Goal: Task Accomplishment & Management: Use online tool/utility

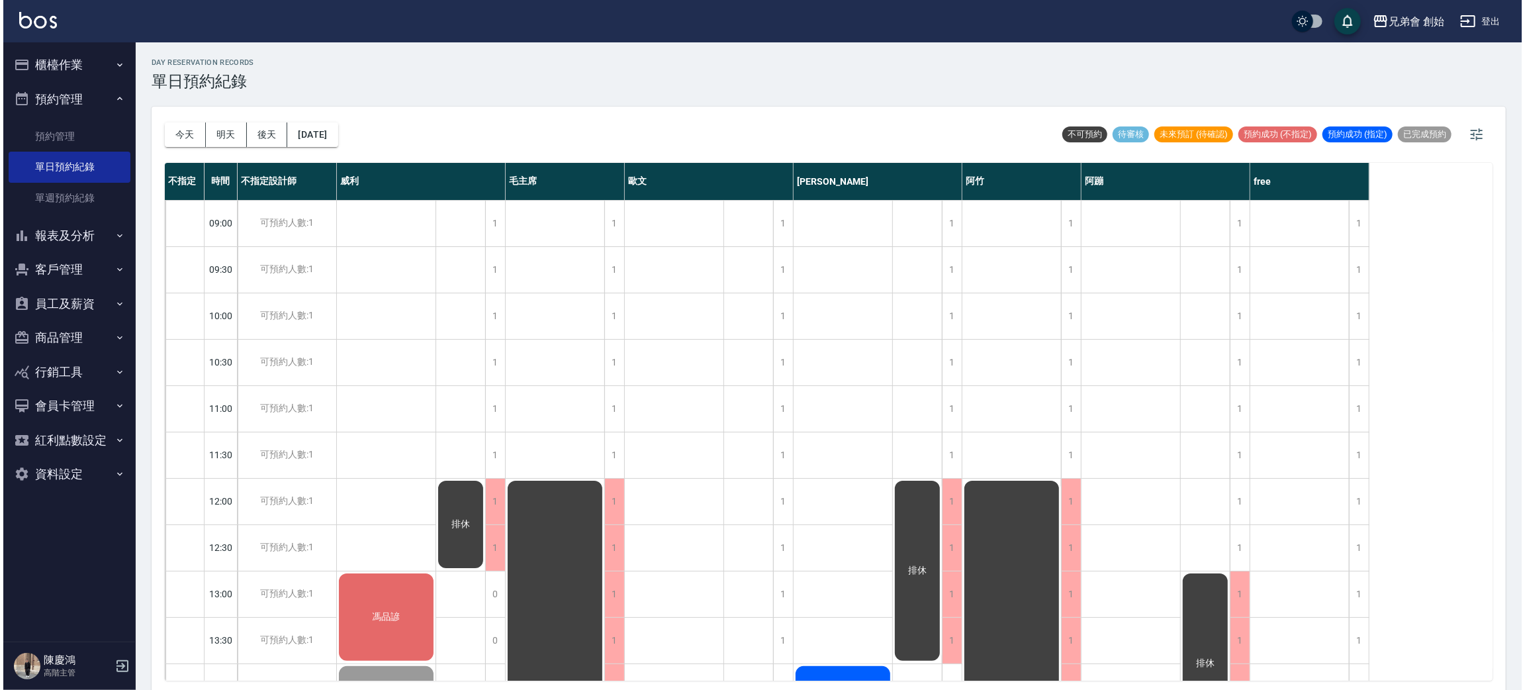
scroll to position [496, 0]
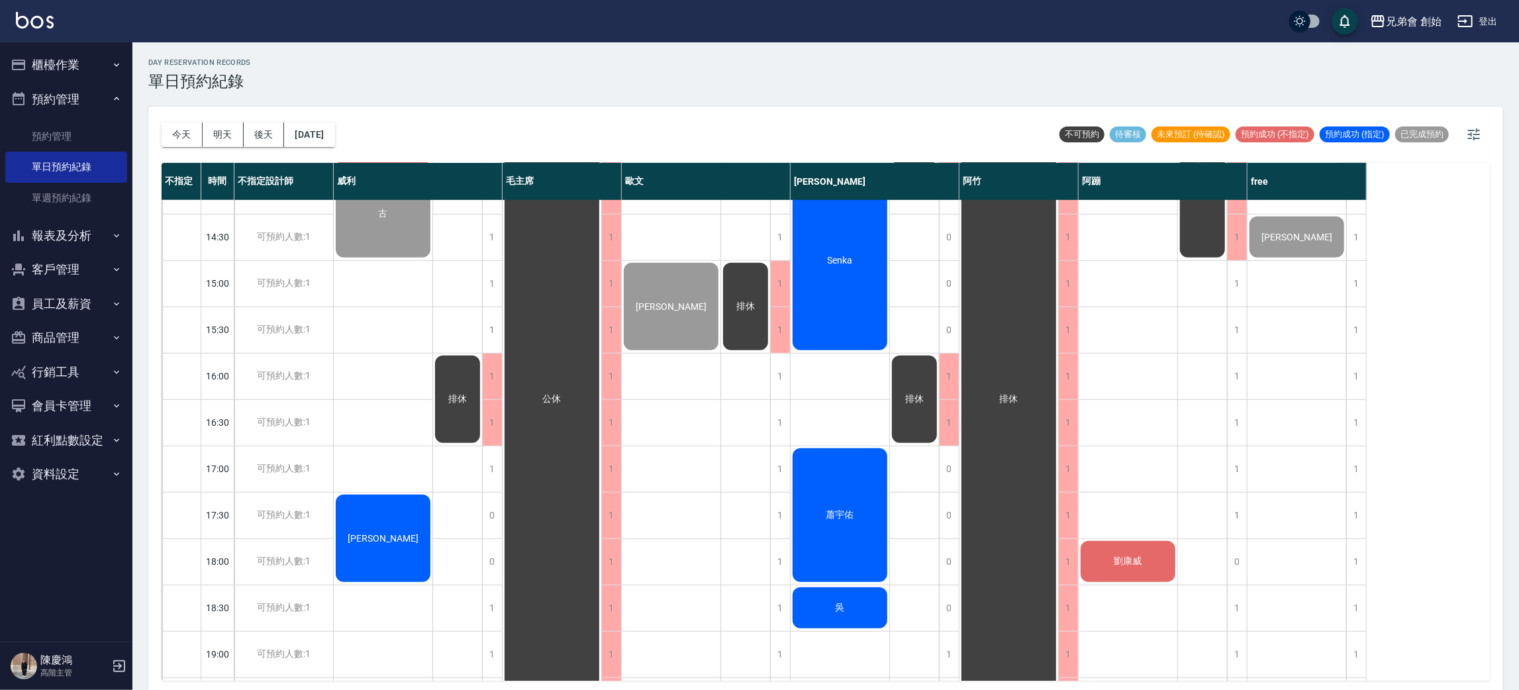
click at [1153, 559] on div "劉康威" at bounding box center [1127, 561] width 99 height 45
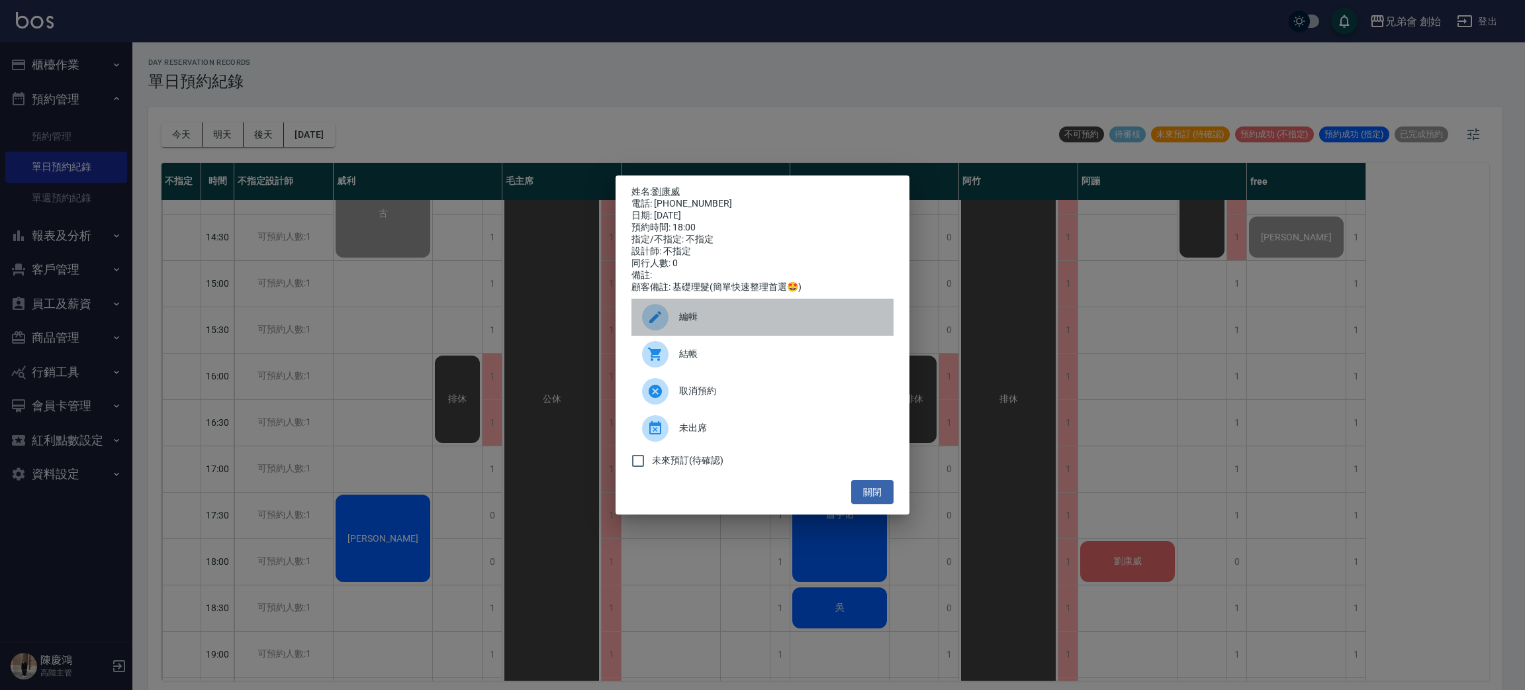
click at [712, 317] on span "編輯" at bounding box center [781, 317] width 204 height 14
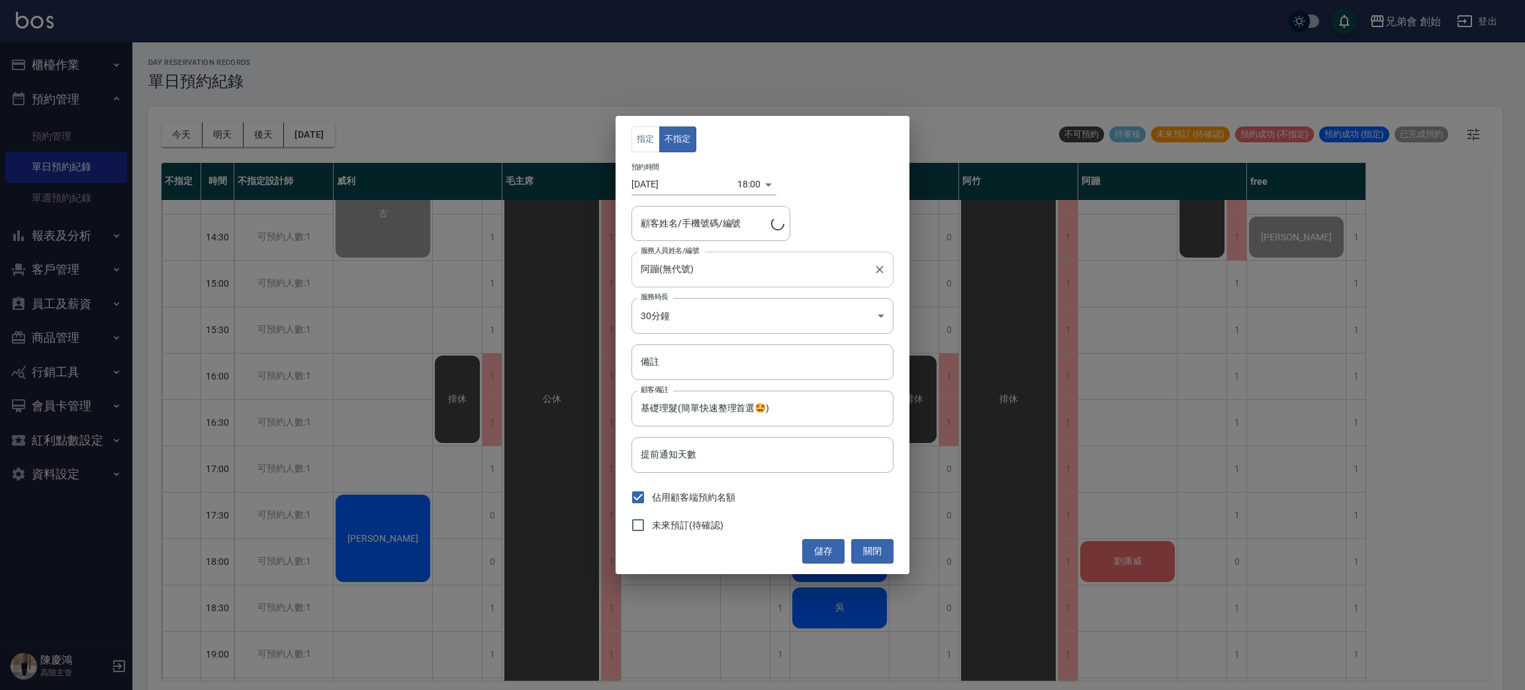
type input "[PERSON_NAME]/0933587637"
click at [753, 185] on body "兄弟會 創始 登出 櫃檯作業 打帳單 帳單列表 掛單列表 座位開單 營業儀表板 現金收支登錄 高階收支登錄 材料自購登錄 每日結帳 排班表 現場電腦打卡 掃碼…" at bounding box center [762, 347] width 1525 height 694
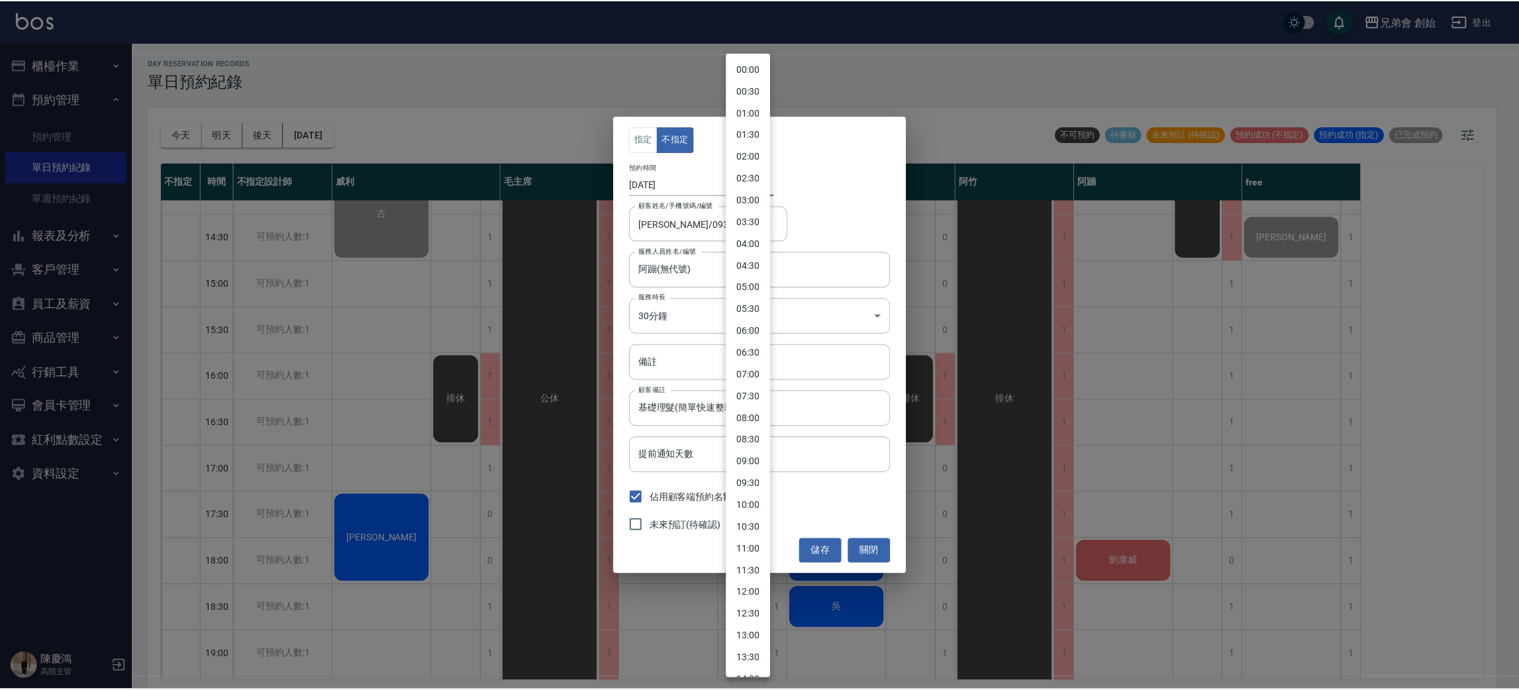
scroll to position [432, 0]
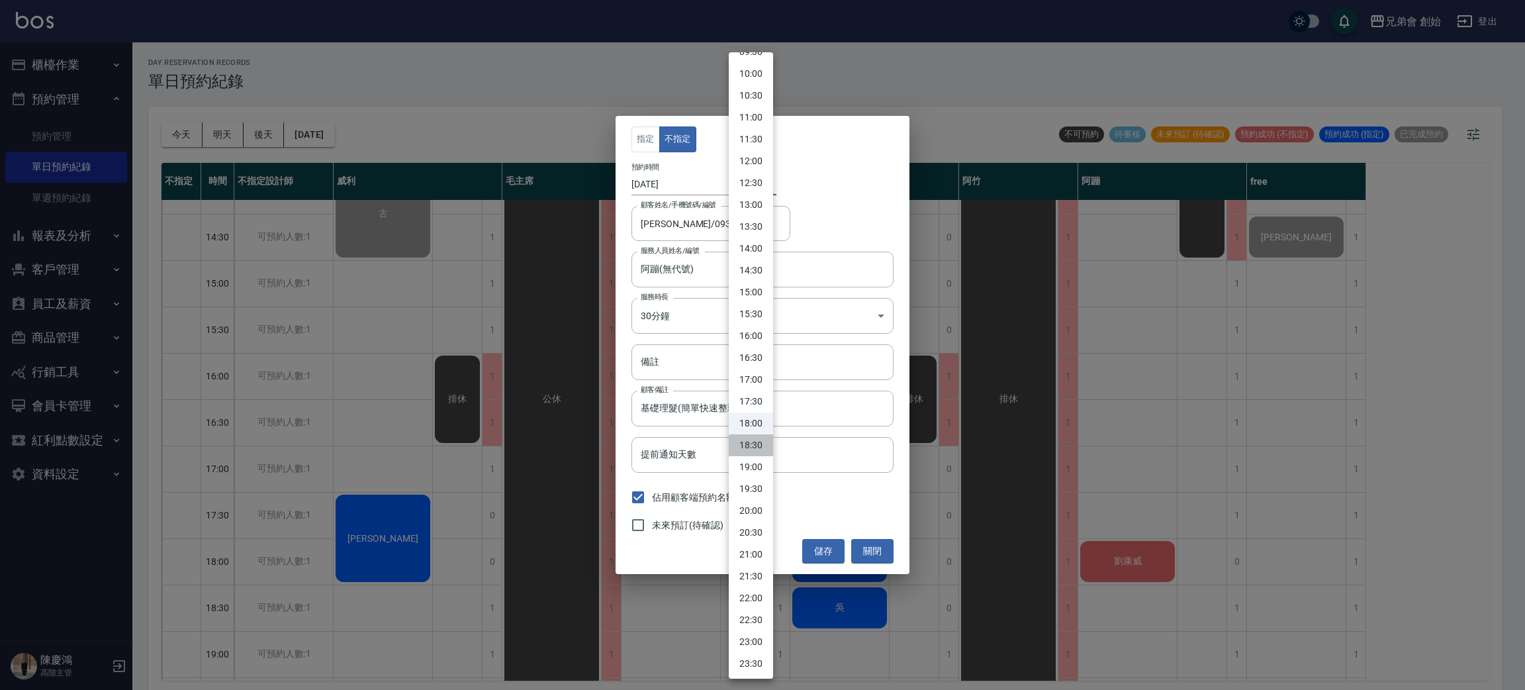
click at [761, 453] on li "18:30" at bounding box center [751, 445] width 44 height 22
type input "1758796200000"
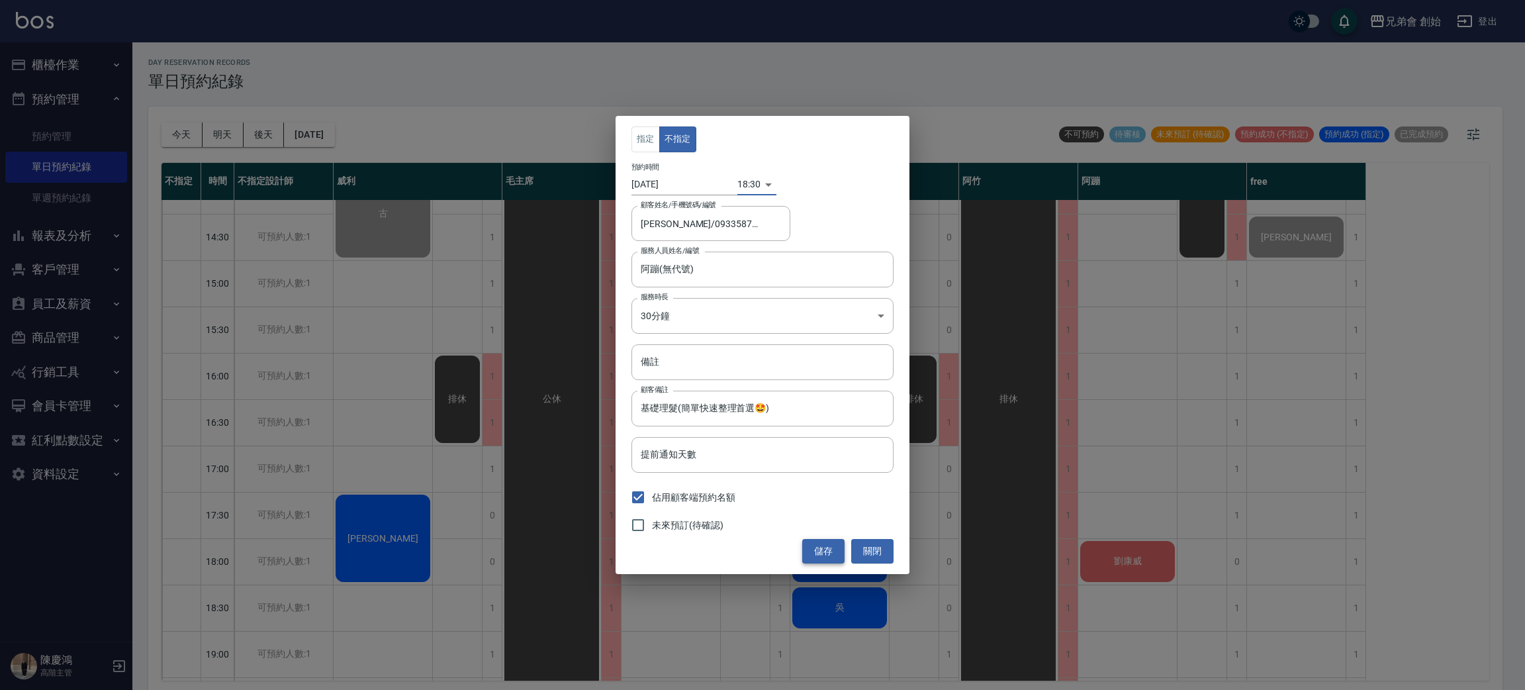
click at [837, 552] on button "儲存" at bounding box center [823, 551] width 42 height 24
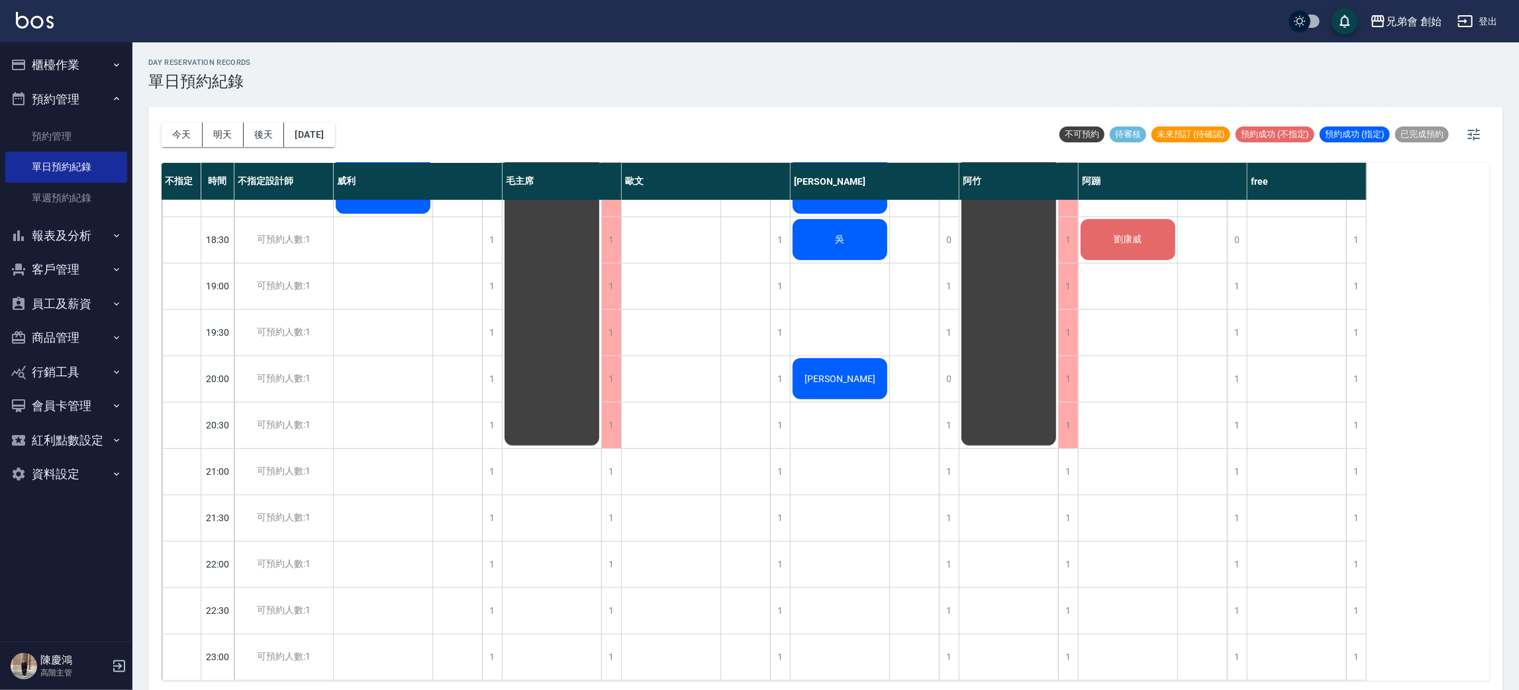
scroll to position [680, 0]
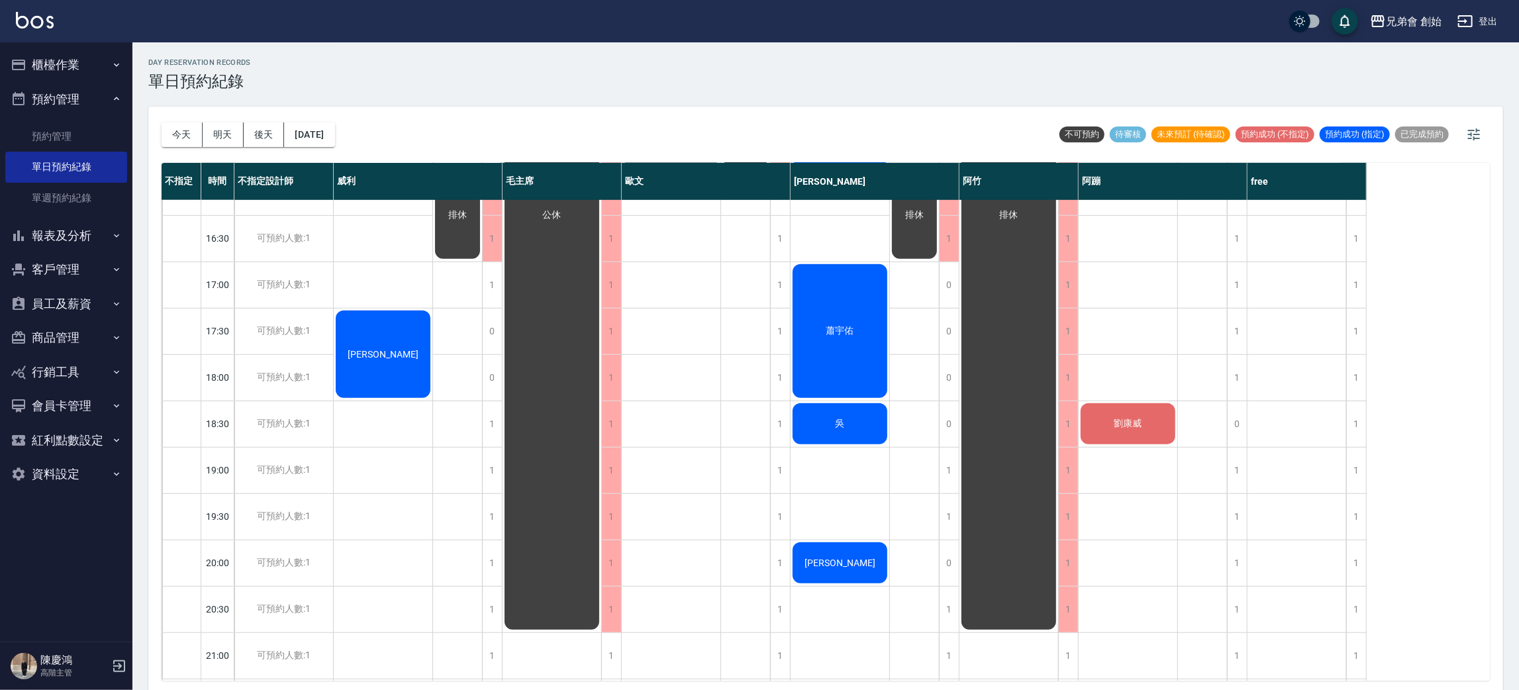
drag, startPoint x: 1170, startPoint y: 361, endPoint x: 817, endPoint y: 173, distance: 399.8
click at [1153, 320] on div "劉康威" at bounding box center [1127, 192] width 99 height 1344
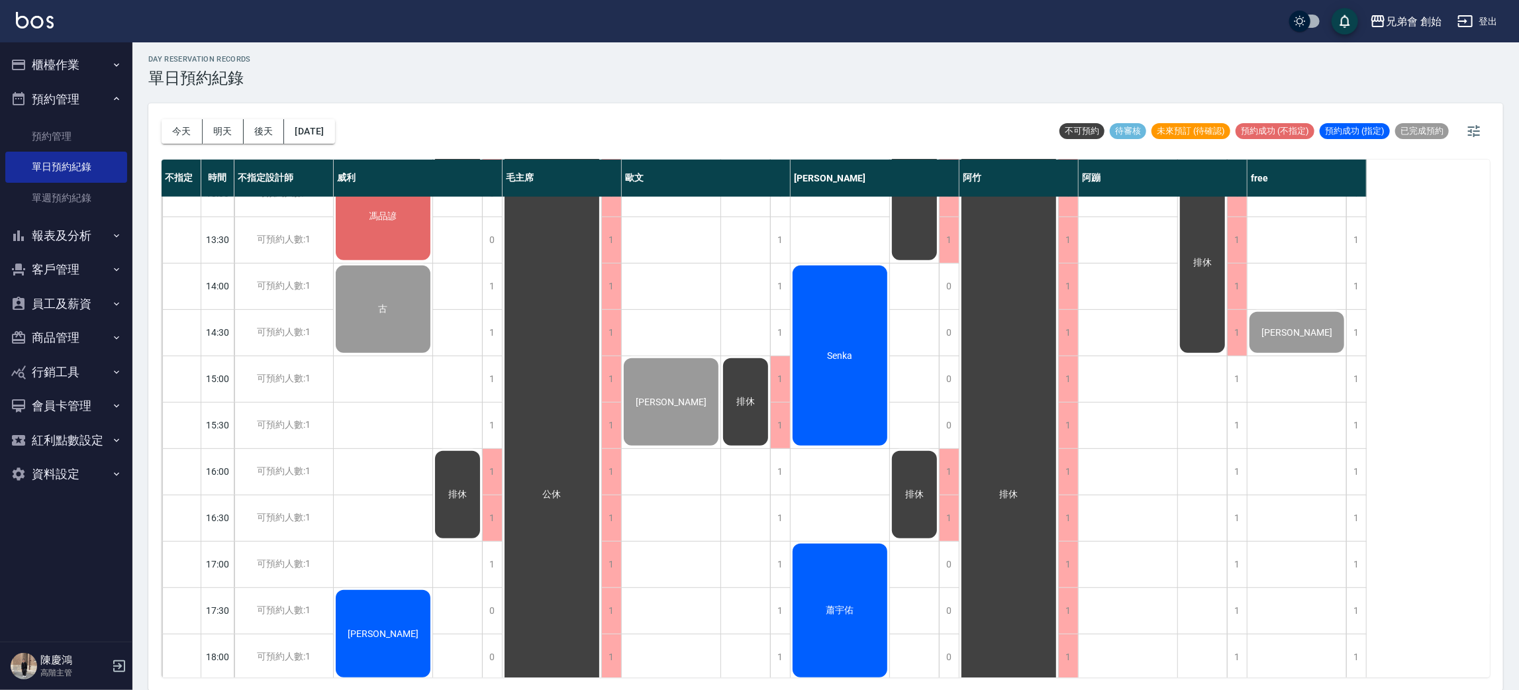
scroll to position [99, 0]
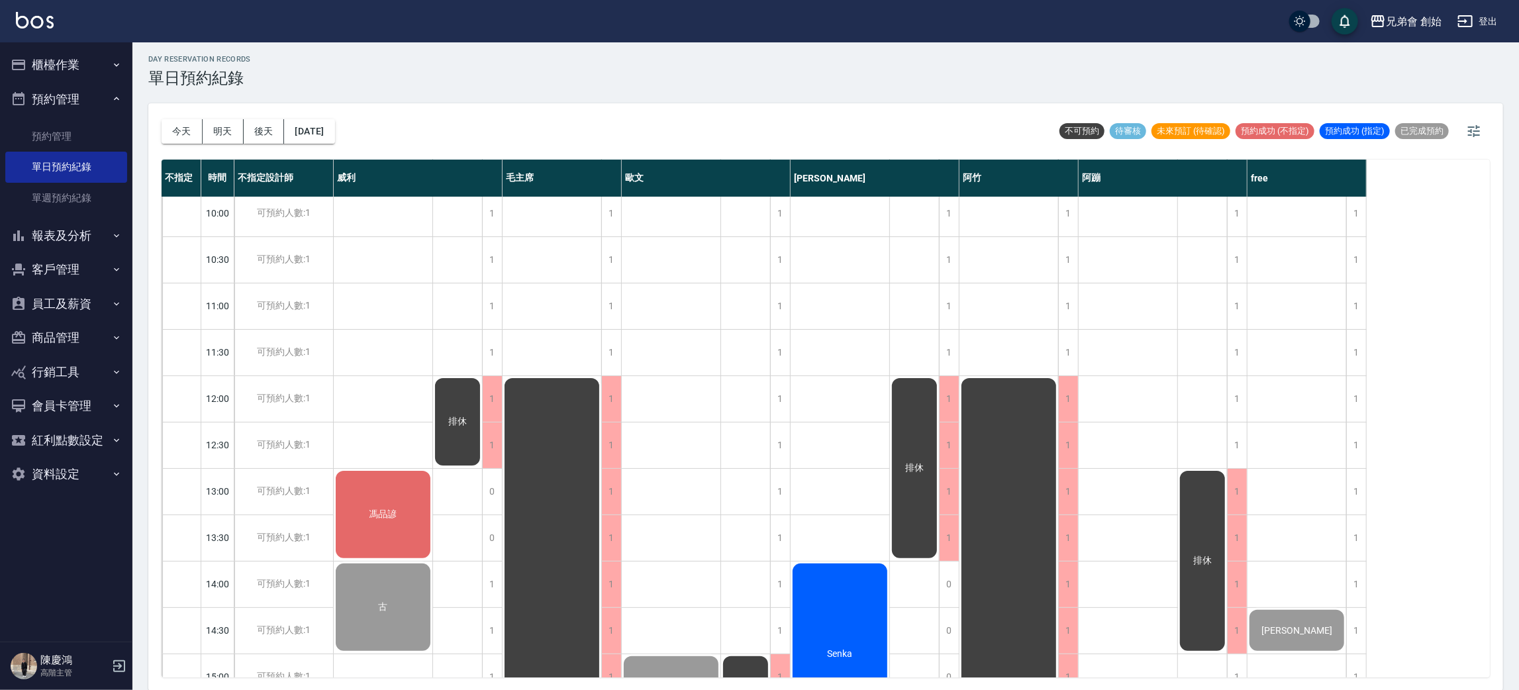
click at [395, 594] on div "古" at bounding box center [383, 606] width 99 height 91
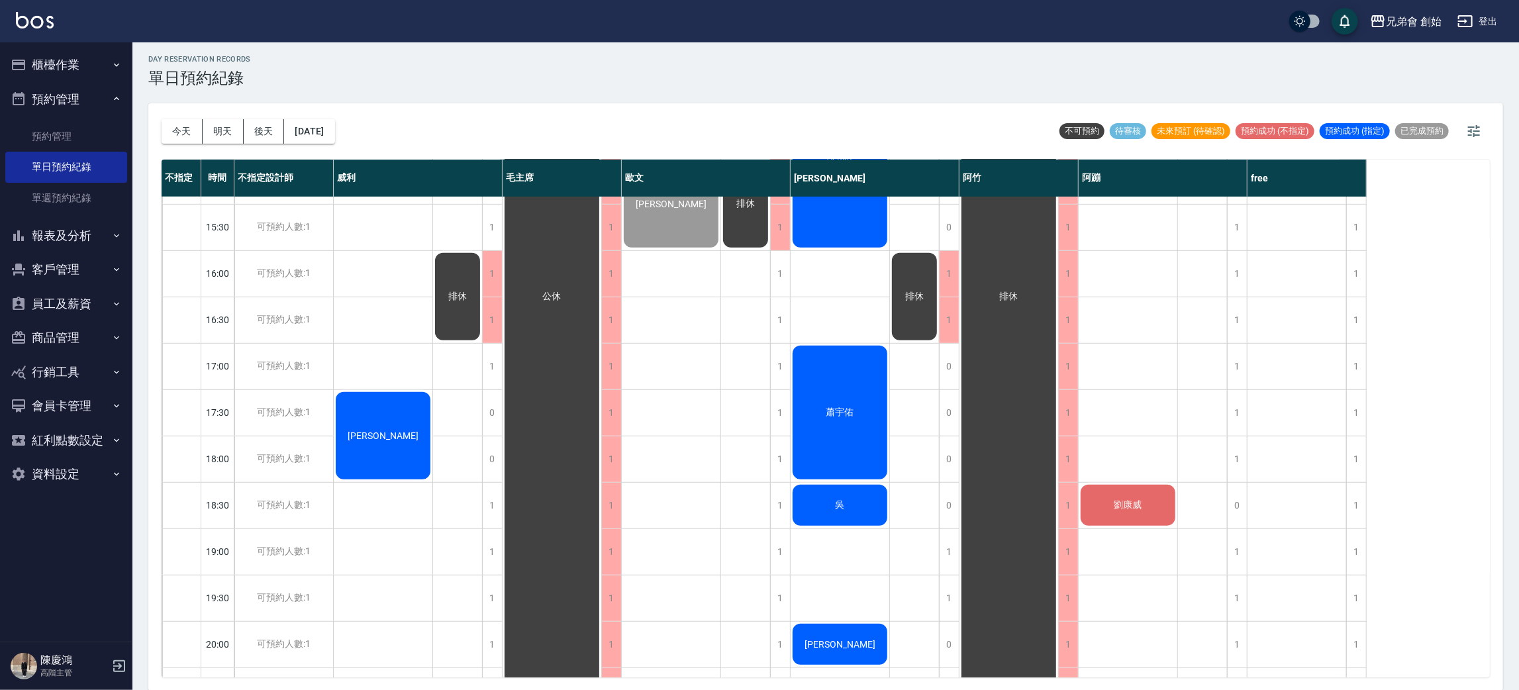
click at [199, 142] on div "[DATE] [DATE] [DATE] [DATE]" at bounding box center [248, 131] width 173 height 56
click at [193, 138] on button "今天" at bounding box center [182, 131] width 41 height 24
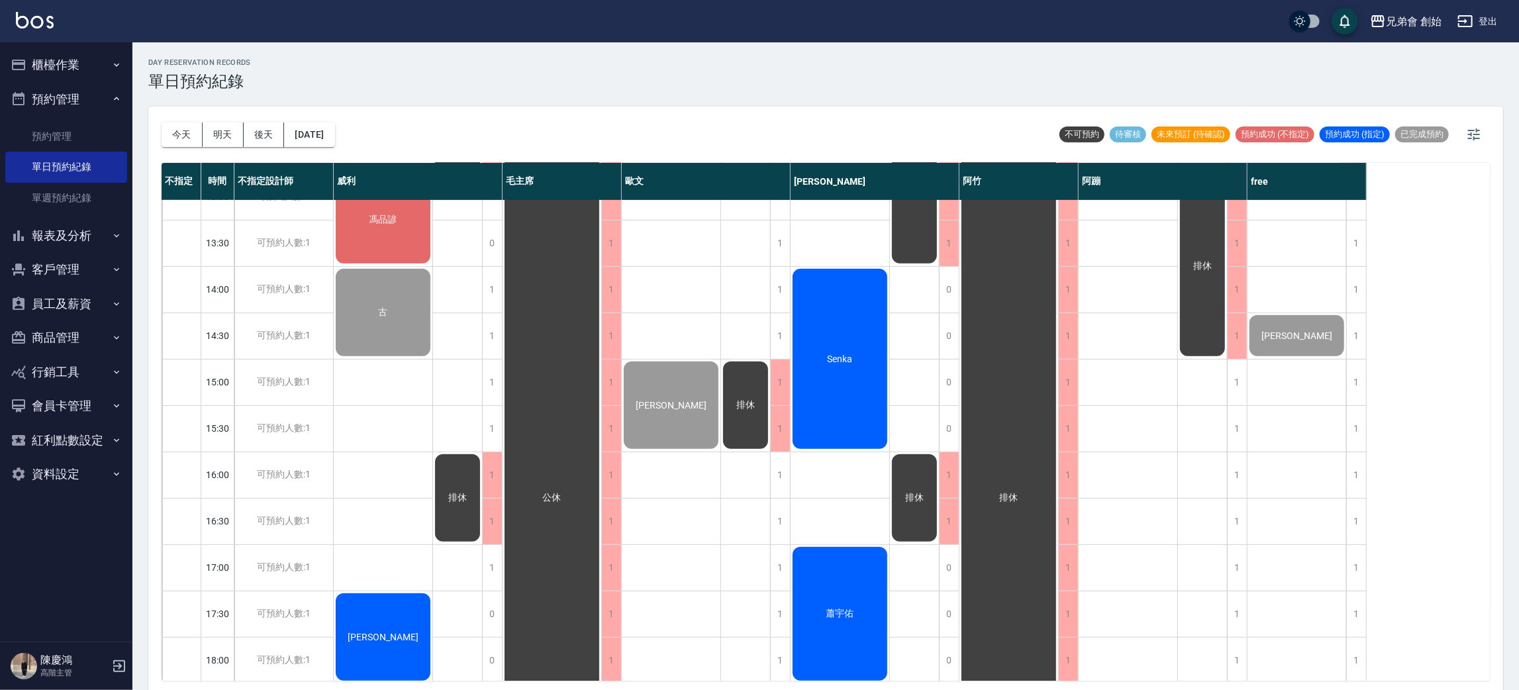
scroll to position [199, 0]
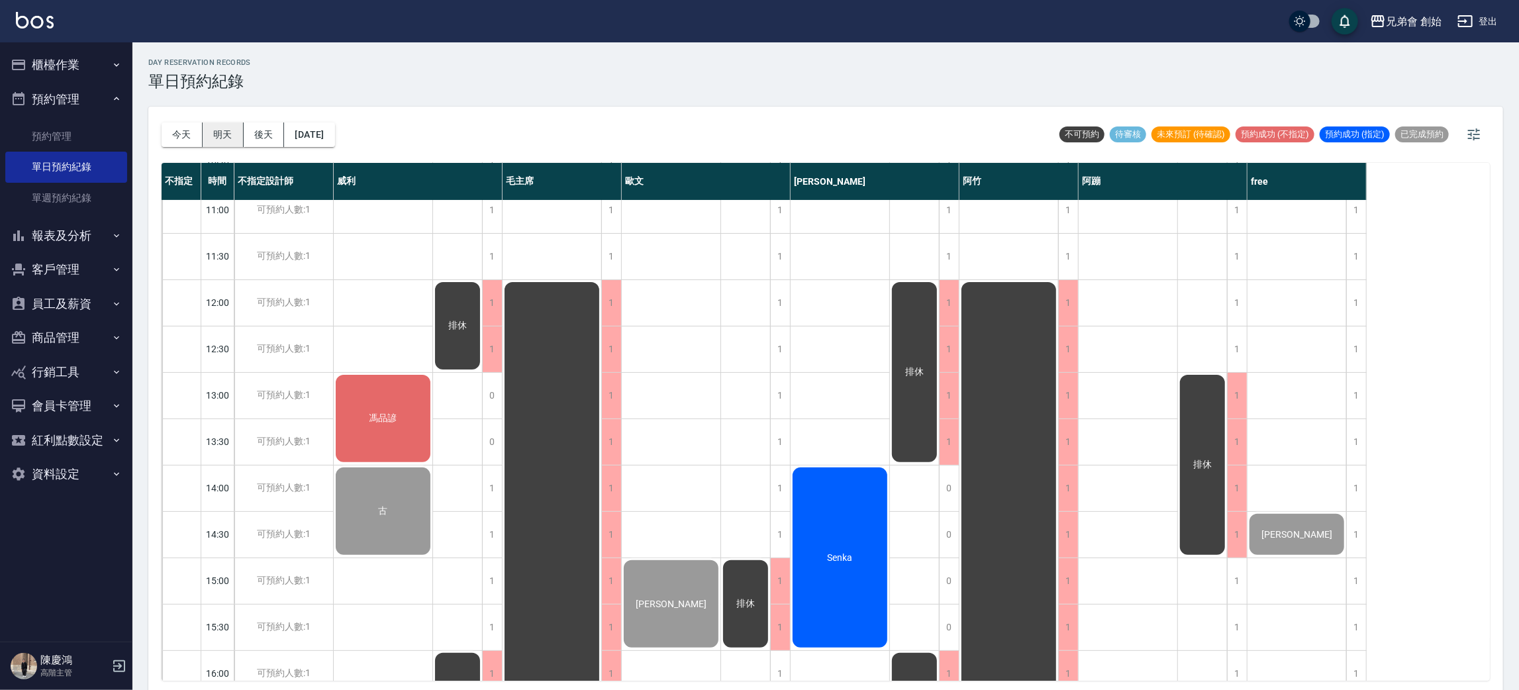
click at [213, 136] on button "明天" at bounding box center [223, 134] width 41 height 24
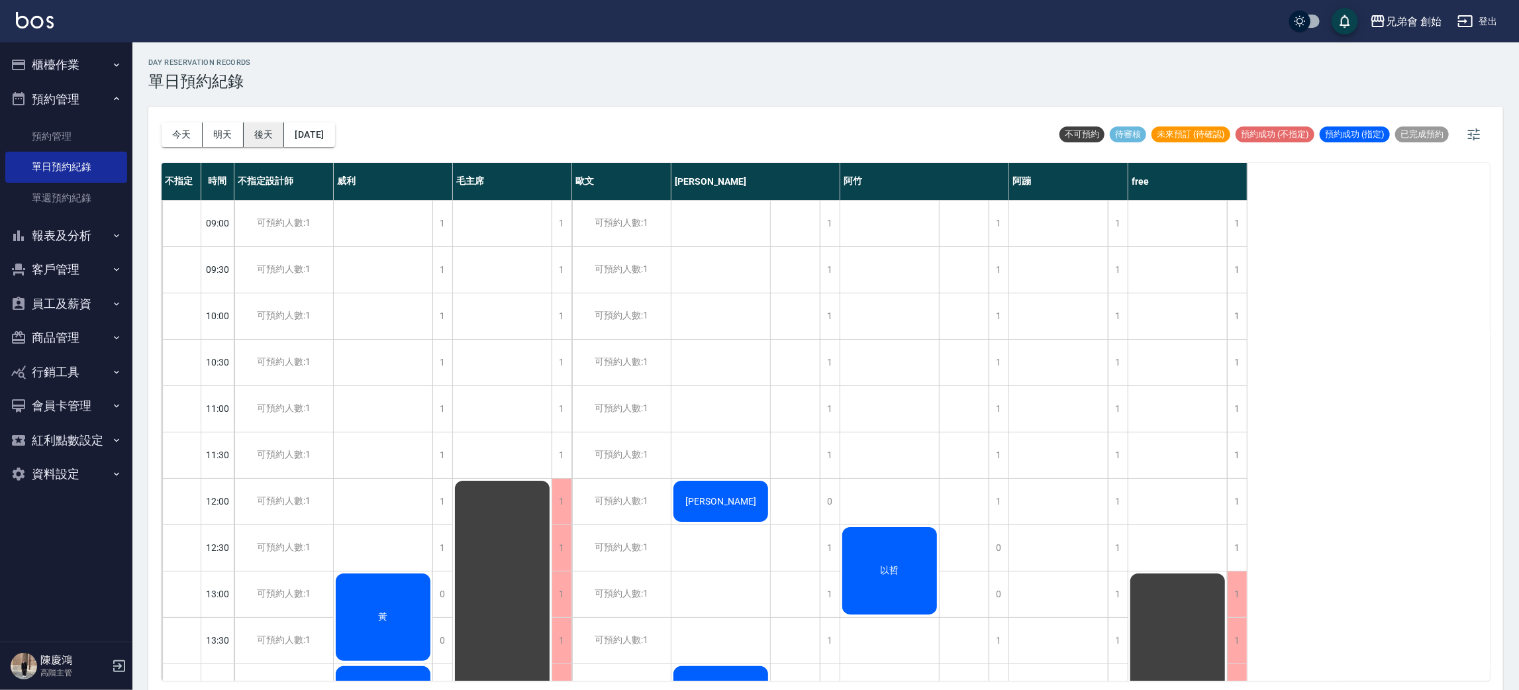
click at [258, 134] on button "後天" at bounding box center [264, 134] width 41 height 24
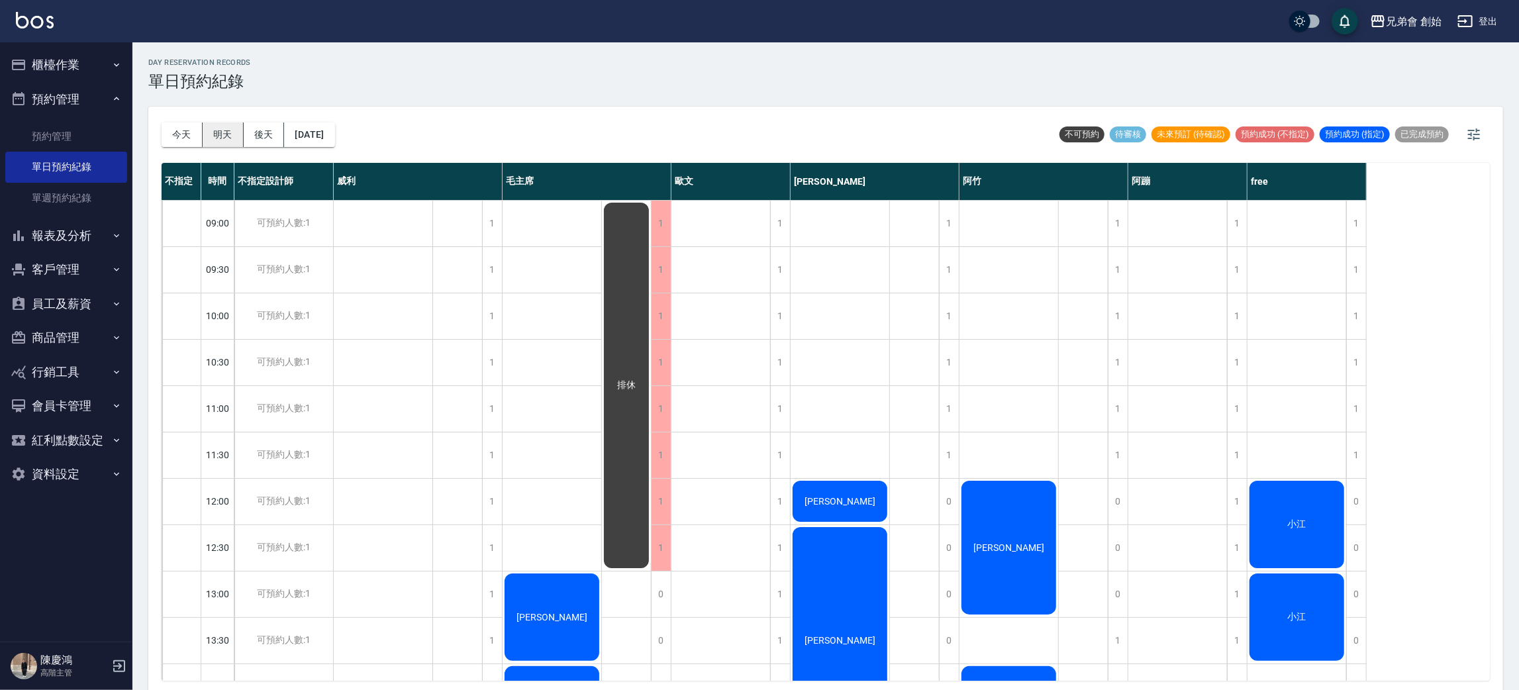
click at [237, 143] on button "明天" at bounding box center [223, 134] width 41 height 24
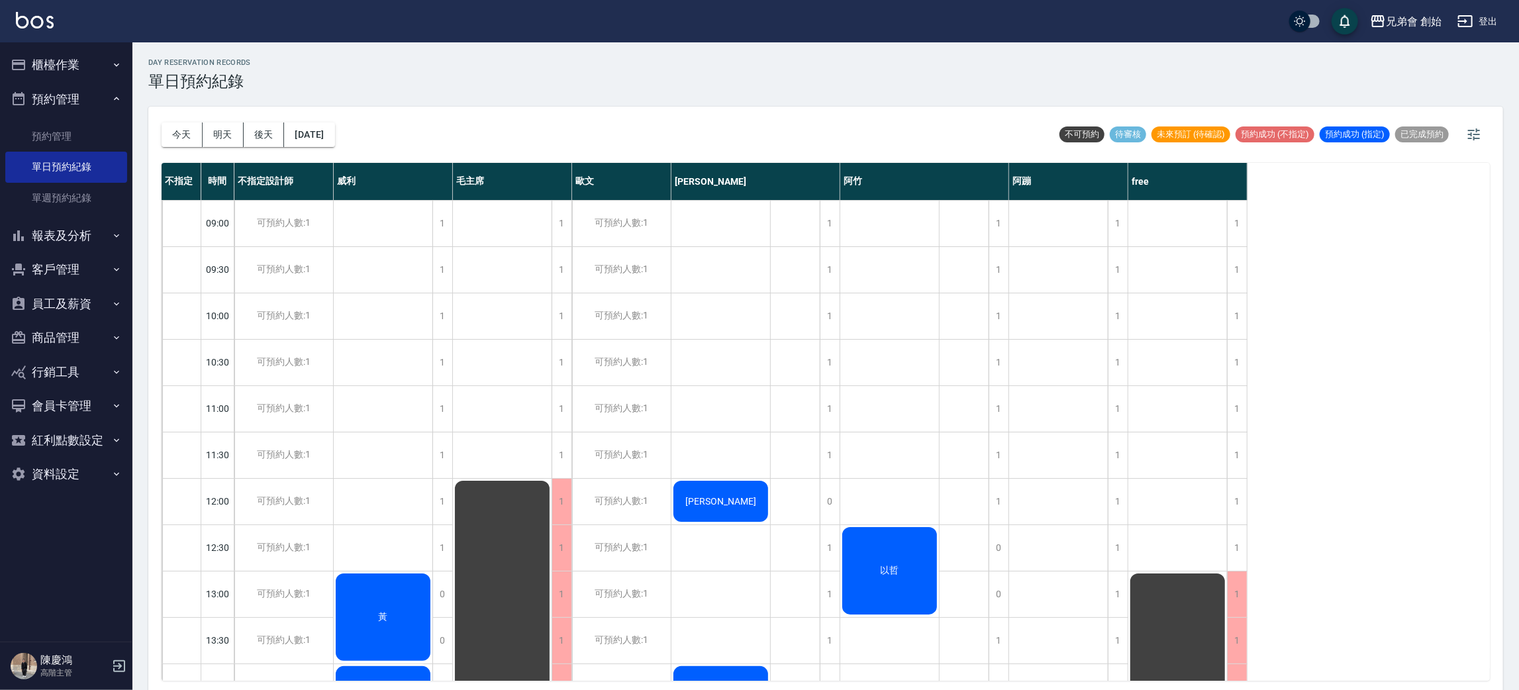
scroll to position [397, 0]
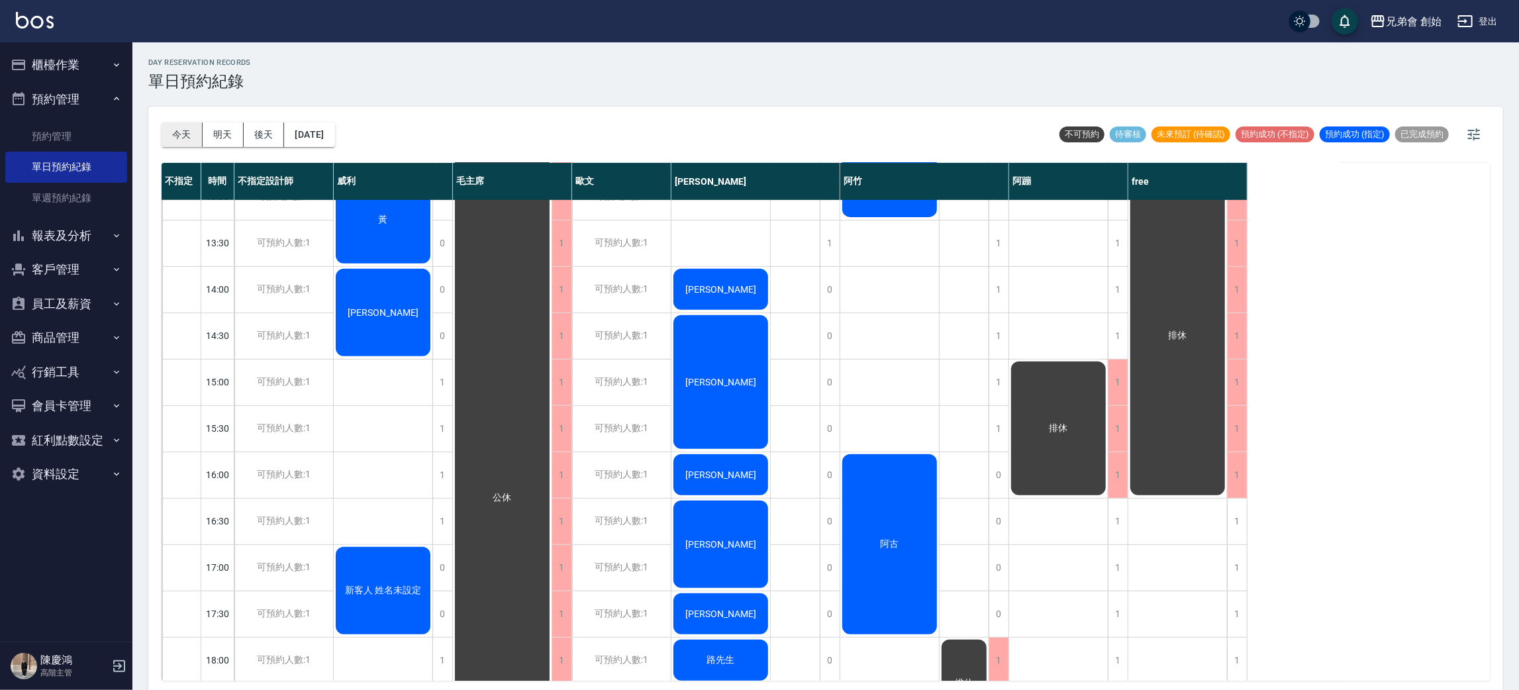
click at [176, 123] on button "今天" at bounding box center [182, 134] width 41 height 24
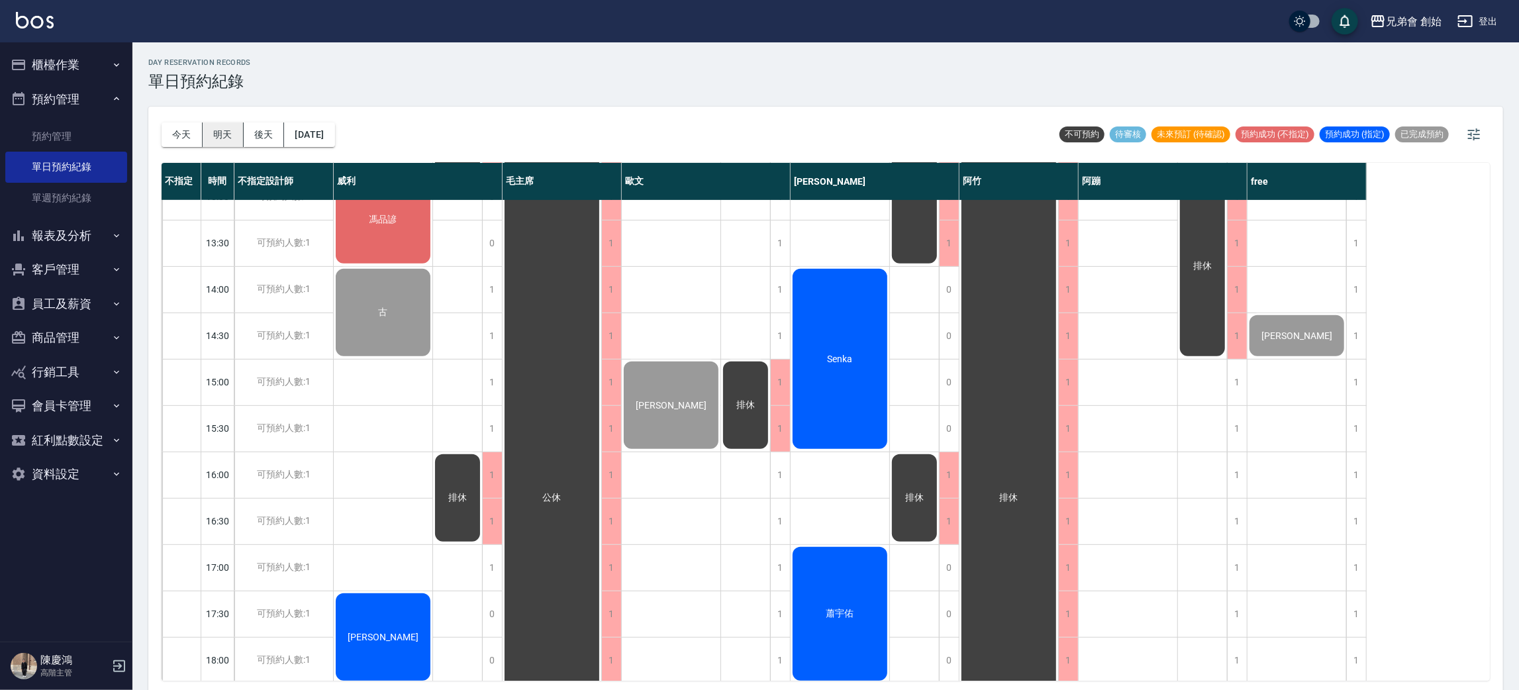
click at [229, 126] on button "明天" at bounding box center [223, 134] width 41 height 24
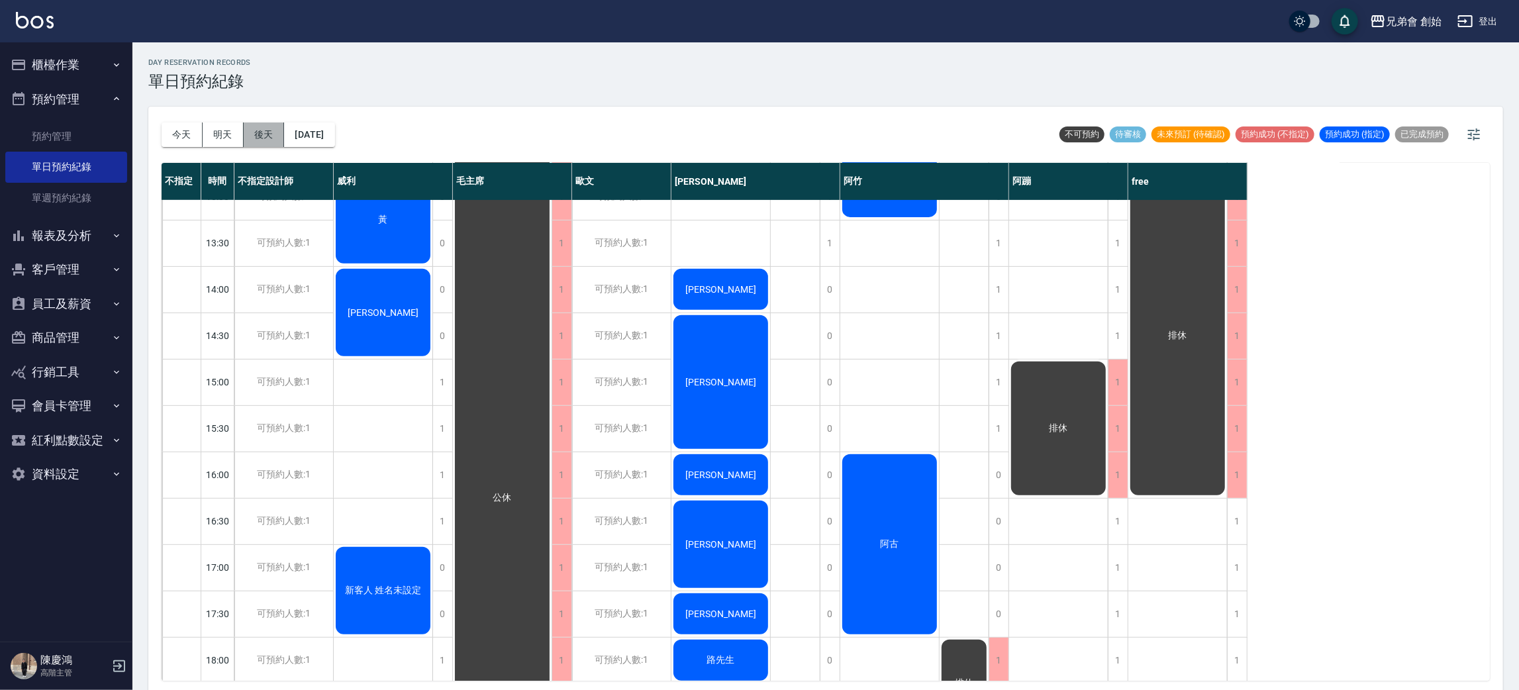
click at [263, 137] on button "後天" at bounding box center [264, 134] width 41 height 24
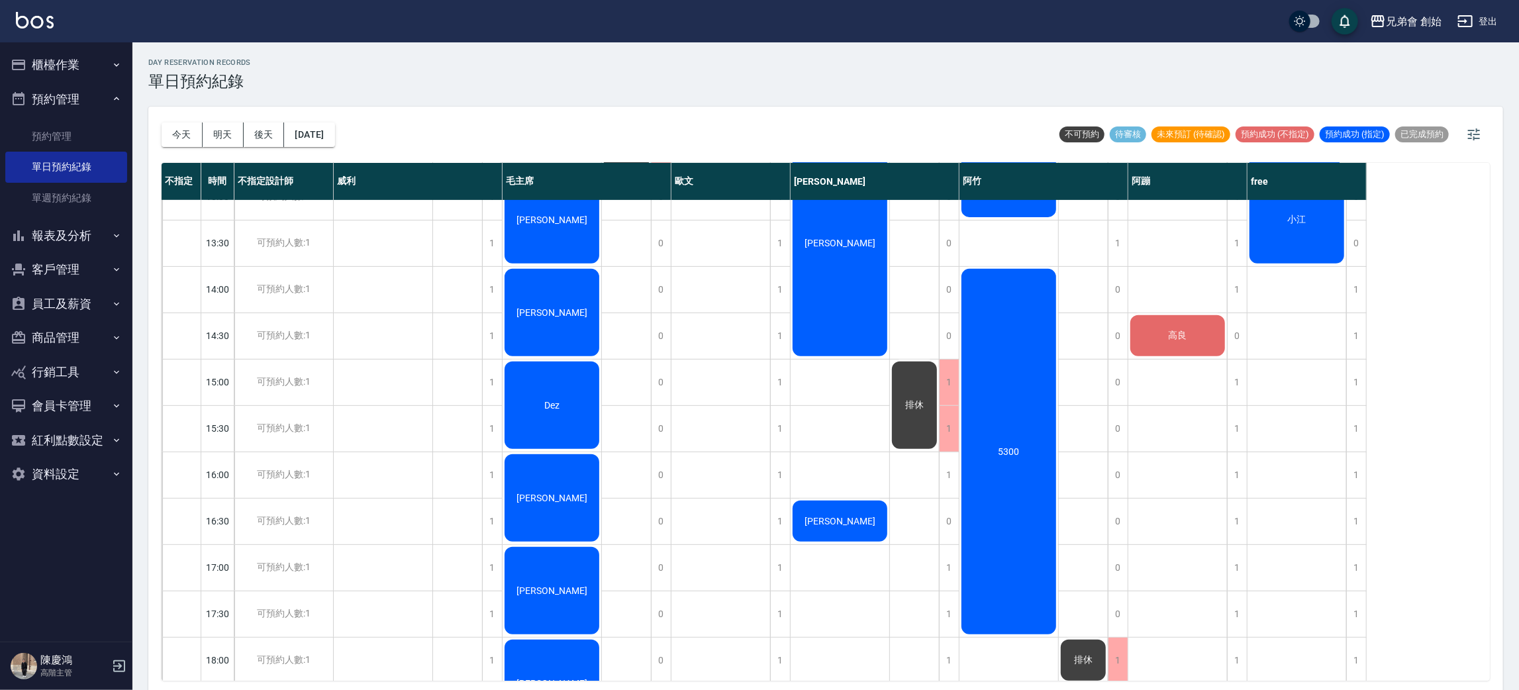
click at [230, 135] on button "明天" at bounding box center [223, 134] width 41 height 24
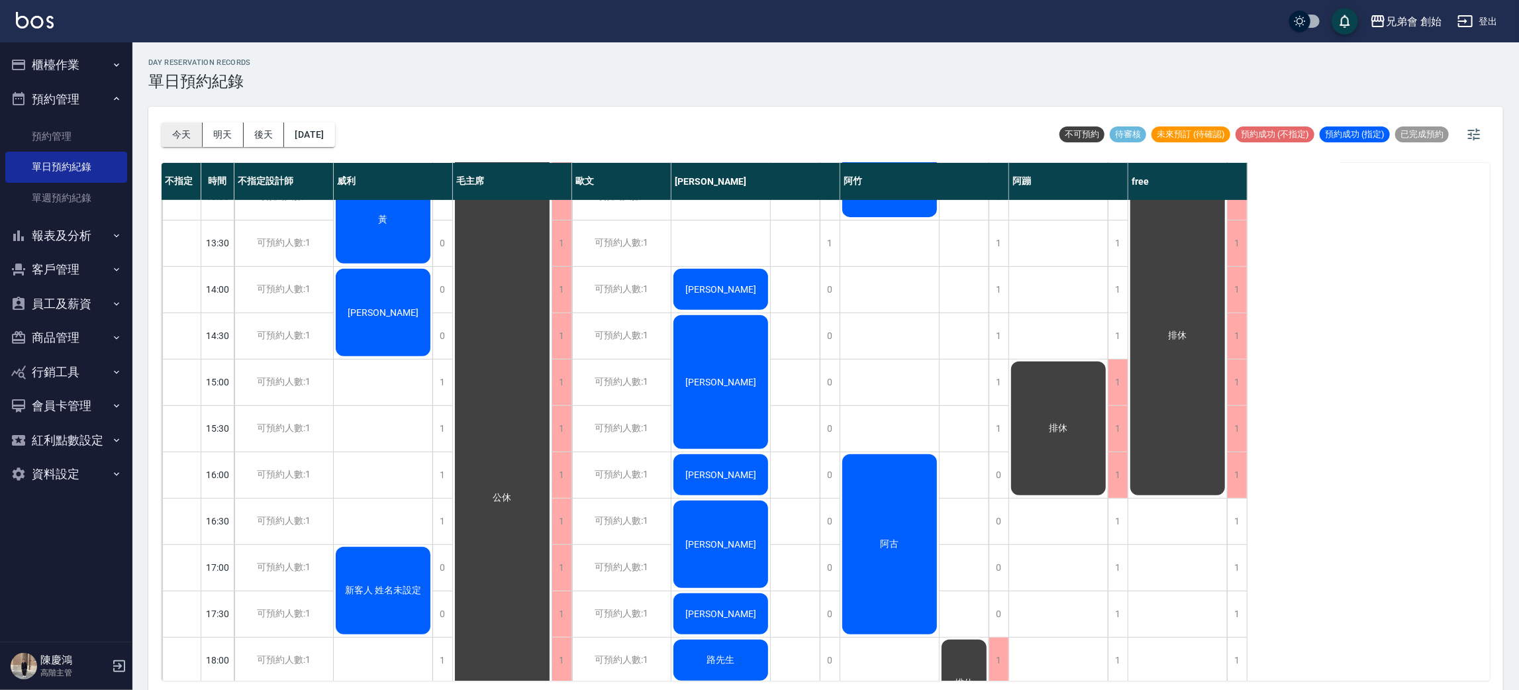
click at [175, 138] on button "今天" at bounding box center [182, 134] width 41 height 24
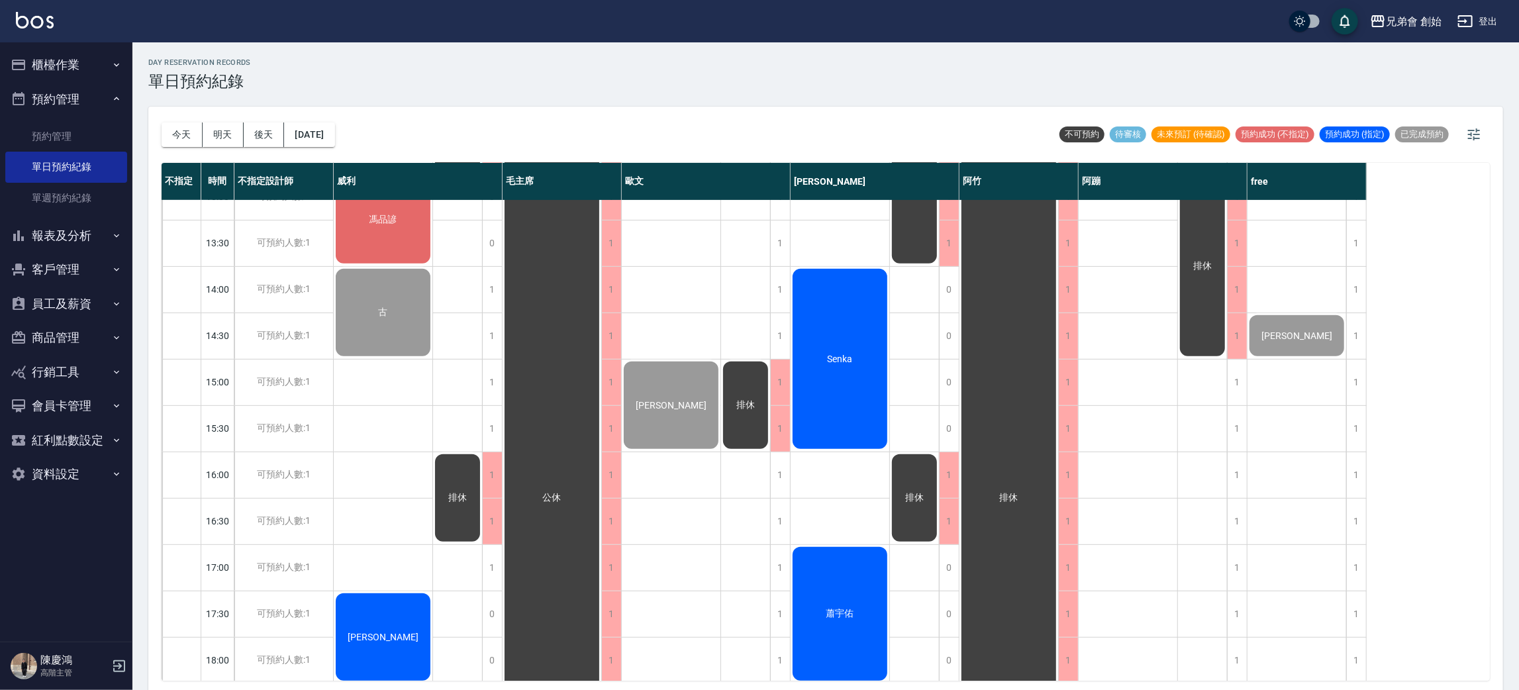
click at [225, 137] on button "明天" at bounding box center [223, 134] width 41 height 24
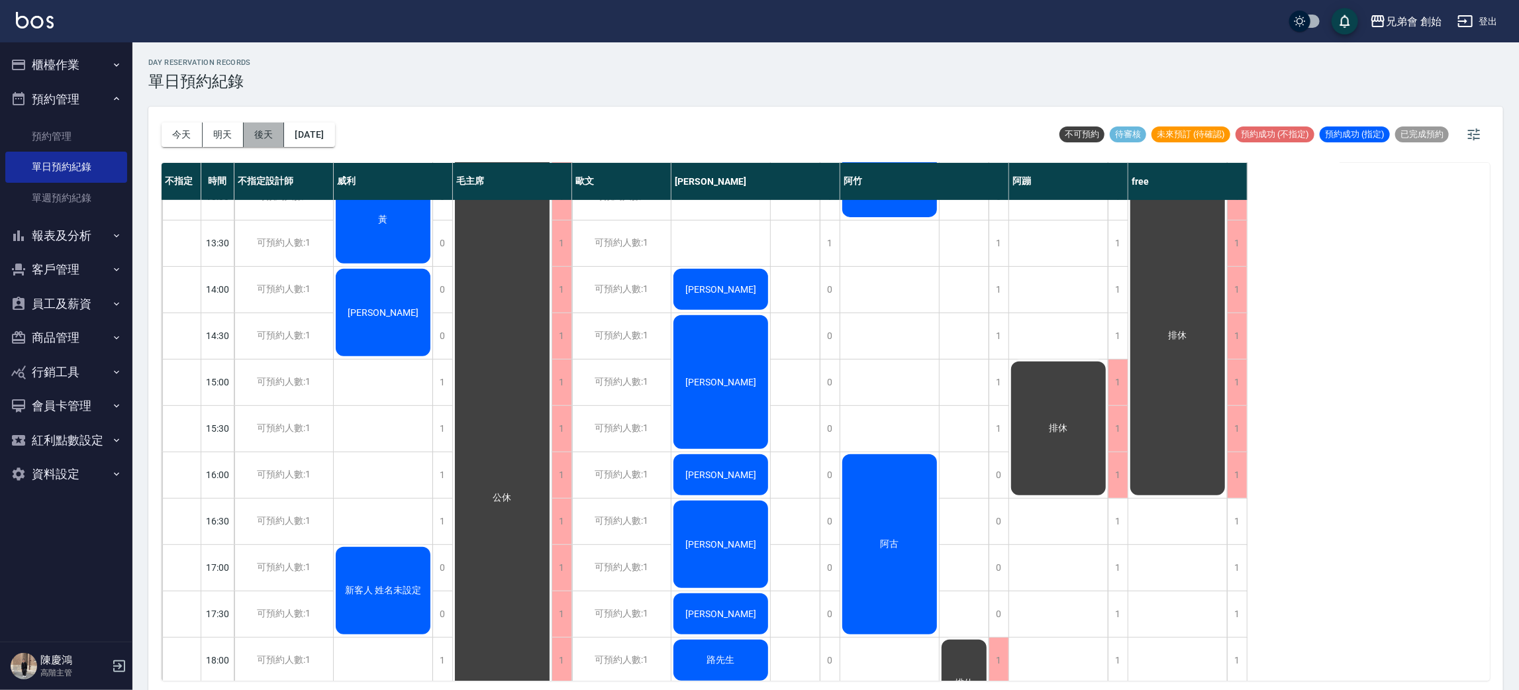
click at [263, 138] on button "後天" at bounding box center [264, 134] width 41 height 24
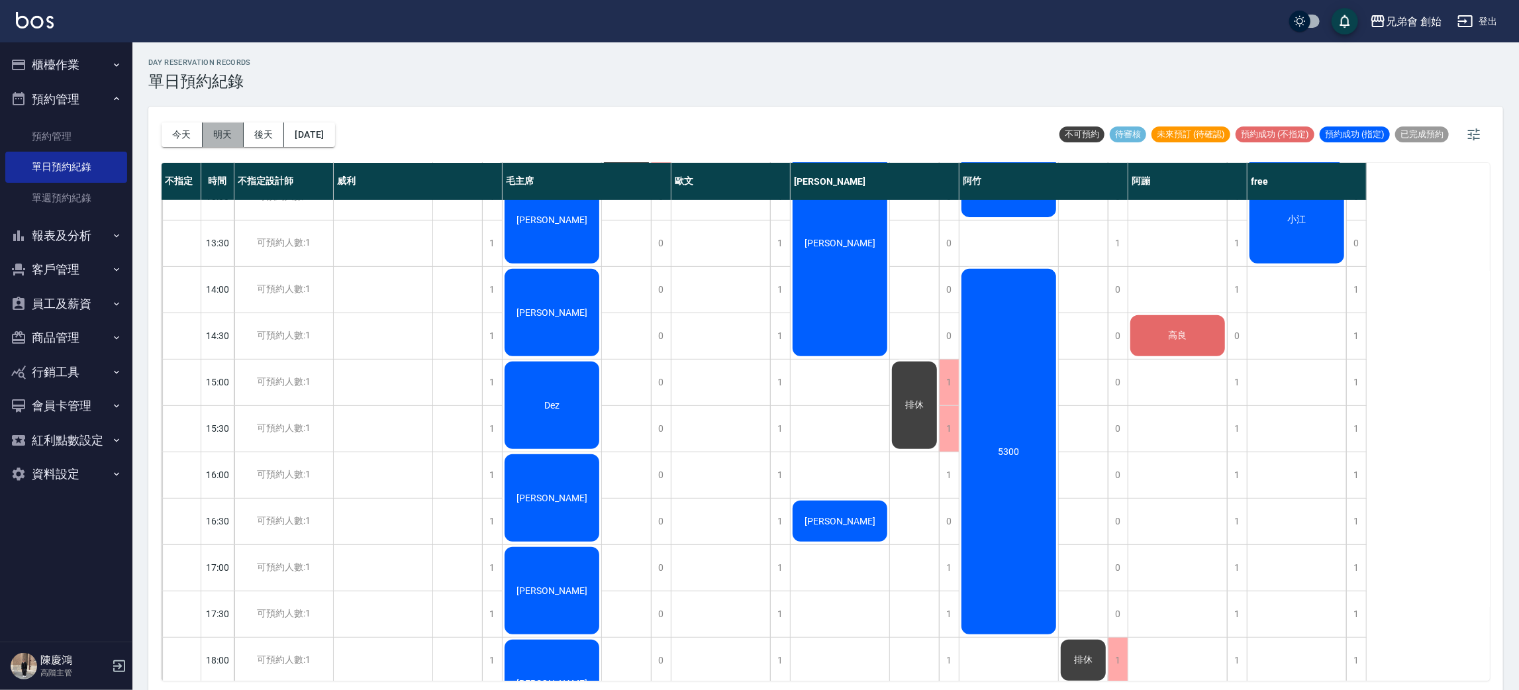
click at [218, 129] on button "明天" at bounding box center [223, 134] width 41 height 24
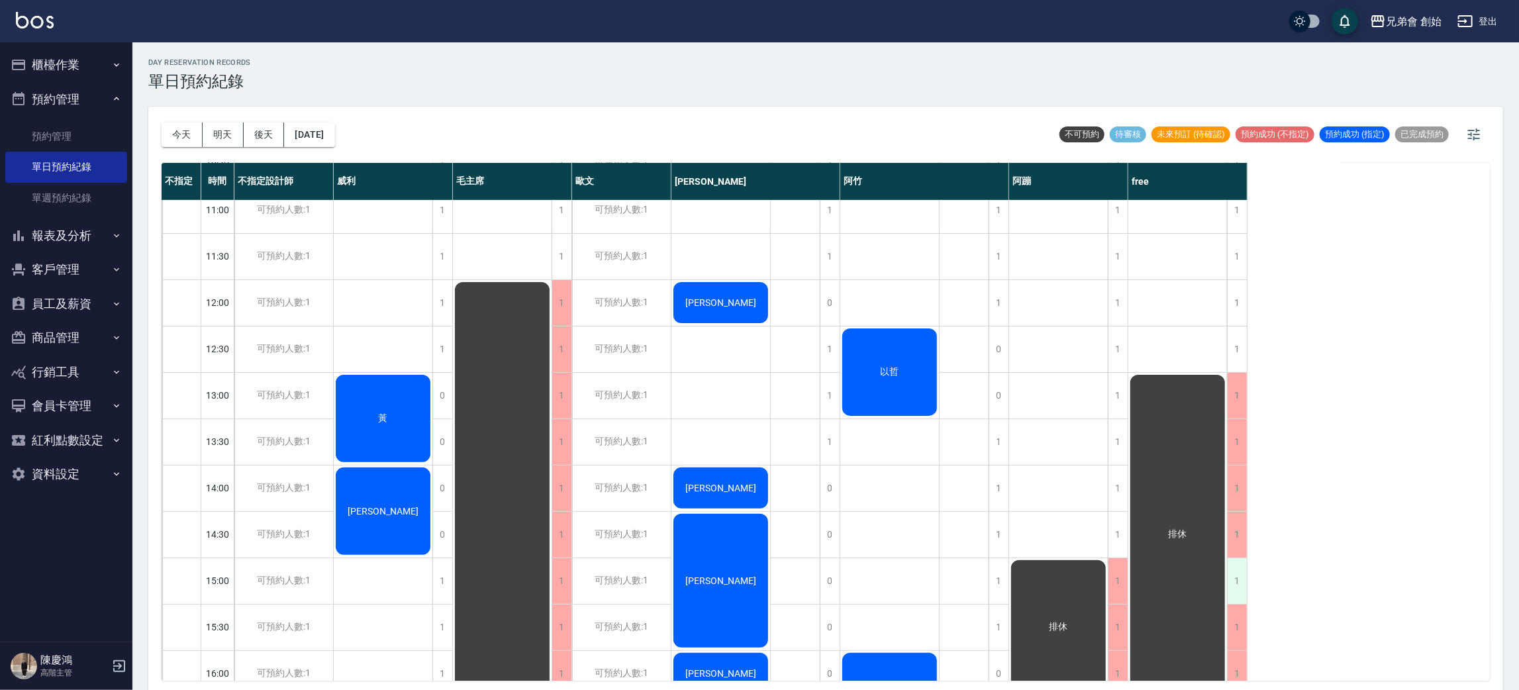
scroll to position [297, 0]
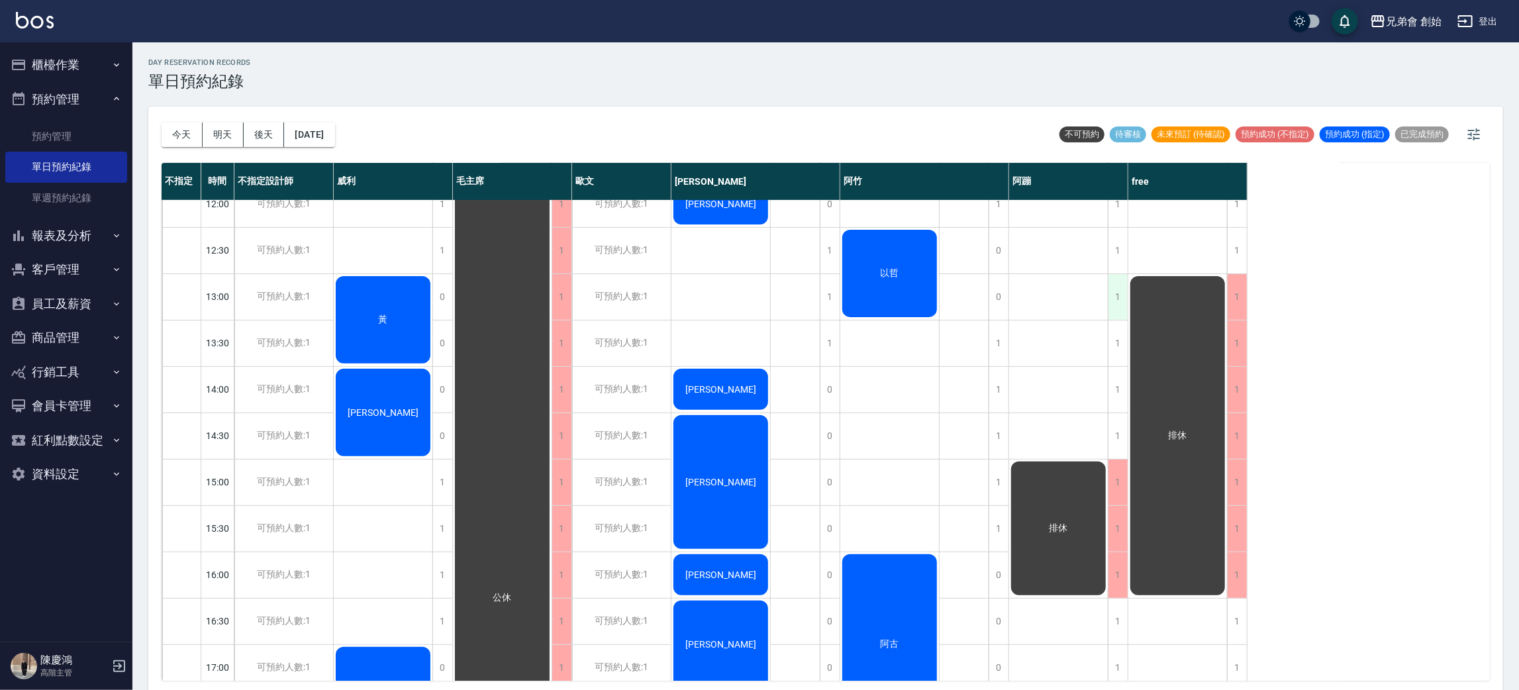
click at [1115, 307] on div "1" at bounding box center [1118, 297] width 20 height 46
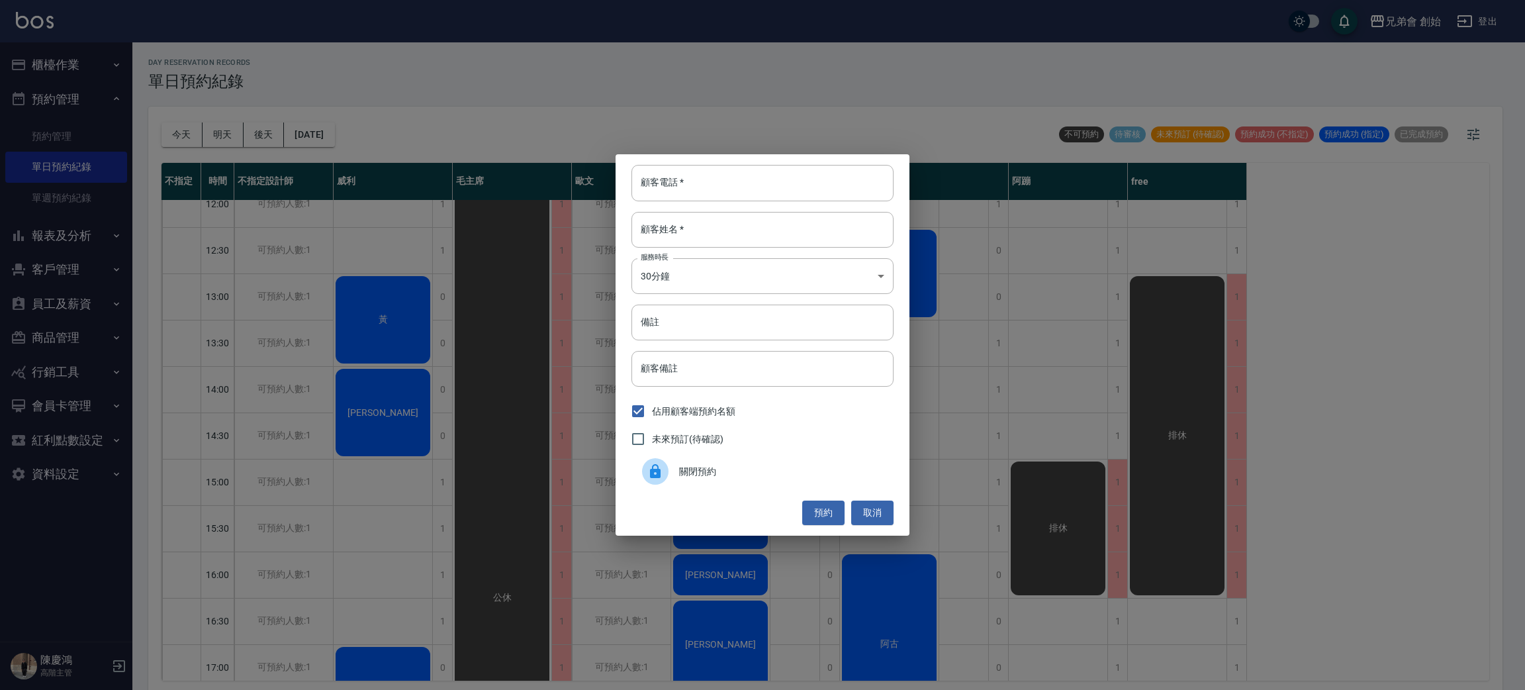
click at [722, 473] on span "關閉預約" at bounding box center [781, 472] width 204 height 14
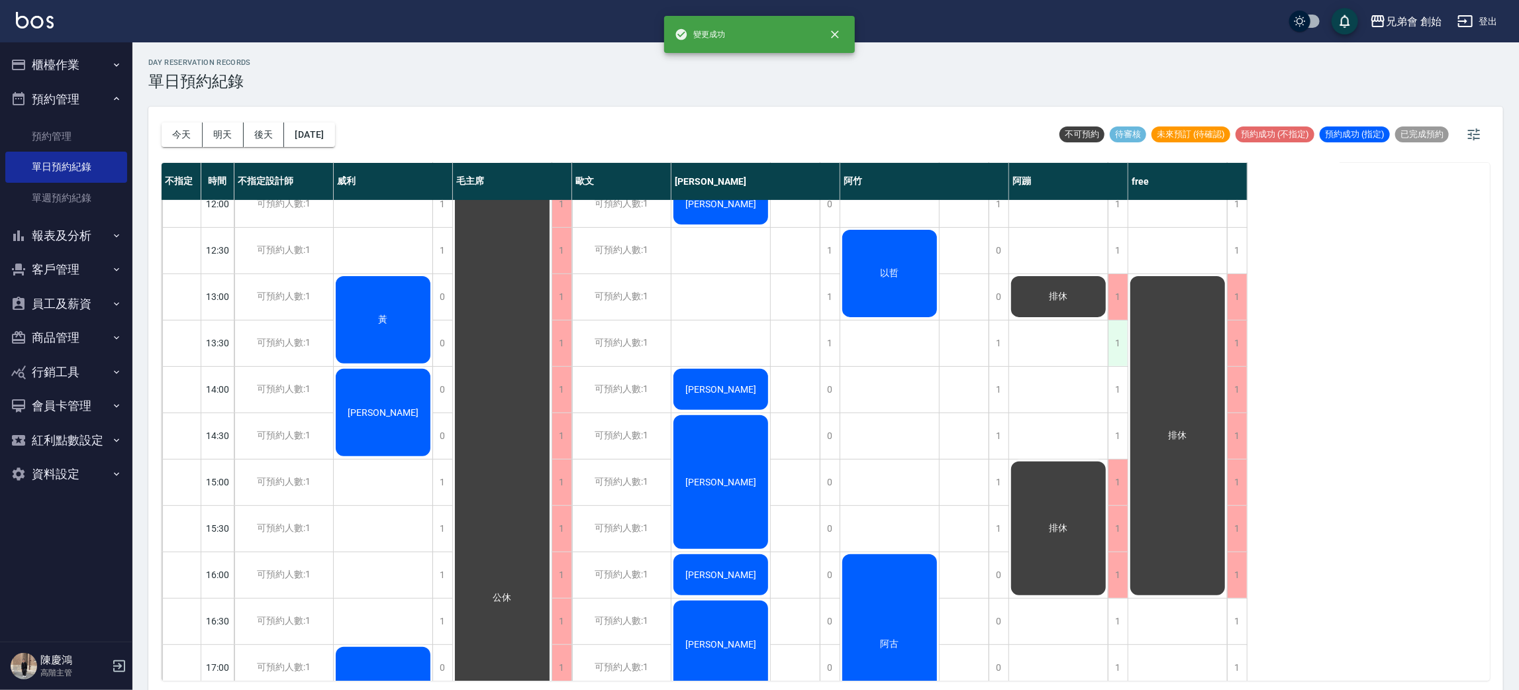
click at [1122, 340] on div "1" at bounding box center [1118, 343] width 20 height 46
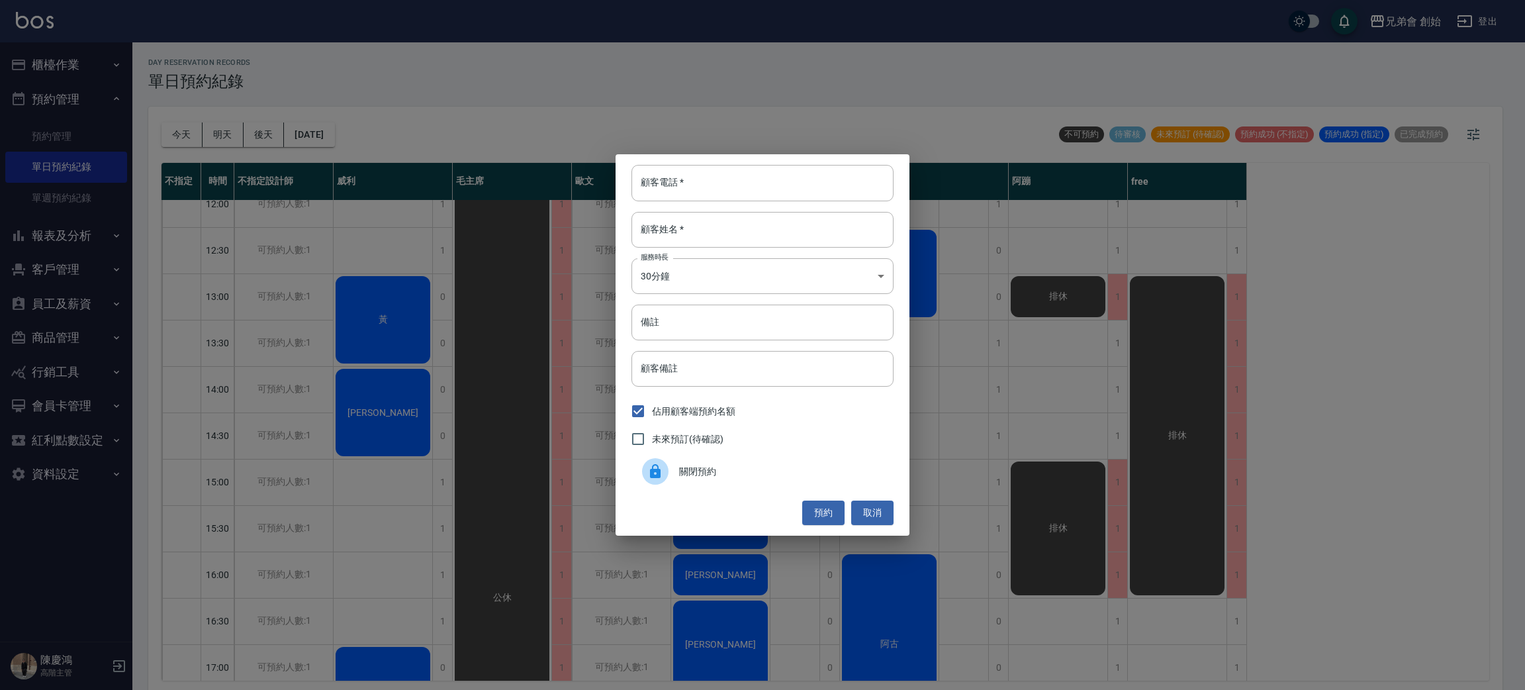
click at [694, 472] on span "關閉預約" at bounding box center [781, 472] width 204 height 14
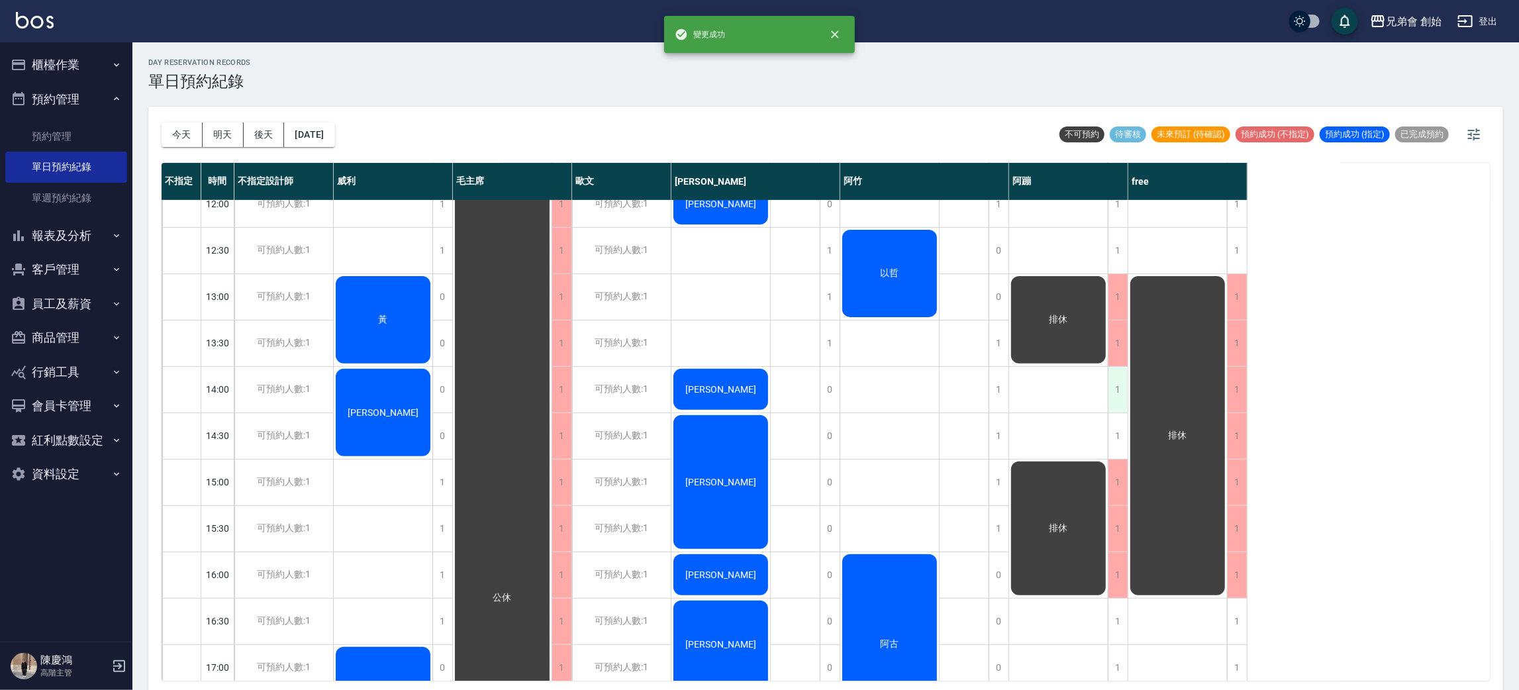
click at [1122, 392] on div "1" at bounding box center [1118, 390] width 20 height 46
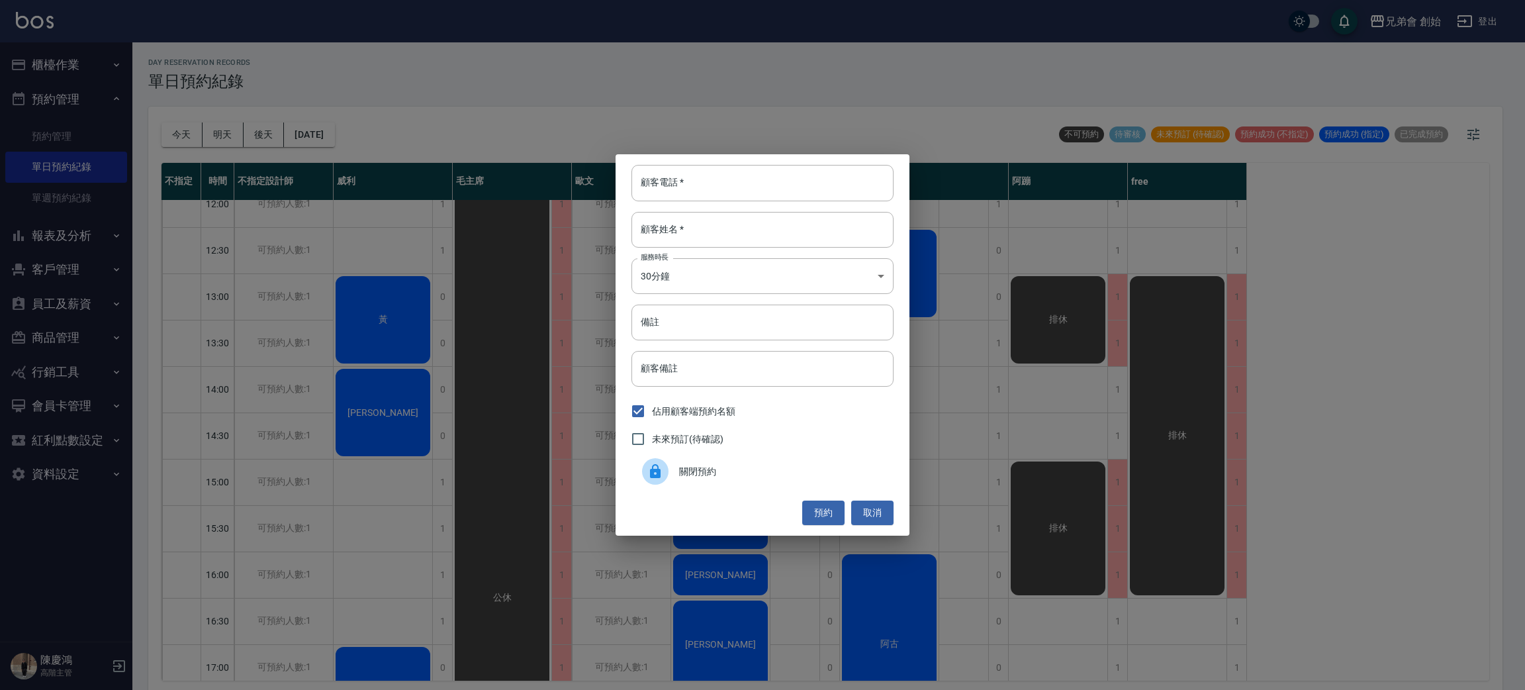
click at [660, 478] on icon at bounding box center [655, 471] width 16 height 16
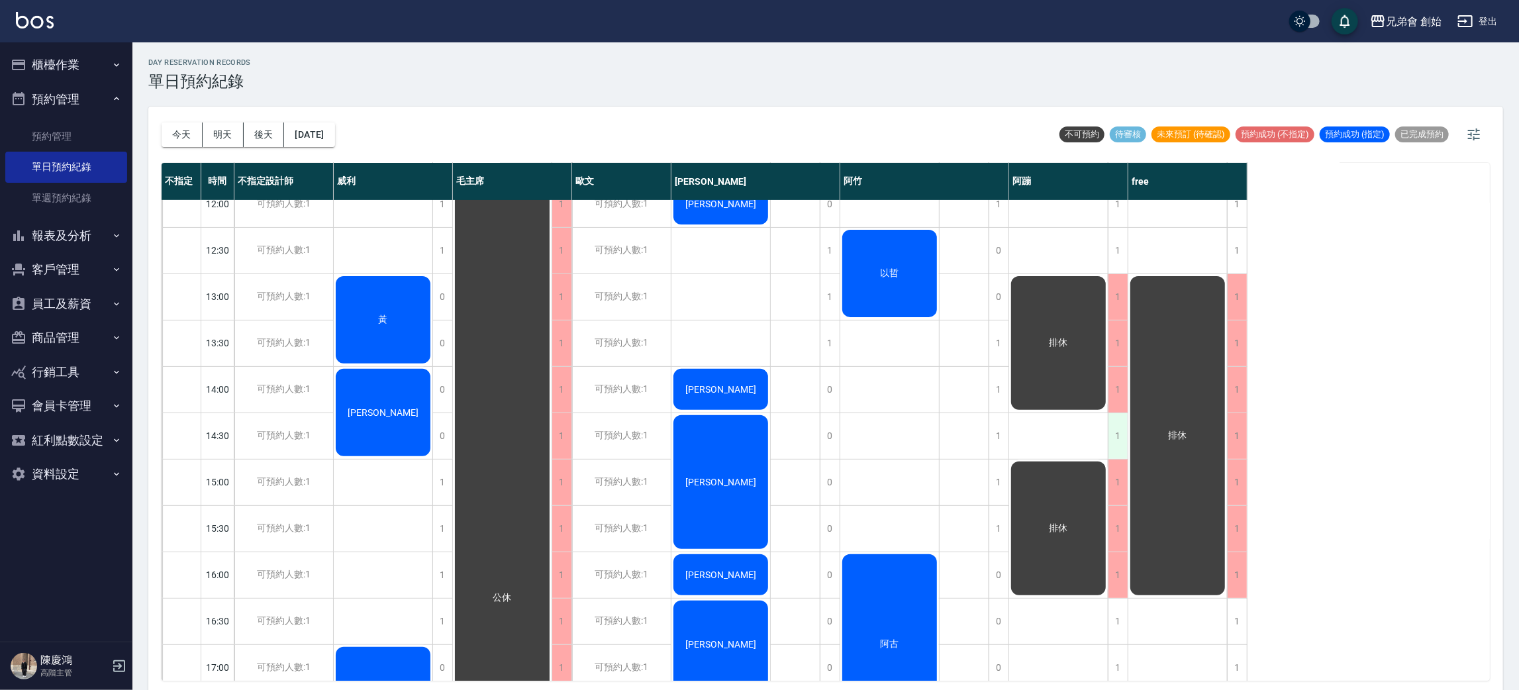
click at [1121, 431] on div "1" at bounding box center [1118, 436] width 20 height 46
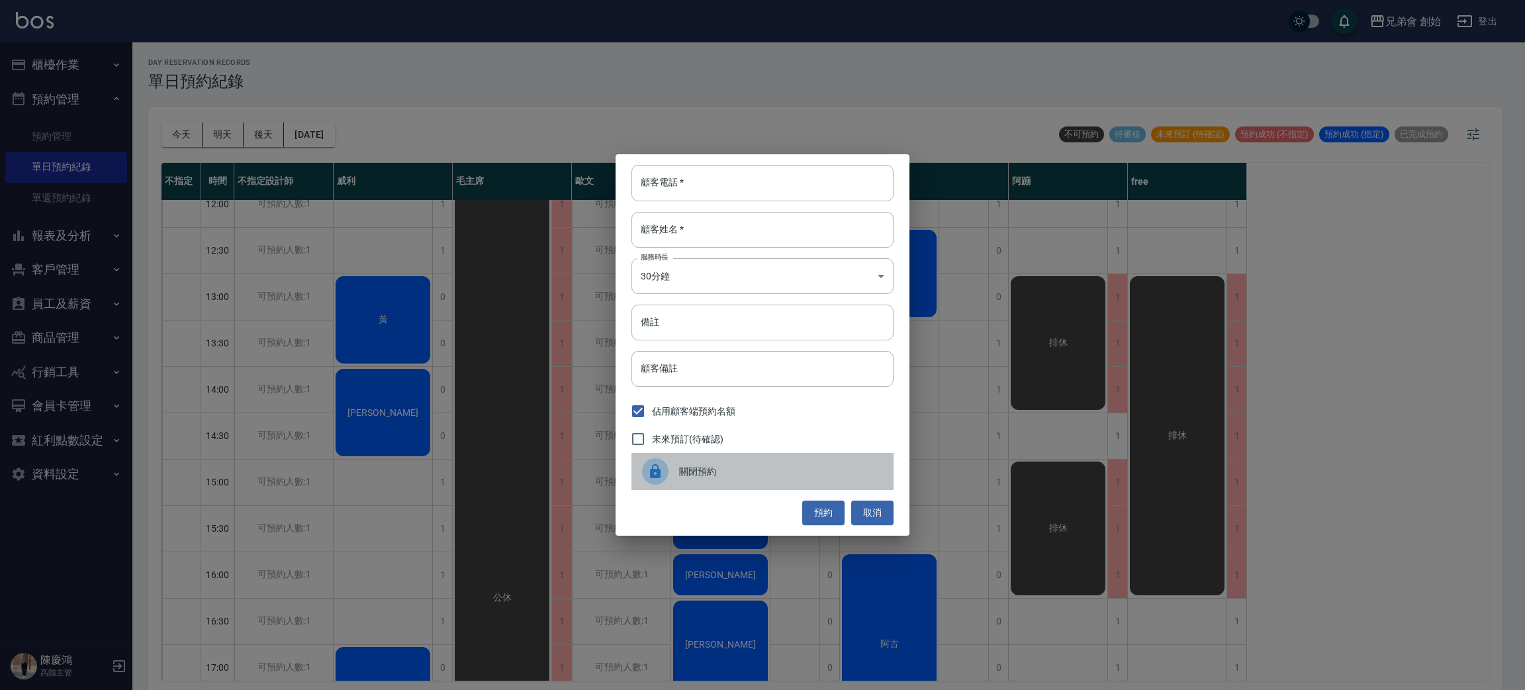
drag, startPoint x: 775, startPoint y: 468, endPoint x: 936, endPoint y: 455, distance: 161.4
click at [773, 467] on span "關閉預約" at bounding box center [781, 472] width 204 height 14
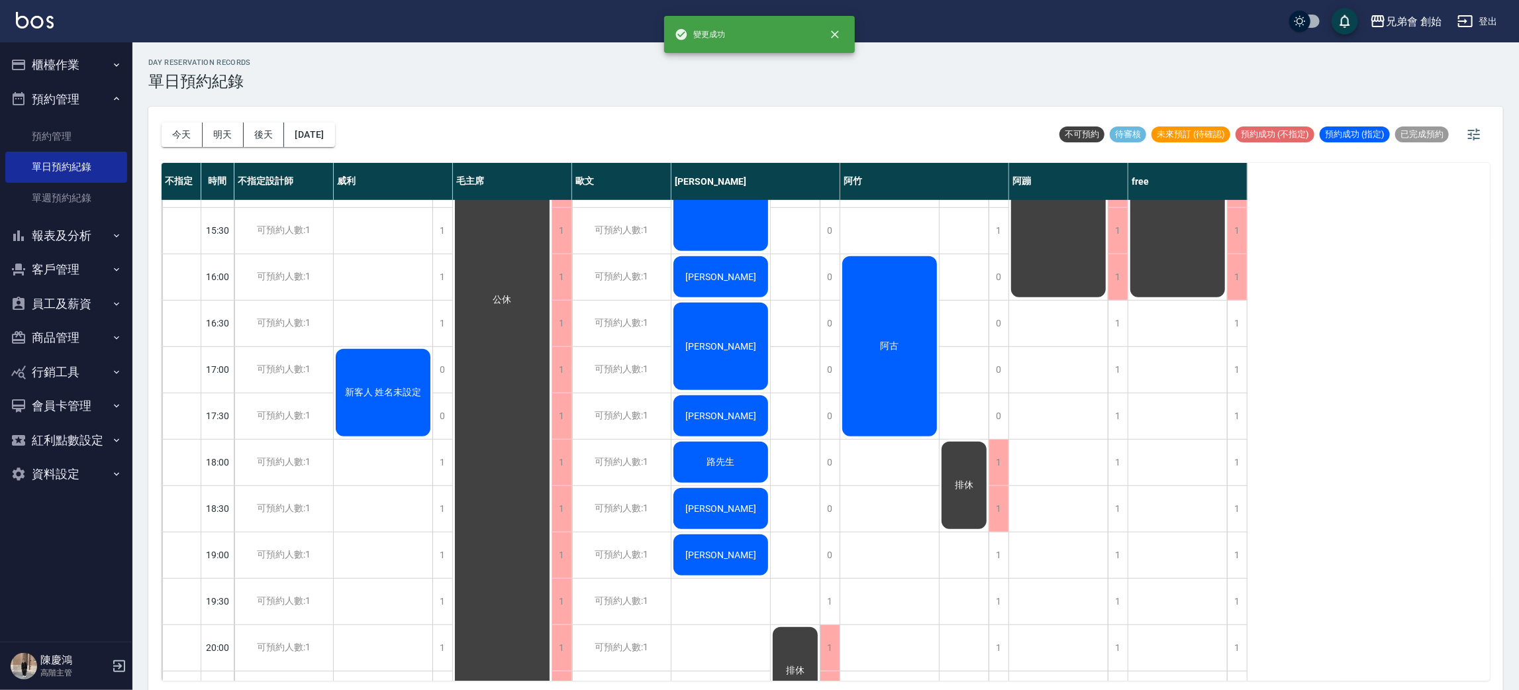
scroll to position [99, 0]
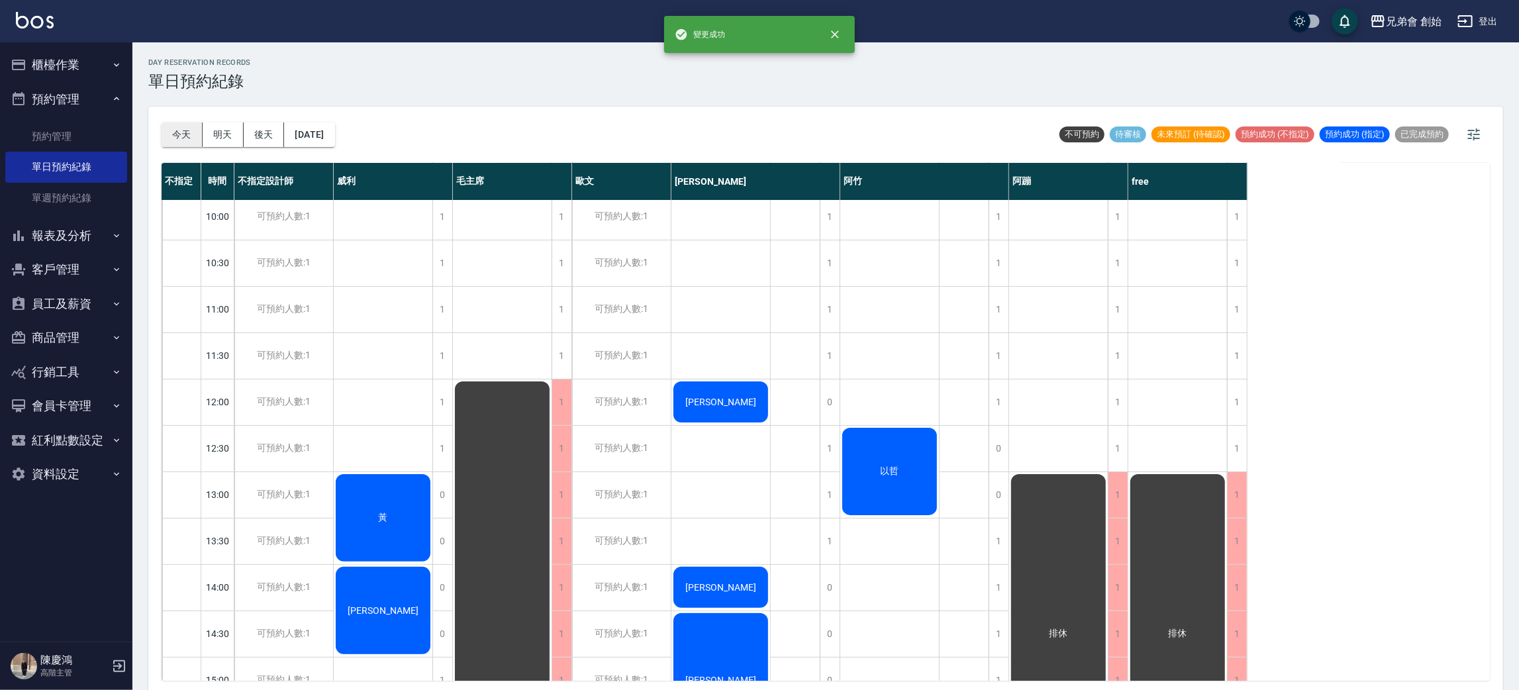
click at [201, 122] on button "今天" at bounding box center [182, 134] width 41 height 24
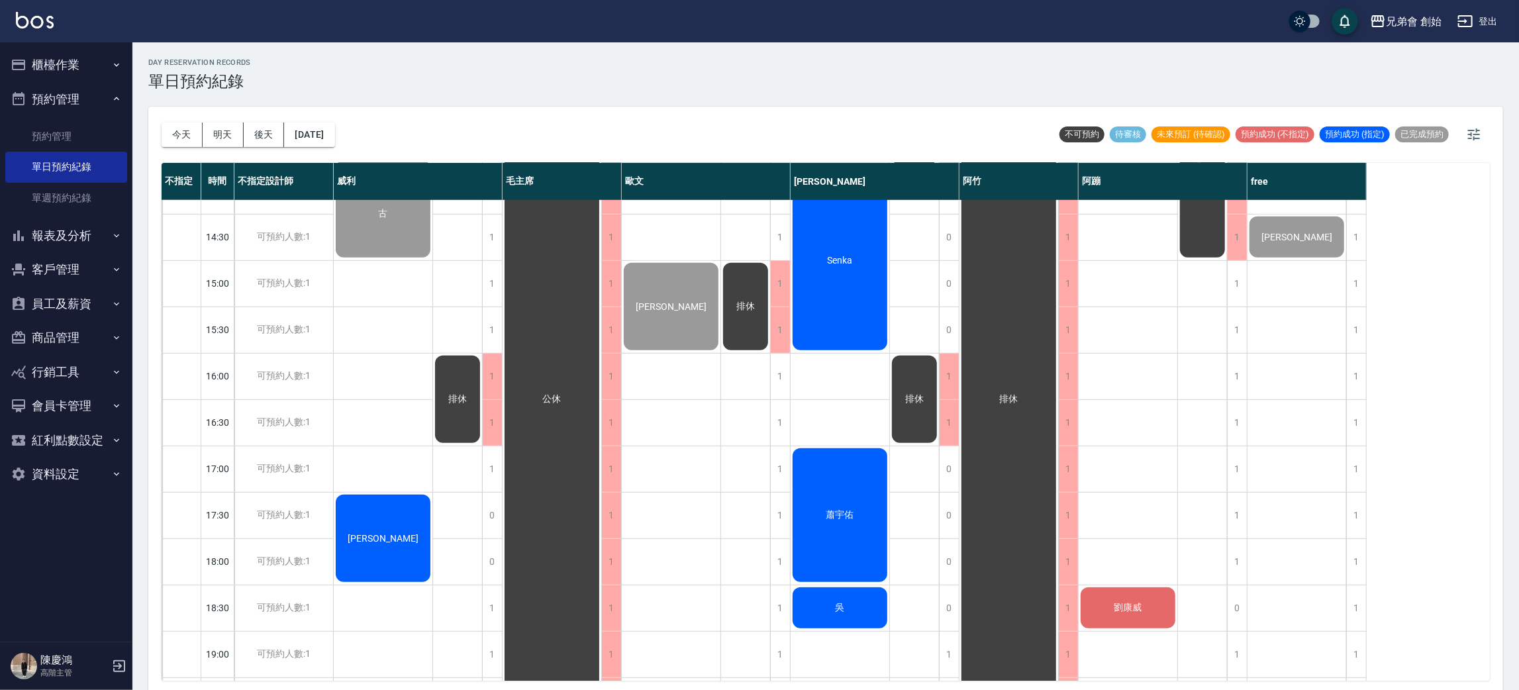
scroll to position [297, 0]
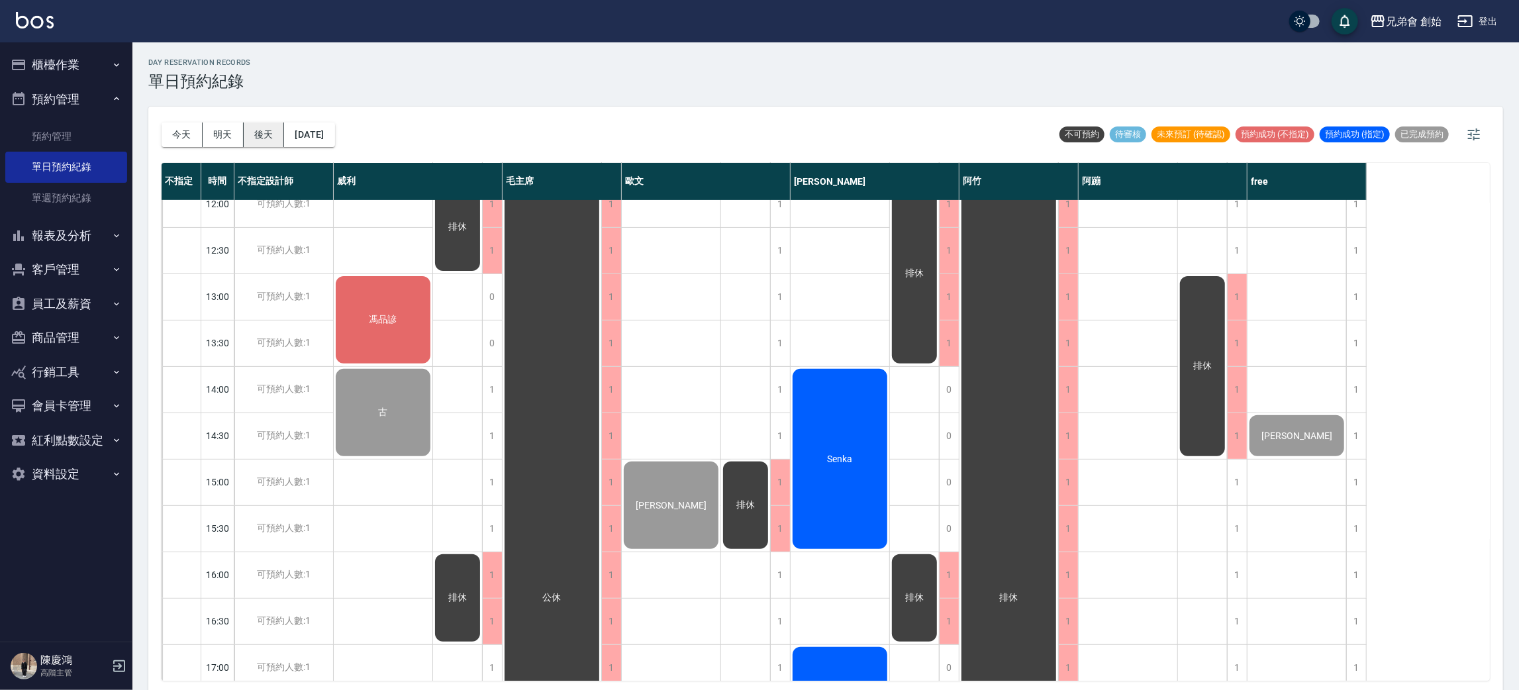
click at [245, 126] on button "後天" at bounding box center [264, 134] width 41 height 24
click at [210, 129] on div at bounding box center [759, 345] width 1519 height 690
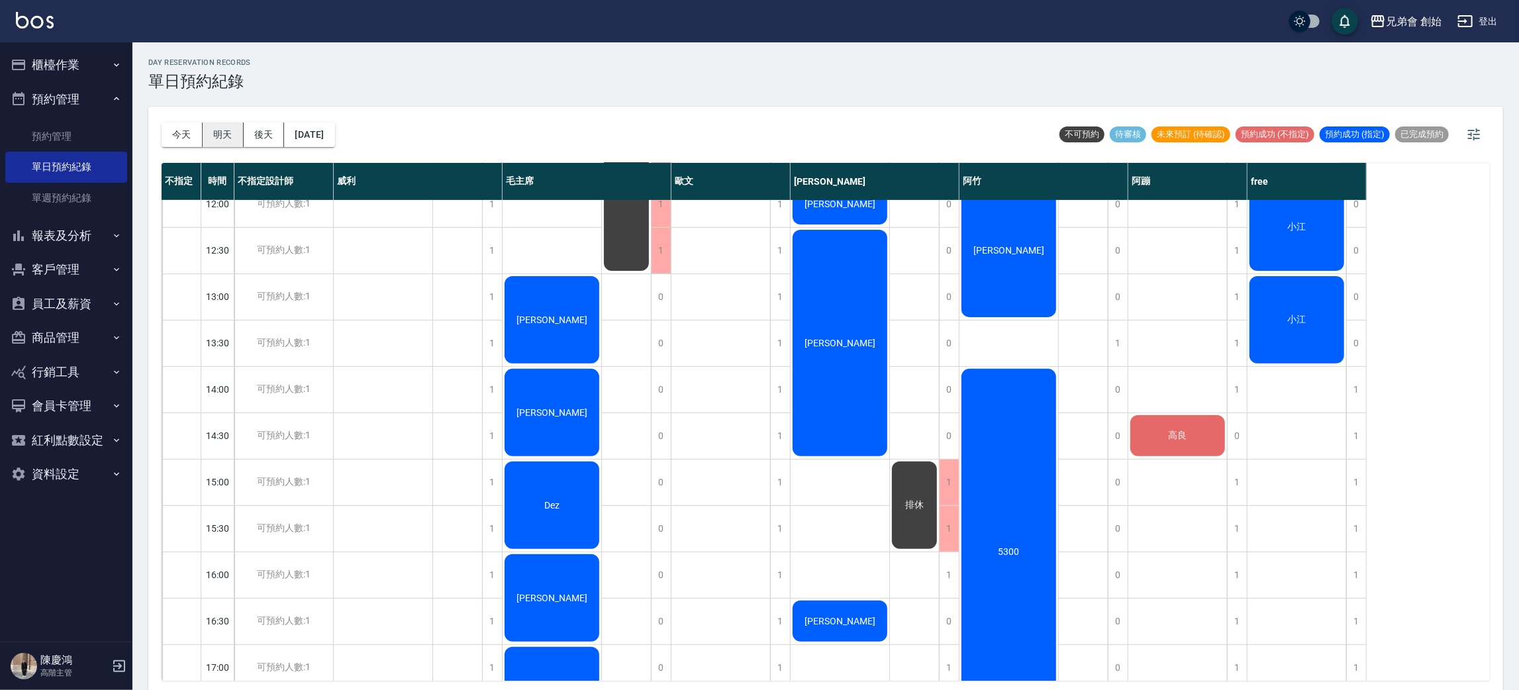
click at [219, 129] on button "明天" at bounding box center [223, 134] width 41 height 24
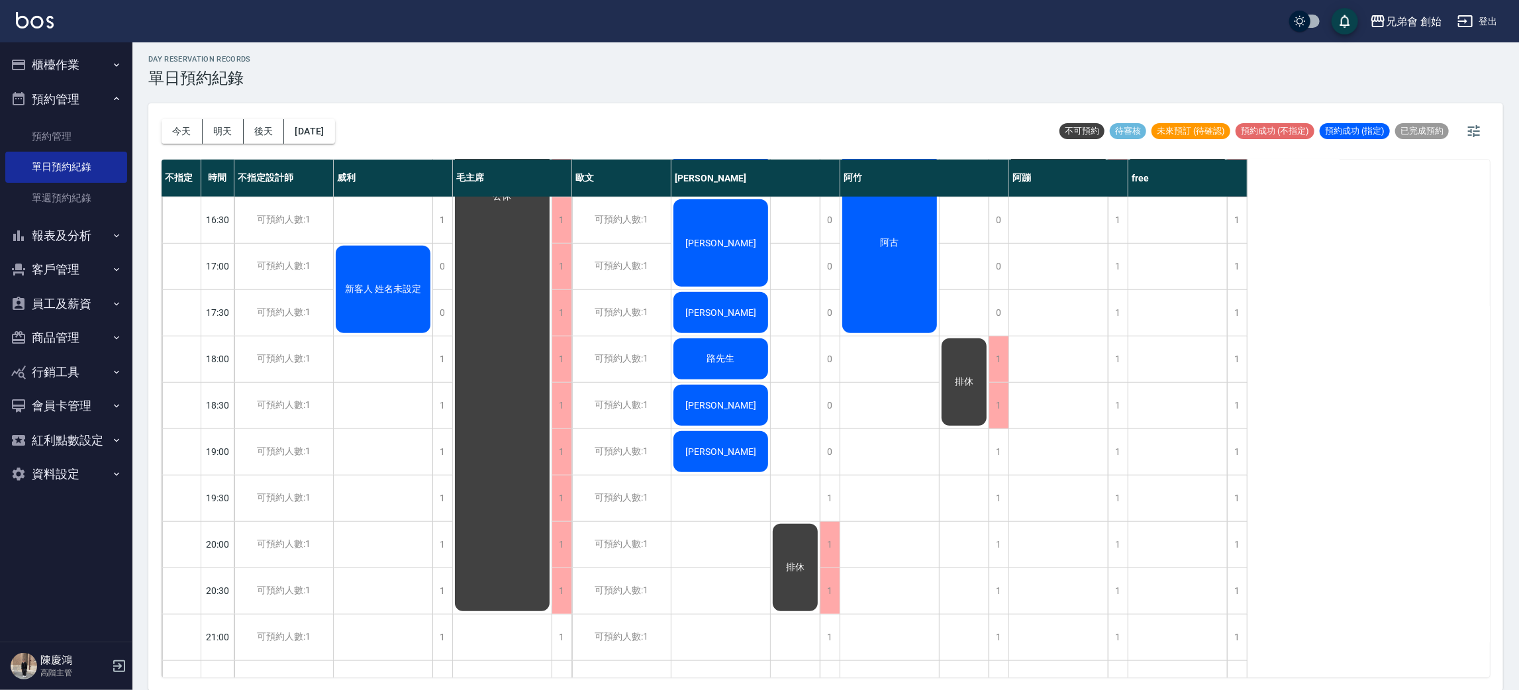
scroll to position [879, 0]
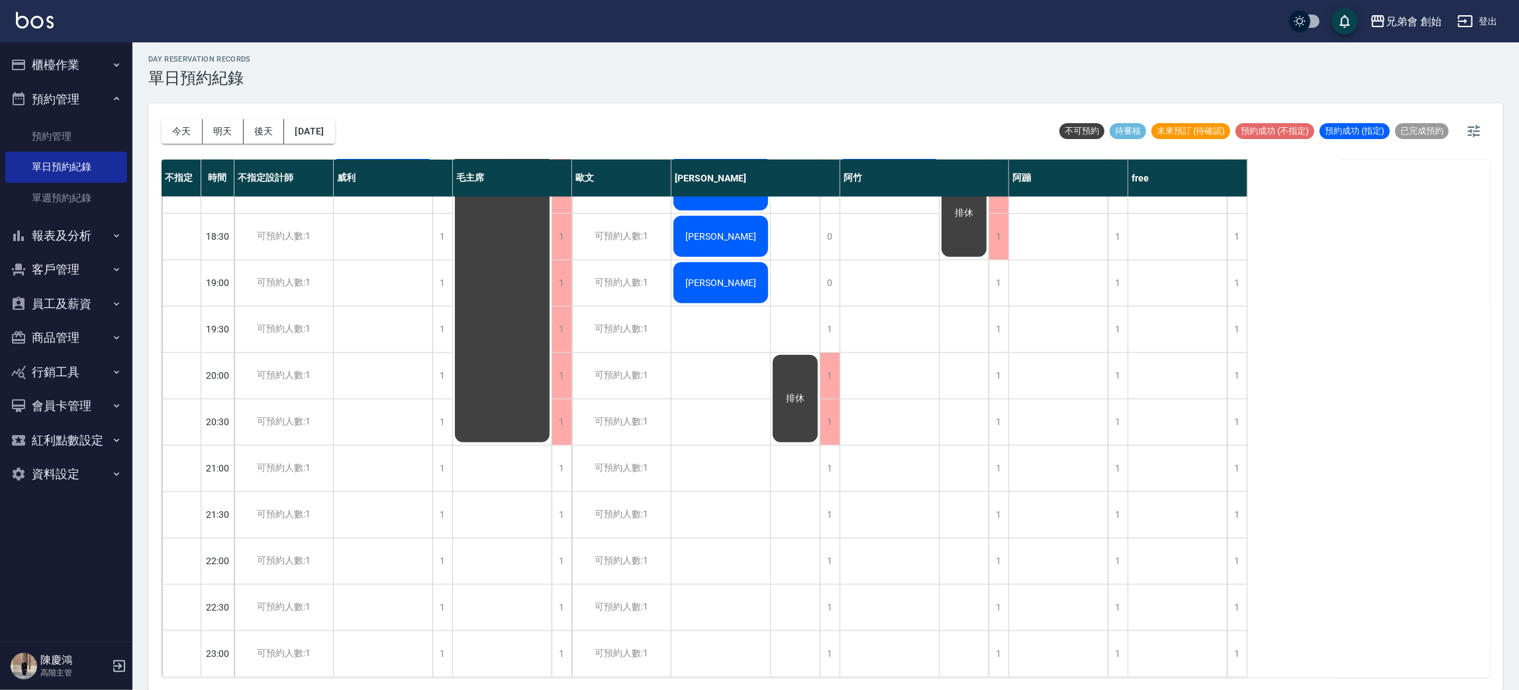
click at [72, 75] on button "櫃檯作業" at bounding box center [66, 65] width 122 height 34
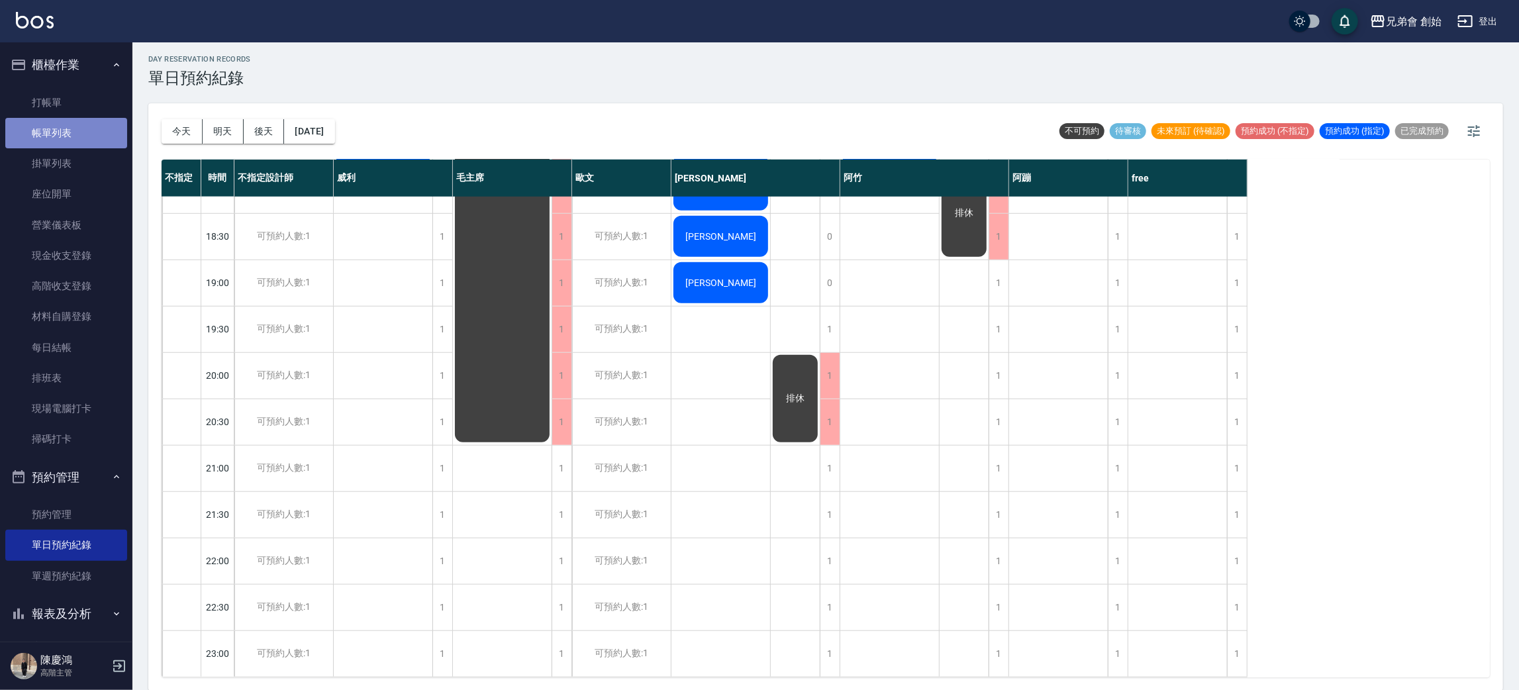
click at [89, 123] on link "帳單列表" at bounding box center [66, 133] width 122 height 30
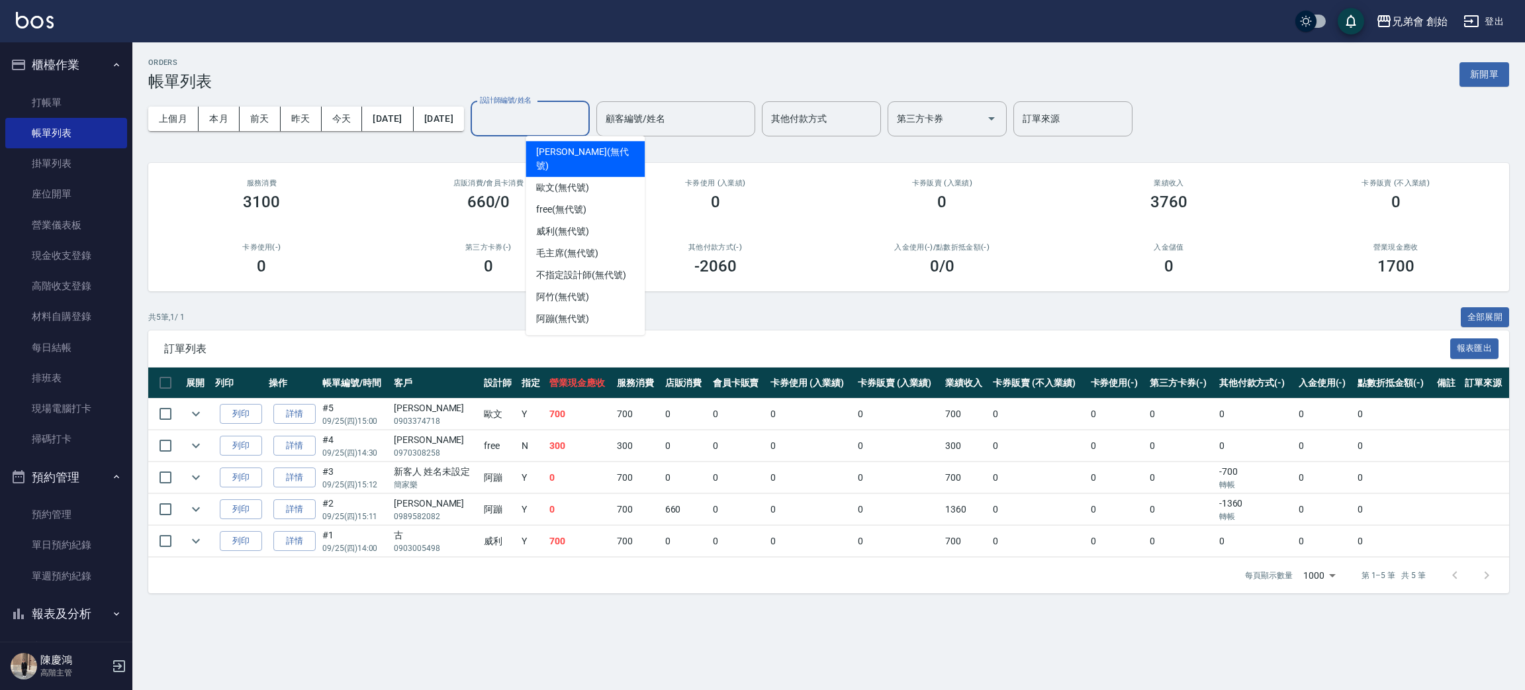
drag, startPoint x: 606, startPoint y: 117, endPoint x: 606, endPoint y: 161, distance: 43.7
click at [584, 117] on input "設計師編號/姓名" at bounding box center [530, 118] width 107 height 23
click at [591, 199] on div "free (無代號)" at bounding box center [585, 210] width 119 height 22
type input "free(無代號)"
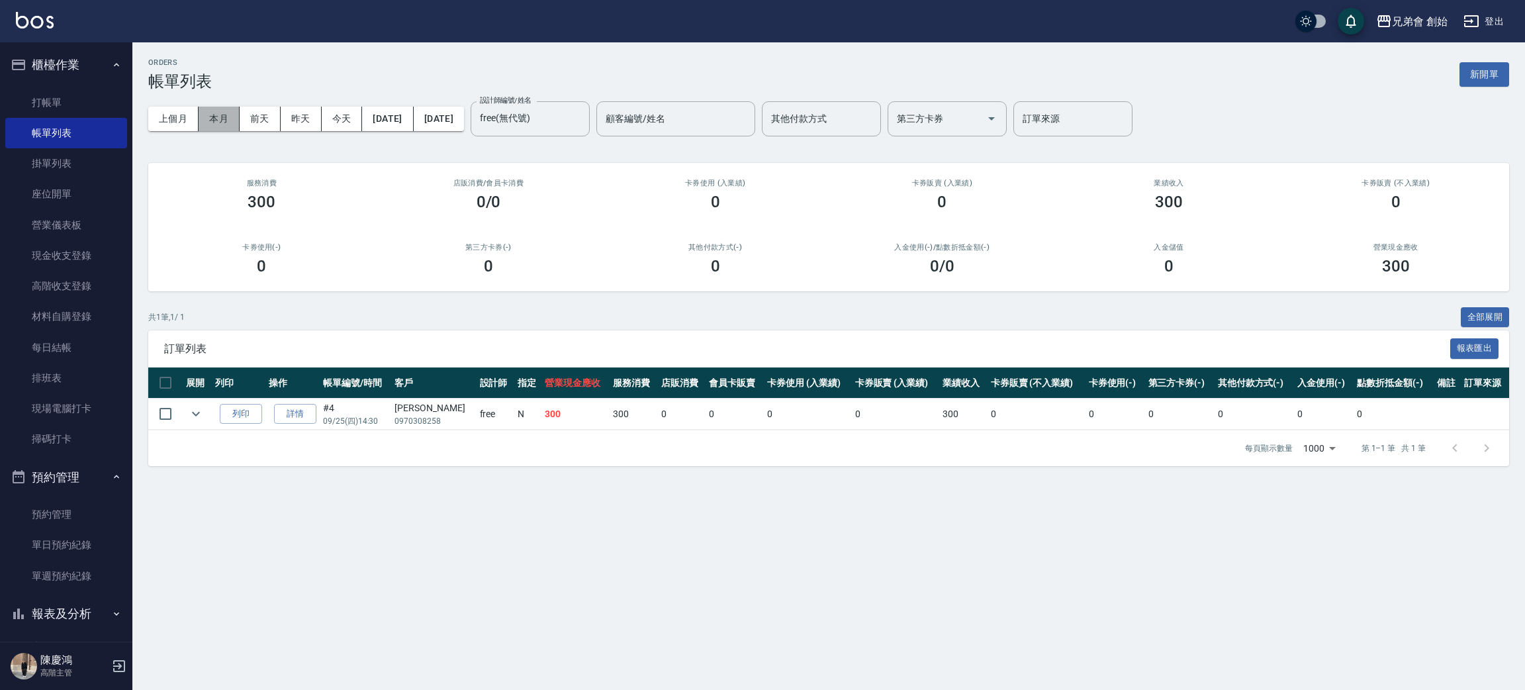
click at [216, 110] on button "本月" at bounding box center [219, 119] width 41 height 24
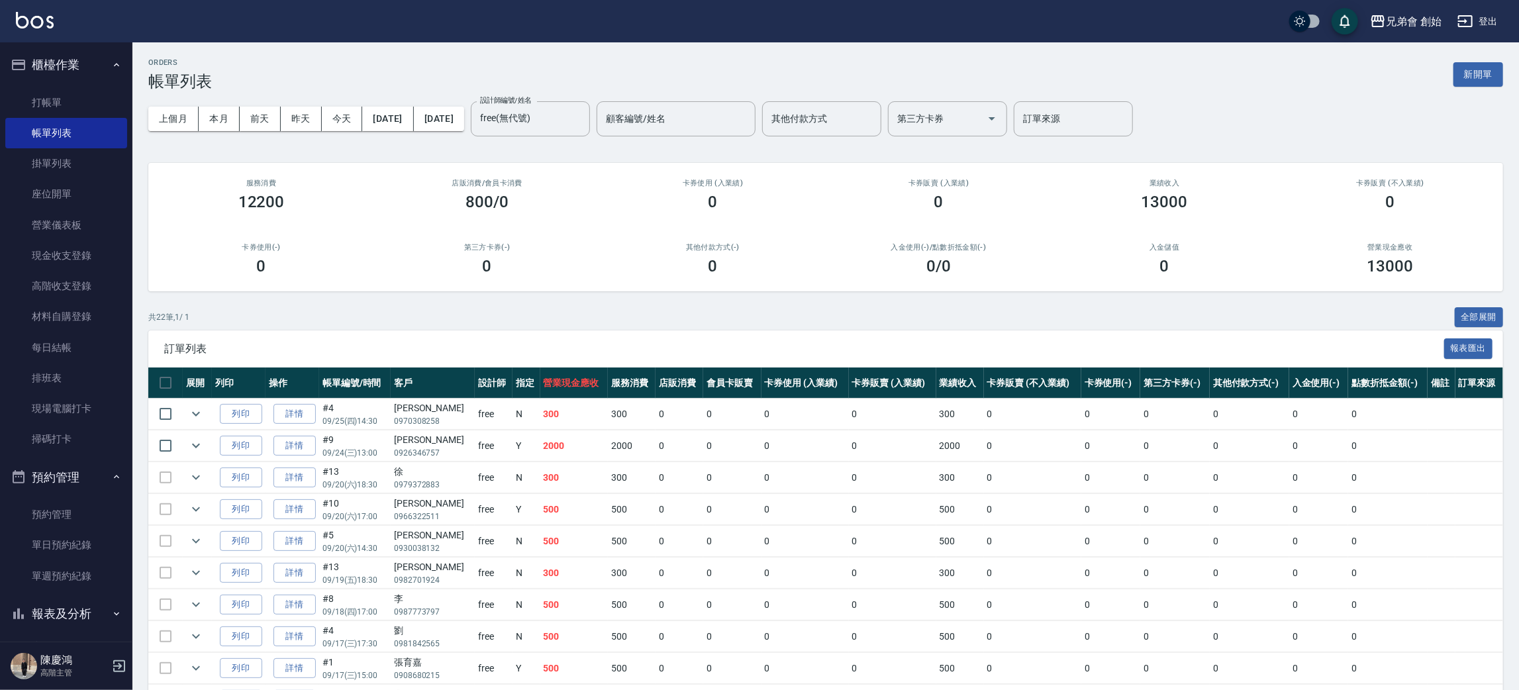
scroll to position [99, 0]
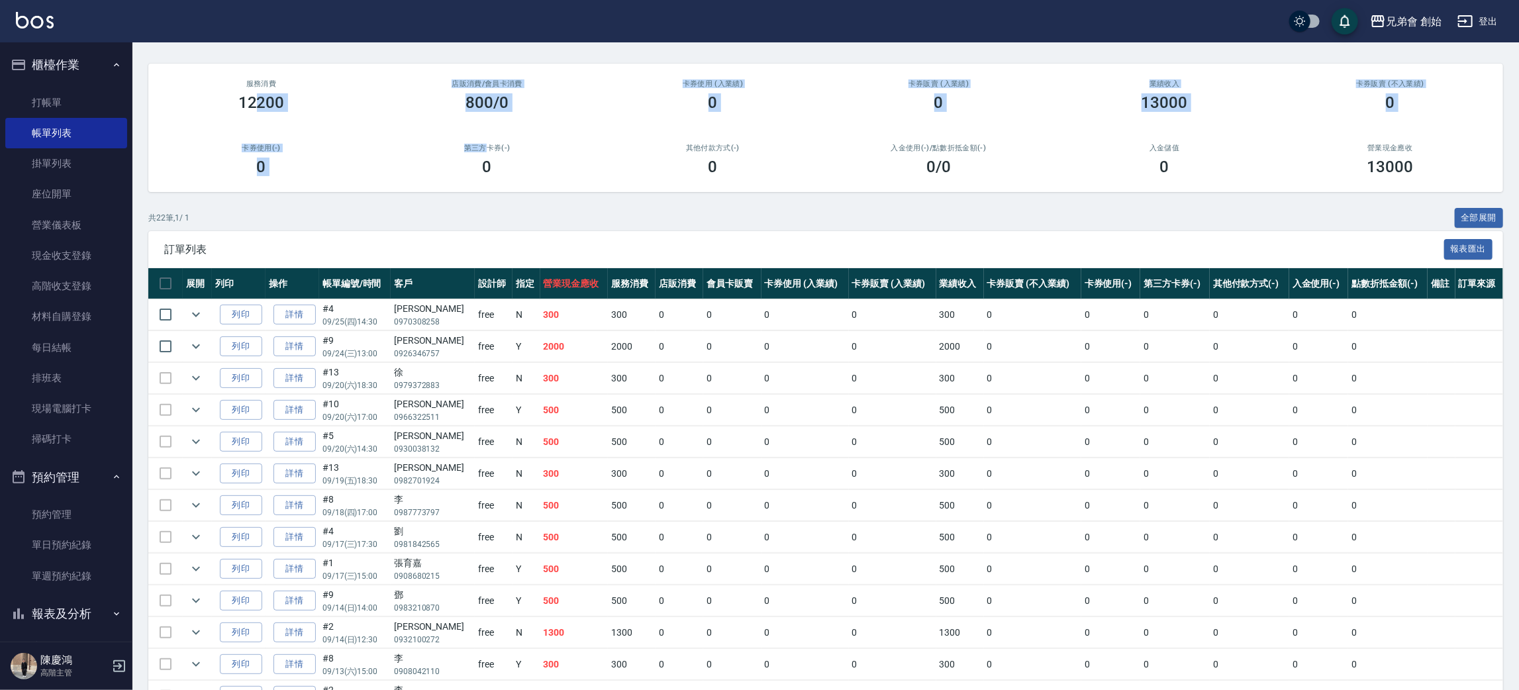
drag, startPoint x: 467, startPoint y: 143, endPoint x: 490, endPoint y: 146, distance: 22.8
click at [490, 146] on div "服務消費 12200 店販消費 /會員卡消費 800/0 卡券使用 (入業績) 0 卡券販賣 (入業績) 0 業績收入 13000 卡券販賣 (不入業績) 0…" at bounding box center [825, 128] width 1355 height 128
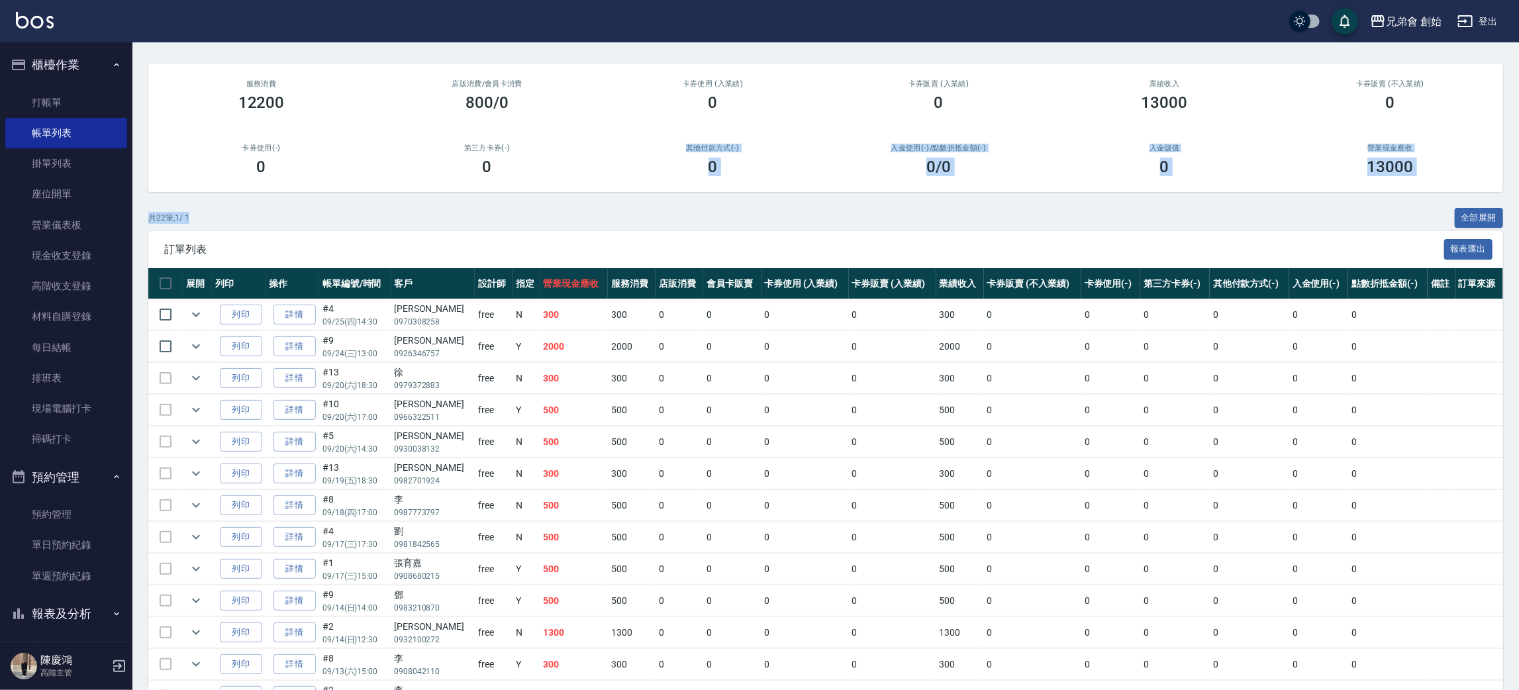
drag, startPoint x: 475, startPoint y: 201, endPoint x: 442, endPoint y: 185, distance: 37.3
click at [465, 197] on div "ORDERS 帳單列表 新開單 上個月 本月 [DATE] [DATE] [DATE] [DATE] [DATE] 設計師編號/姓名 free(無代號) 設計…" at bounding box center [825, 496] width 1386 height 1107
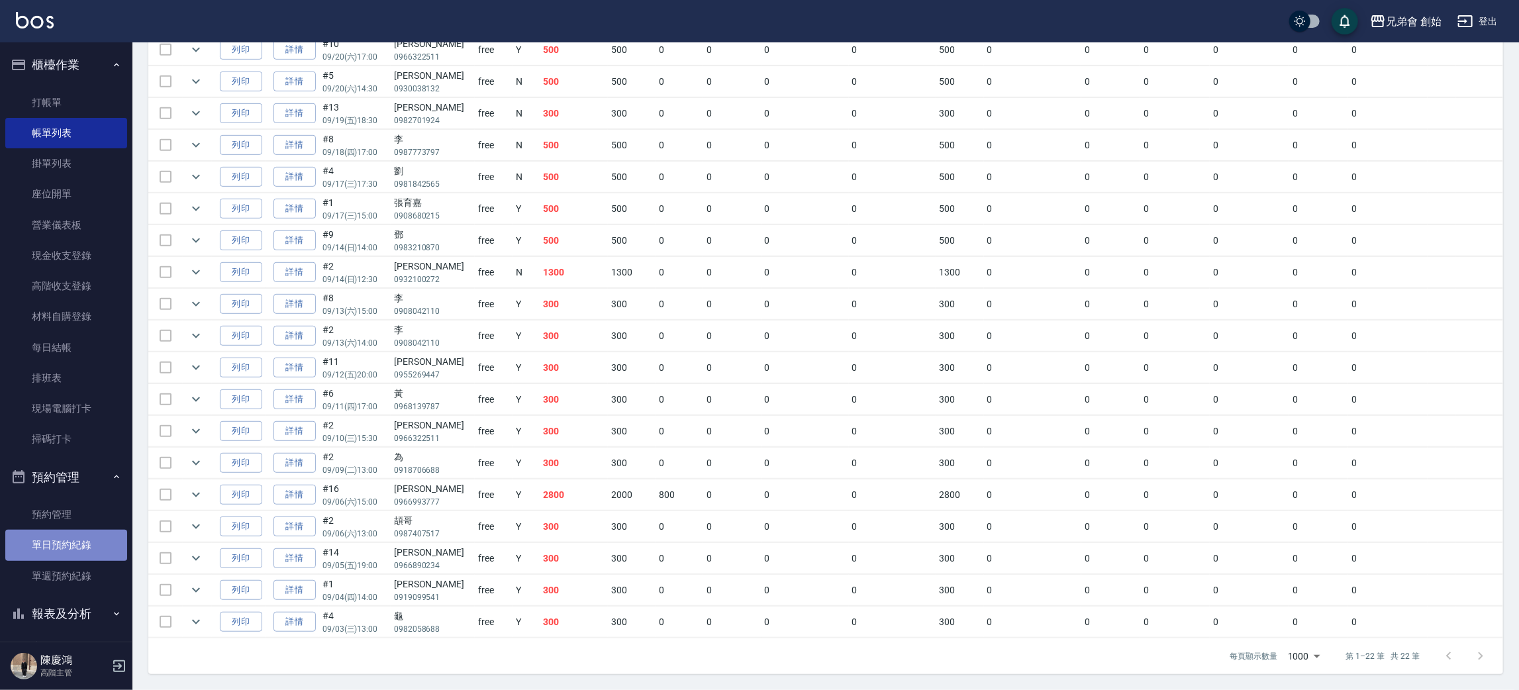
click at [83, 542] on link "單日預約紀錄" at bounding box center [66, 545] width 122 height 30
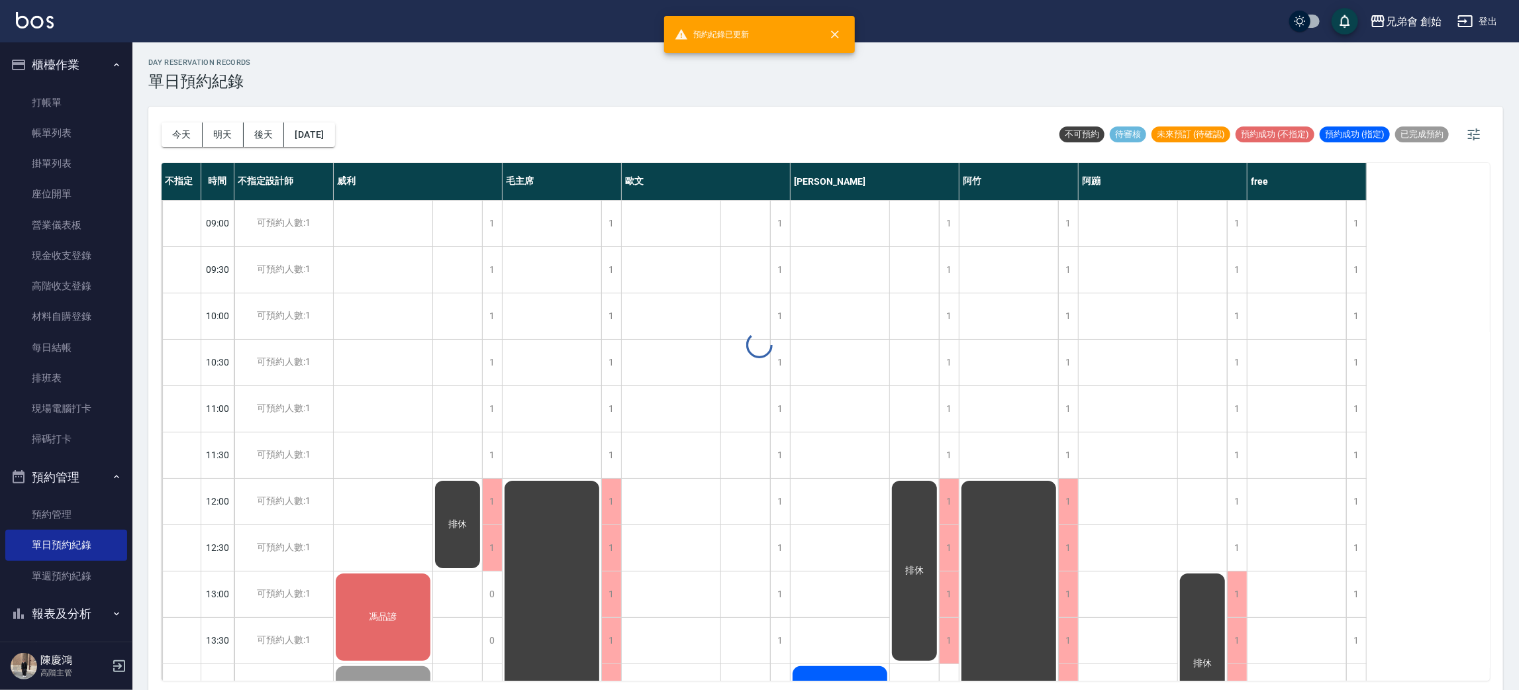
drag, startPoint x: 169, startPoint y: 128, endPoint x: 238, endPoint y: 174, distance: 82.1
click at [167, 133] on button "今天" at bounding box center [182, 134] width 41 height 24
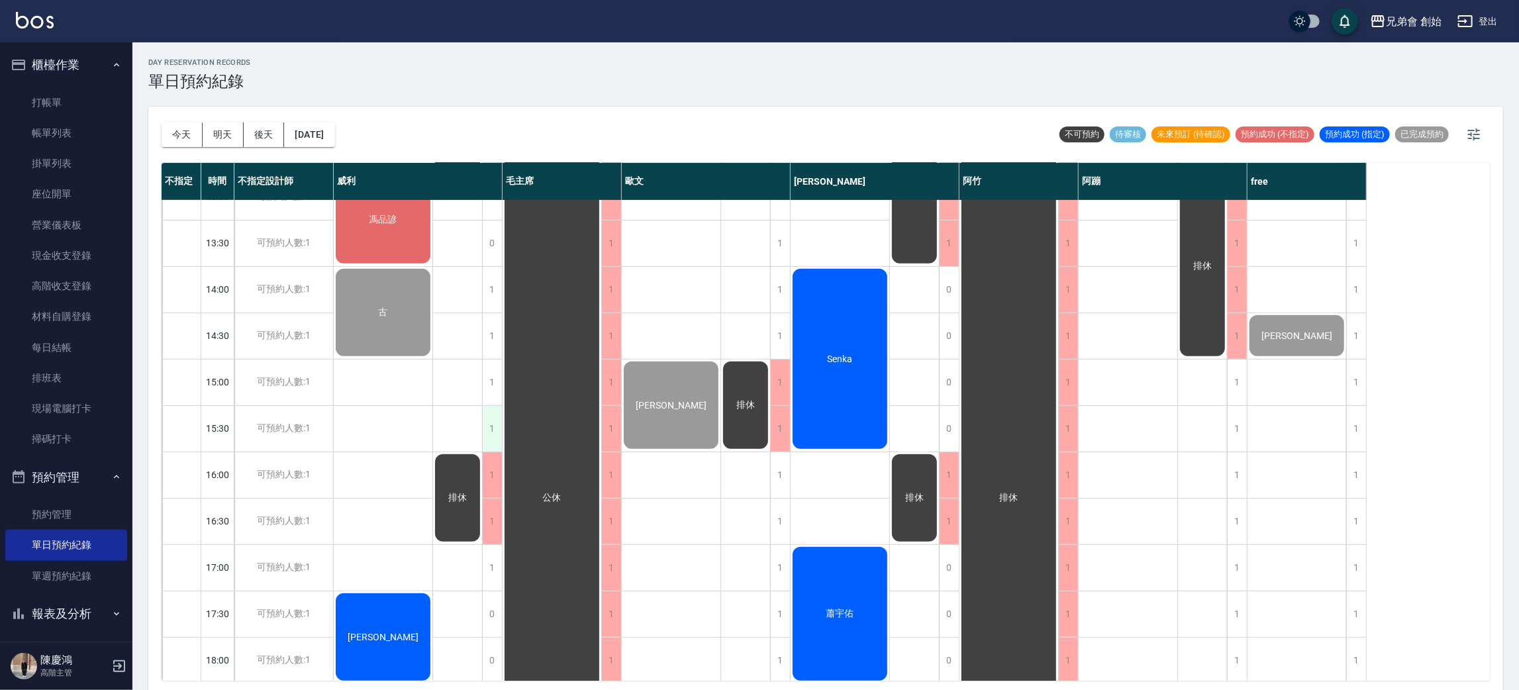
scroll to position [496, 0]
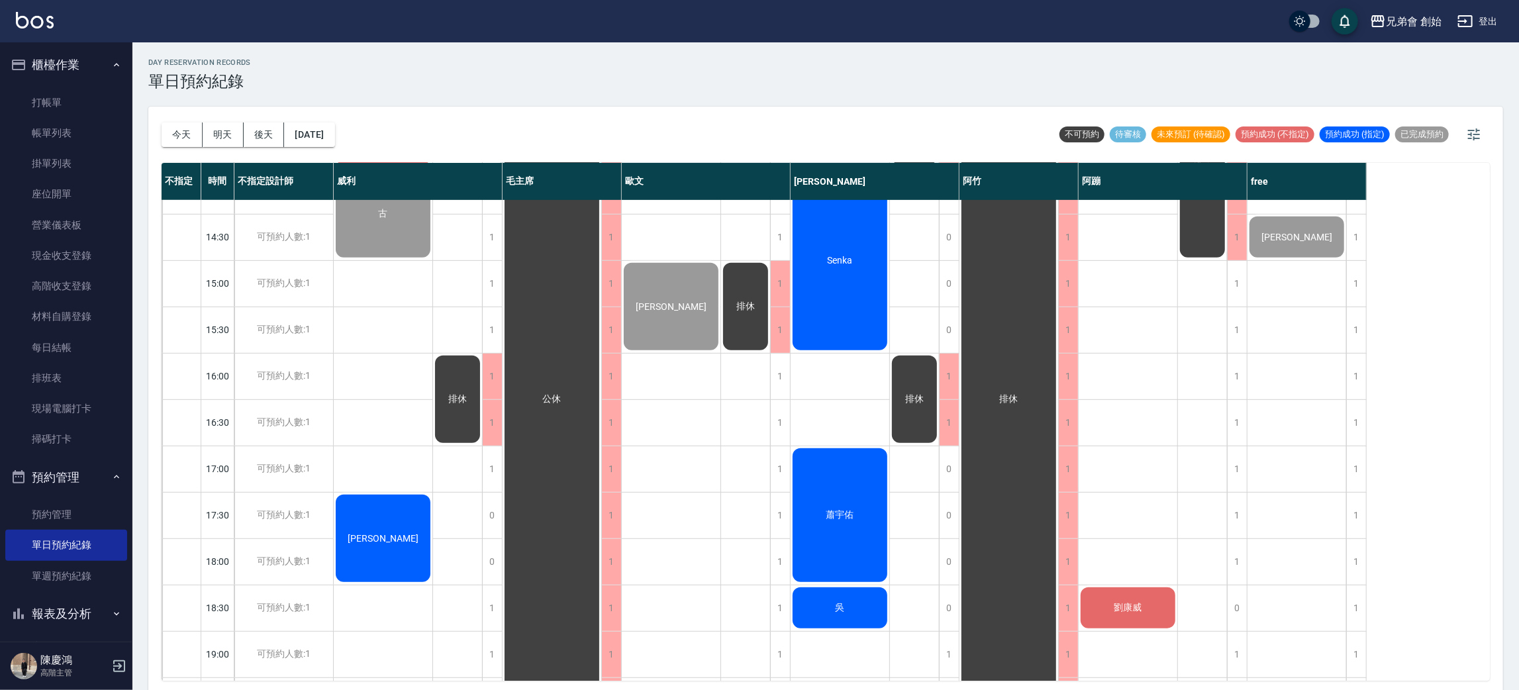
drag, startPoint x: 0, startPoint y: 254, endPoint x: 0, endPoint y: 228, distance: 26.5
drag, startPoint x: 0, startPoint y: 228, endPoint x: 185, endPoint y: 135, distance: 206.7
click at [185, 135] on button "今天" at bounding box center [182, 134] width 41 height 24
click at [213, 150] on div "[DATE] [DATE] [DATE] [DATE]" at bounding box center [248, 135] width 173 height 56
click at [238, 113] on div "[DATE] [DATE] [DATE] [DATE]" at bounding box center [248, 135] width 173 height 56
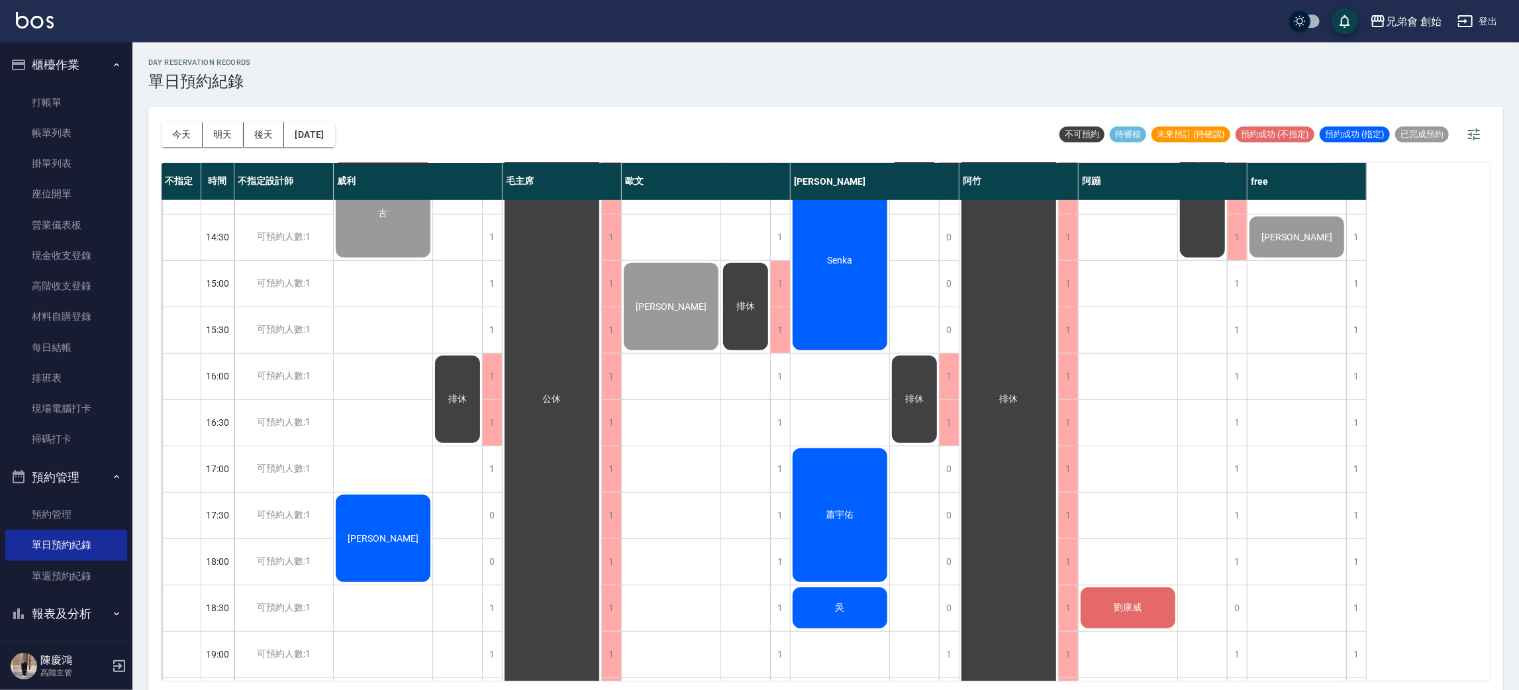
click at [412, 102] on div "day Reservation records 單日預約紀錄 [DATE] [DATE] [DATE] [DATE] 不可預約 待審核 未來預訂 (待確認) …" at bounding box center [825, 367] width 1386 height 651
click at [162, 132] on button "今天" at bounding box center [182, 134] width 41 height 24
click at [164, 132] on button "今天" at bounding box center [182, 134] width 41 height 24
click at [232, 138] on button "明天" at bounding box center [223, 134] width 41 height 24
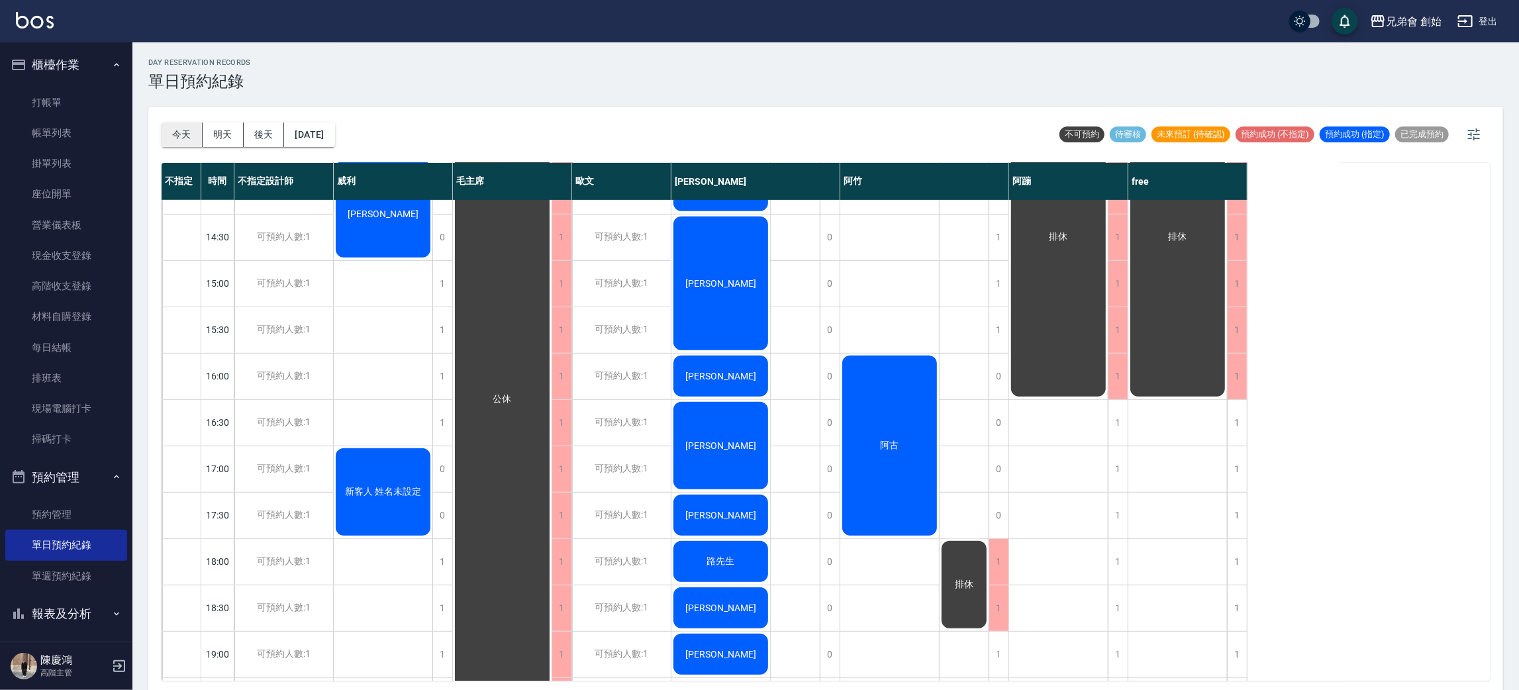
click at [189, 134] on button "今天" at bounding box center [182, 134] width 41 height 24
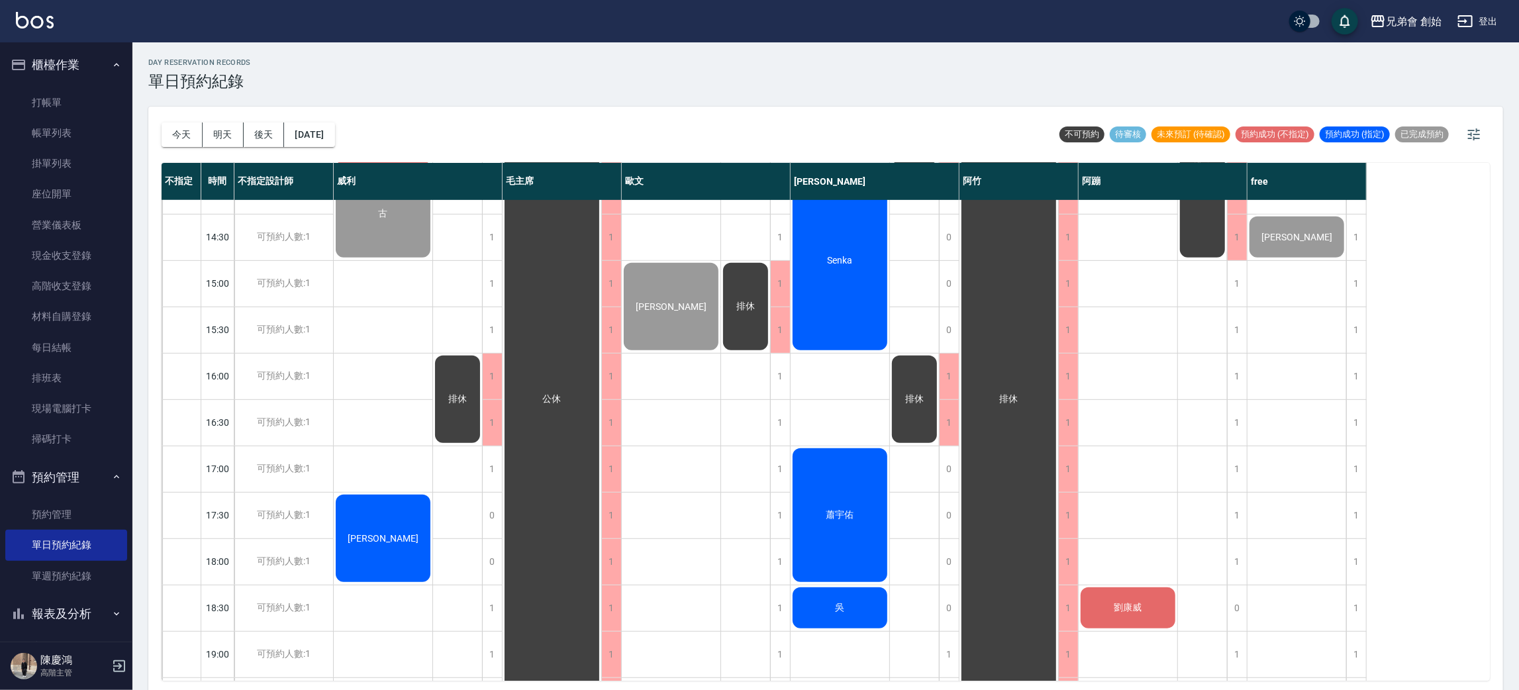
scroll to position [397, 0]
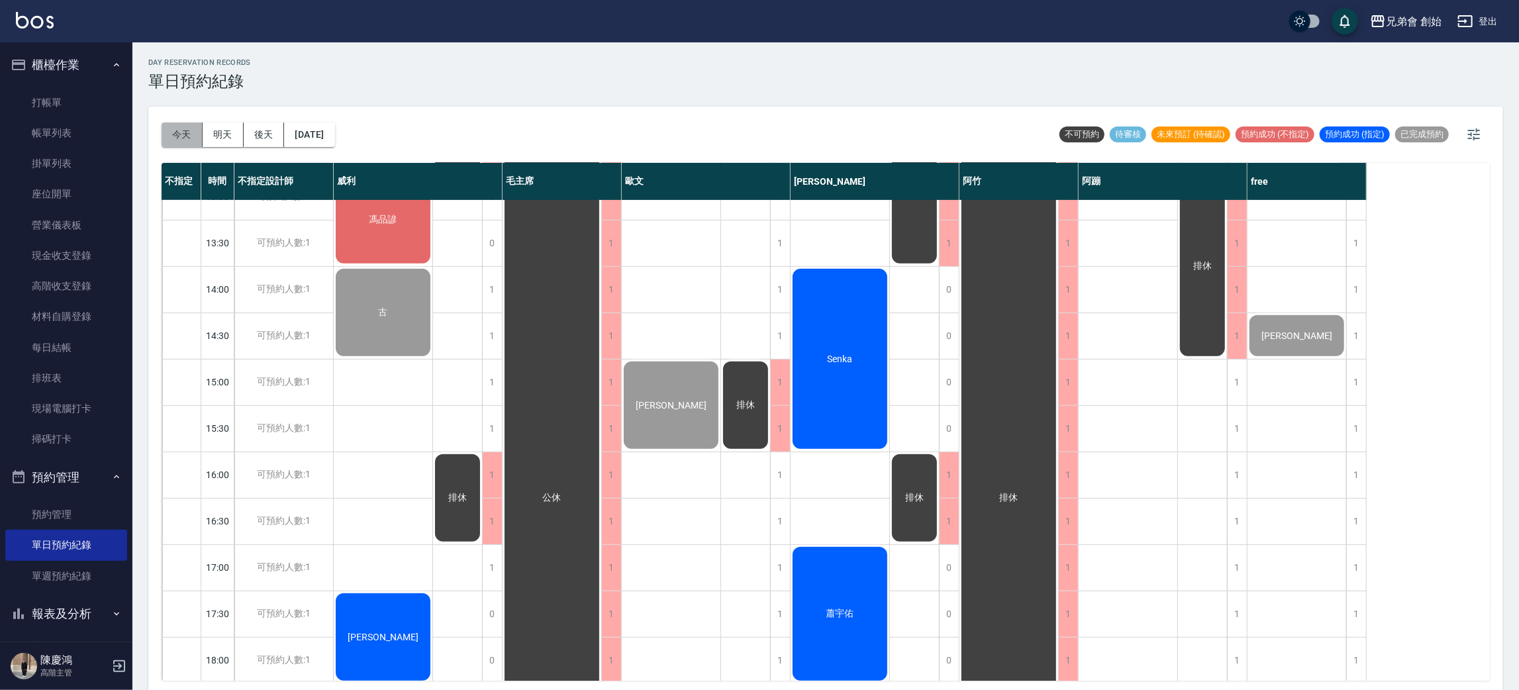
click at [175, 129] on button "今天" at bounding box center [182, 134] width 41 height 24
drag, startPoint x: 641, startPoint y: 39, endPoint x: 612, endPoint y: 37, distance: 28.5
click at [614, 38] on div "兄弟會 創始 登出" at bounding box center [759, 21] width 1519 height 42
drag, startPoint x: 418, startPoint y: 83, endPoint x: 317, endPoint y: 64, distance: 103.2
click at [317, 64] on div "day Reservation records 單日預約紀錄" at bounding box center [825, 74] width 1355 height 32
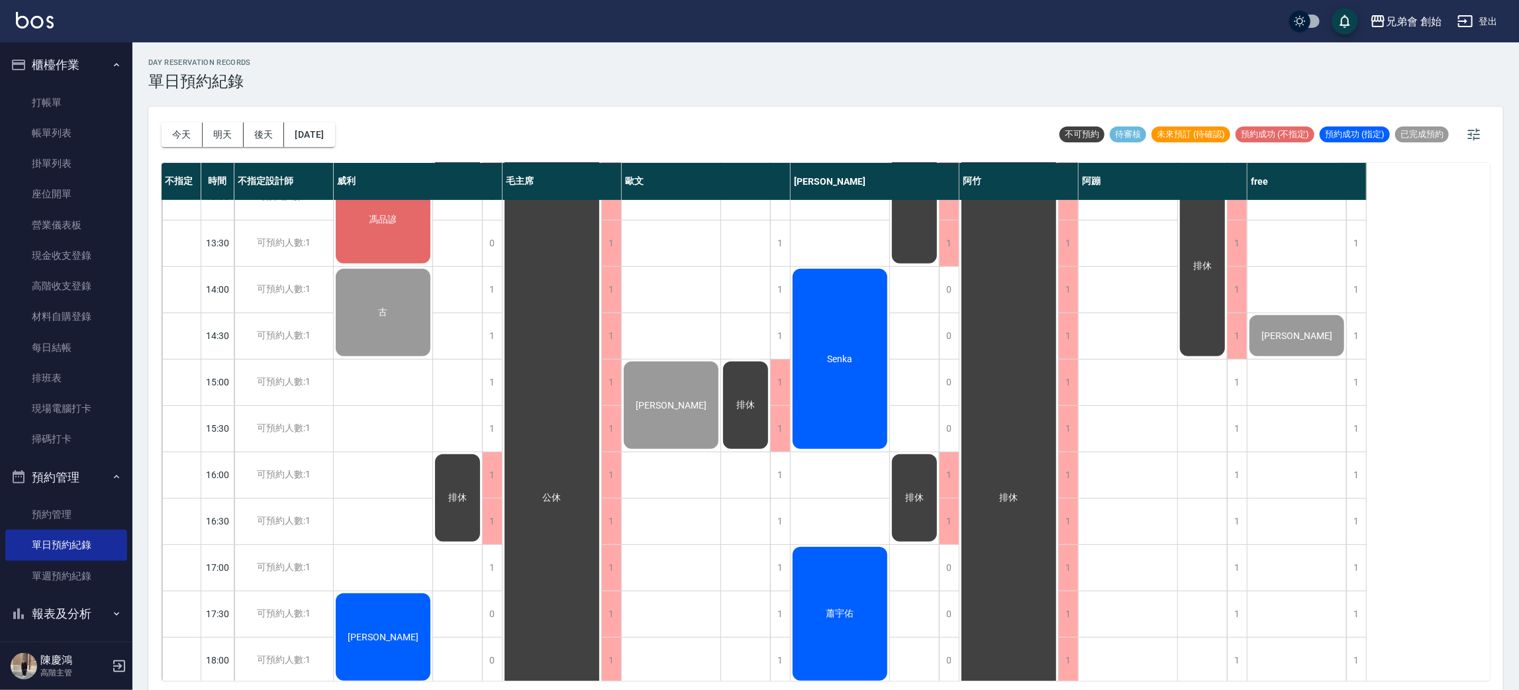
click at [162, 148] on div "[DATE] [DATE] [DATE] [DATE]" at bounding box center [248, 135] width 173 height 56
click at [173, 126] on button "今天" at bounding box center [182, 134] width 41 height 24
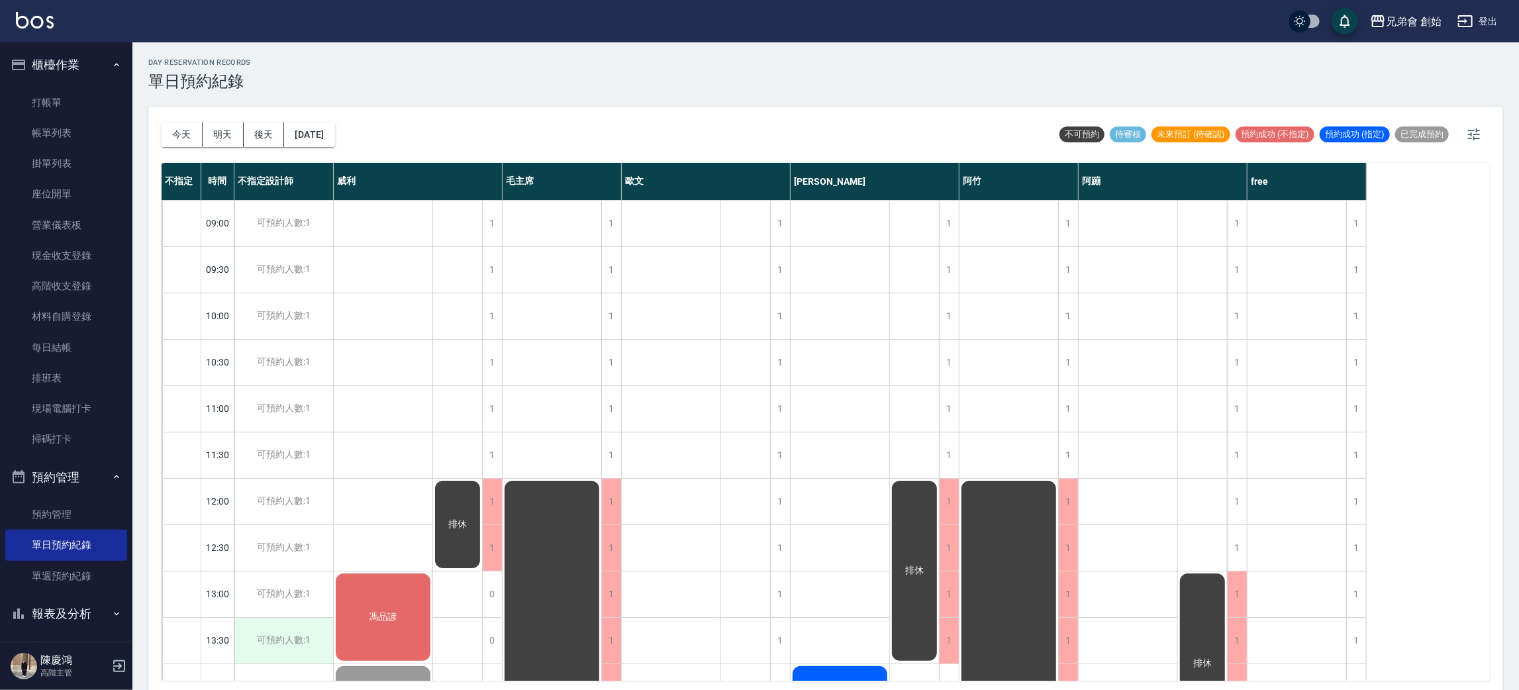
scroll to position [99, 0]
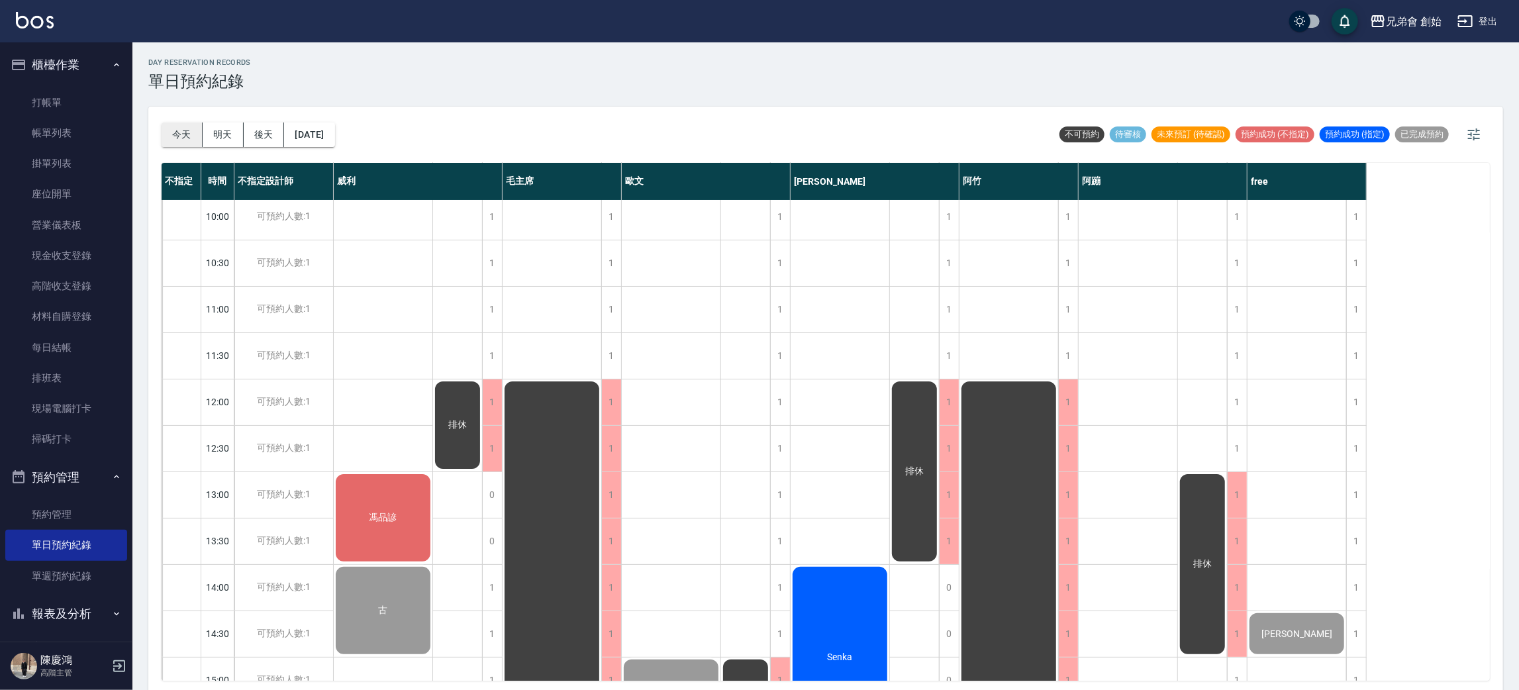
click at [178, 134] on button "今天" at bounding box center [182, 134] width 41 height 24
click at [228, 128] on button "明天" at bounding box center [223, 134] width 41 height 24
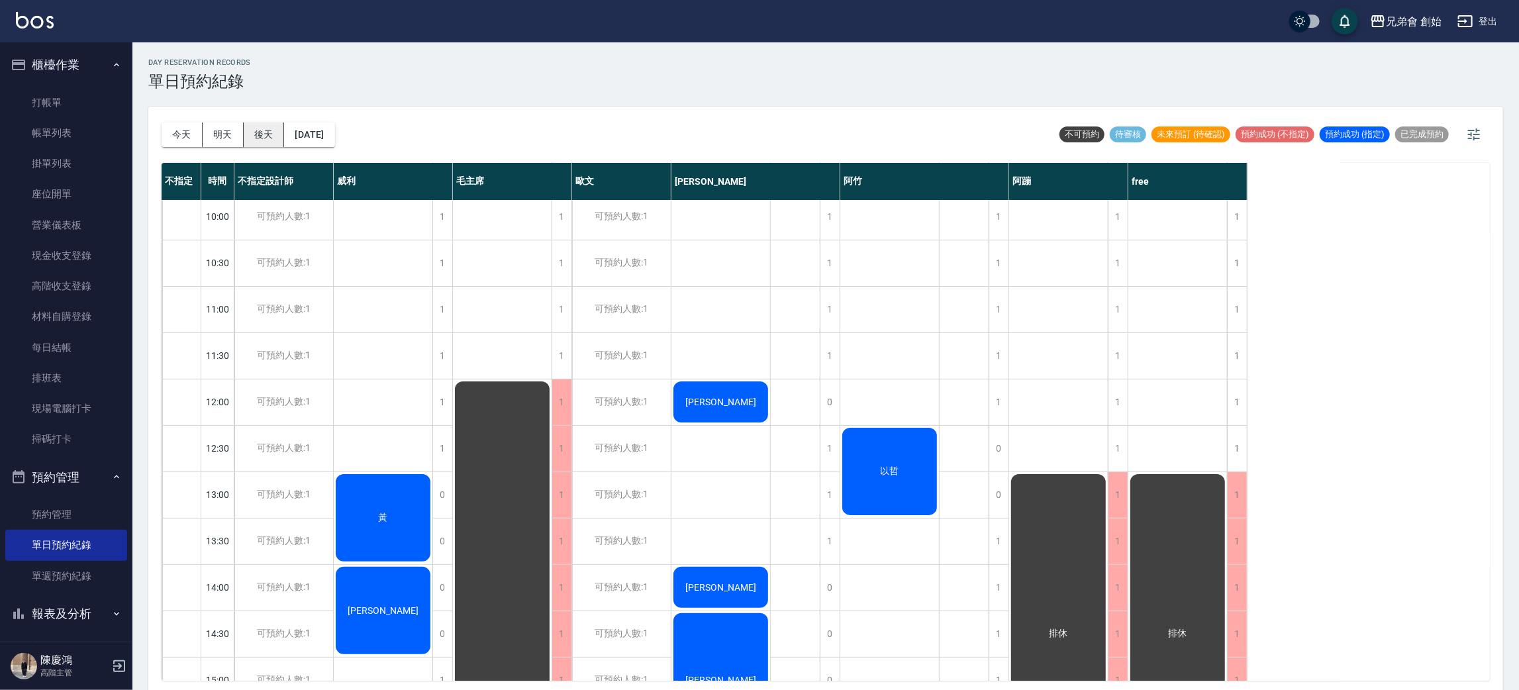
click at [277, 139] on button "後天" at bounding box center [264, 134] width 41 height 24
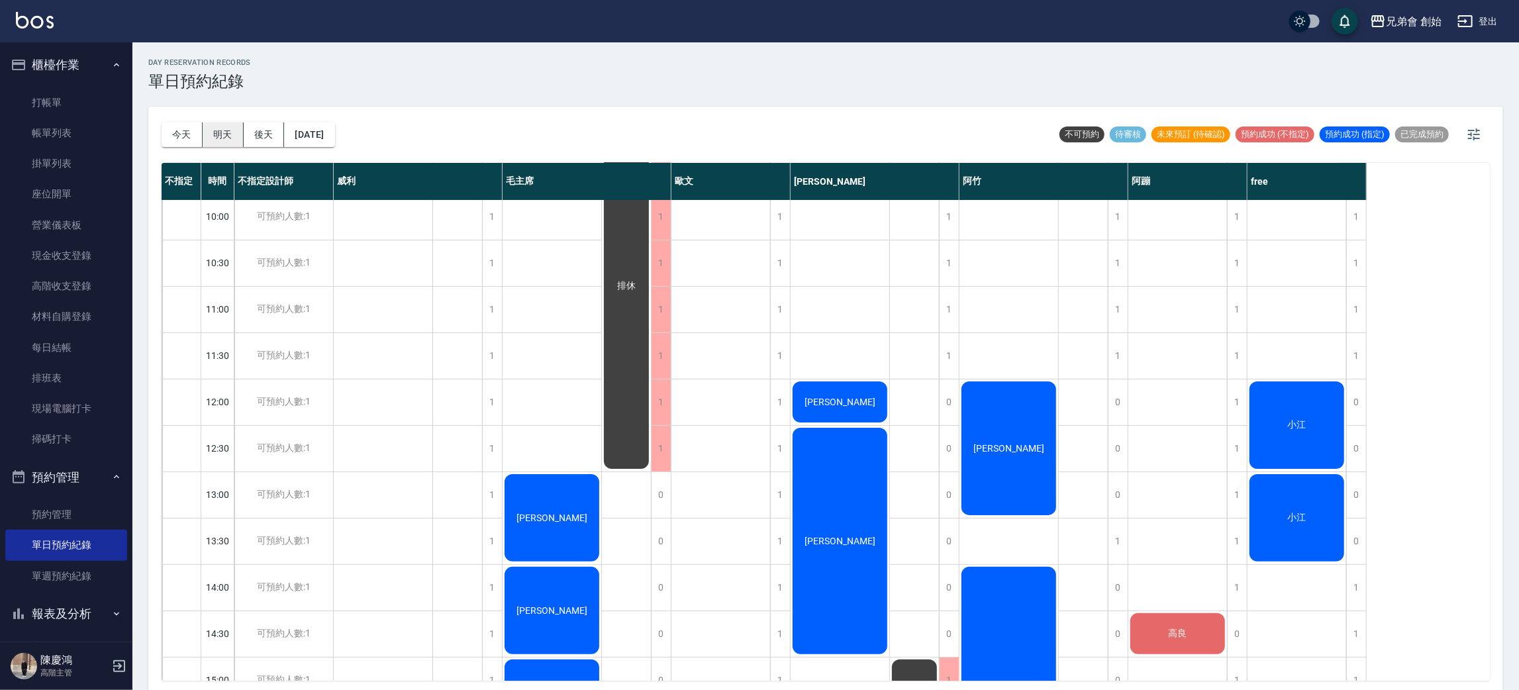
click at [209, 145] on button "明天" at bounding box center [223, 134] width 41 height 24
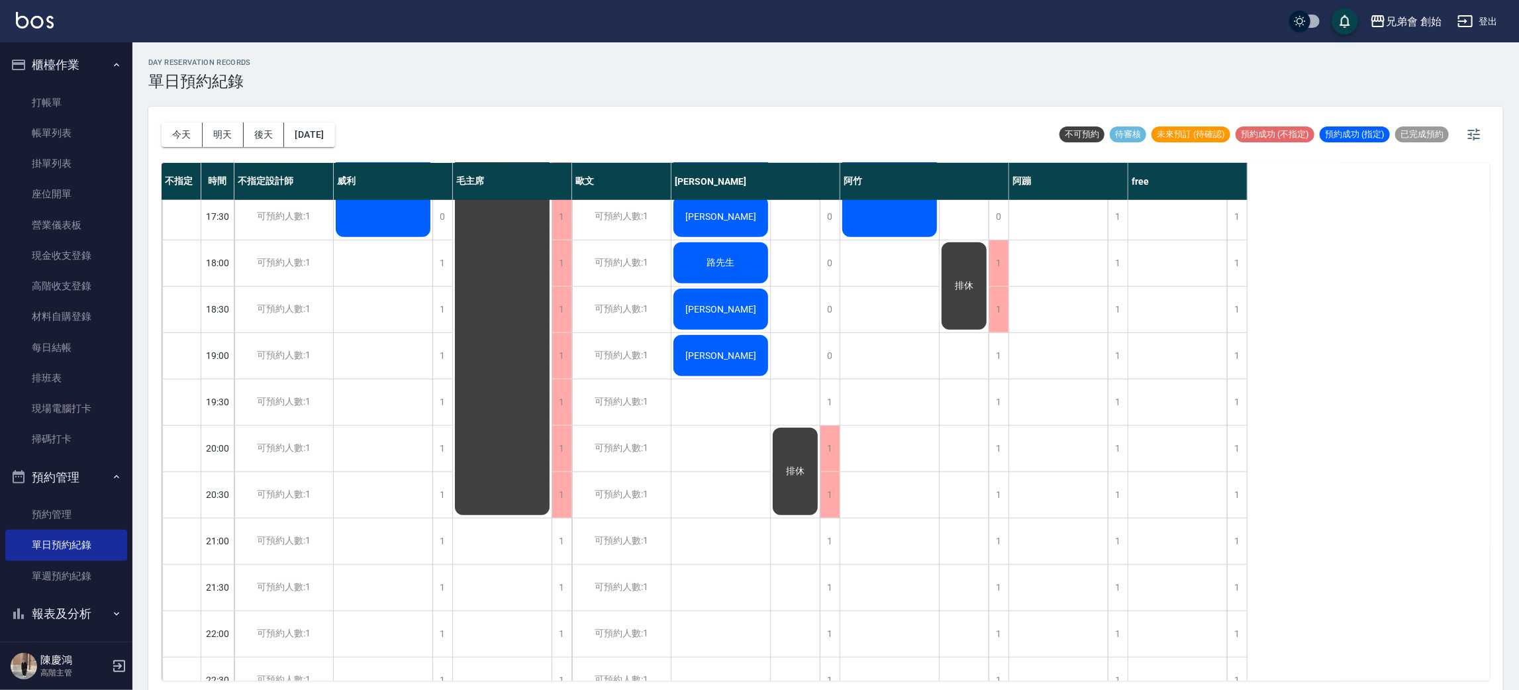
scroll to position [199, 0]
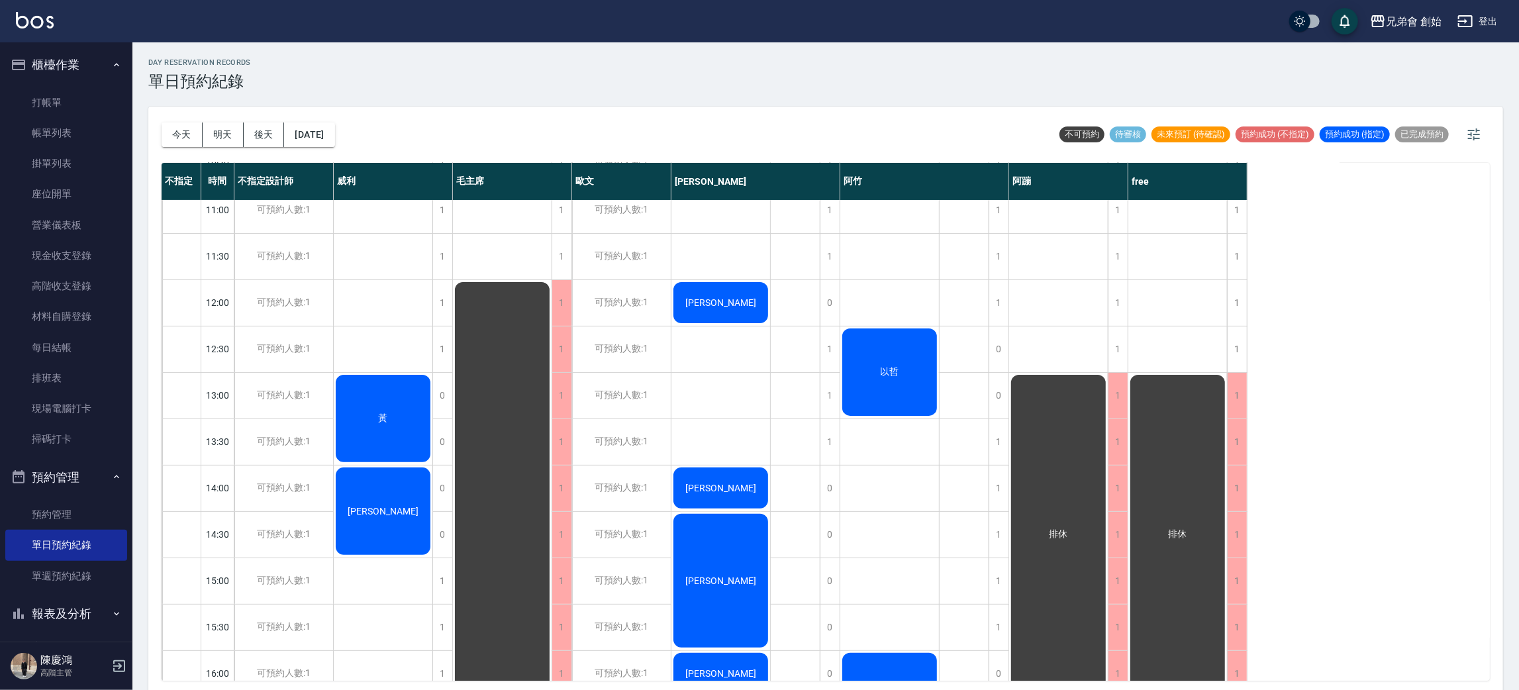
click at [158, 132] on div "[DATE] [DATE] [DATE] [DATE] 不可預約 待審核 未來預訂 (待確認) 預約成功 (不指定) 預約成功 (指定) 已完成預約 不指定 …" at bounding box center [825, 400] width 1355 height 587
click at [173, 146] on button "今天" at bounding box center [182, 134] width 41 height 24
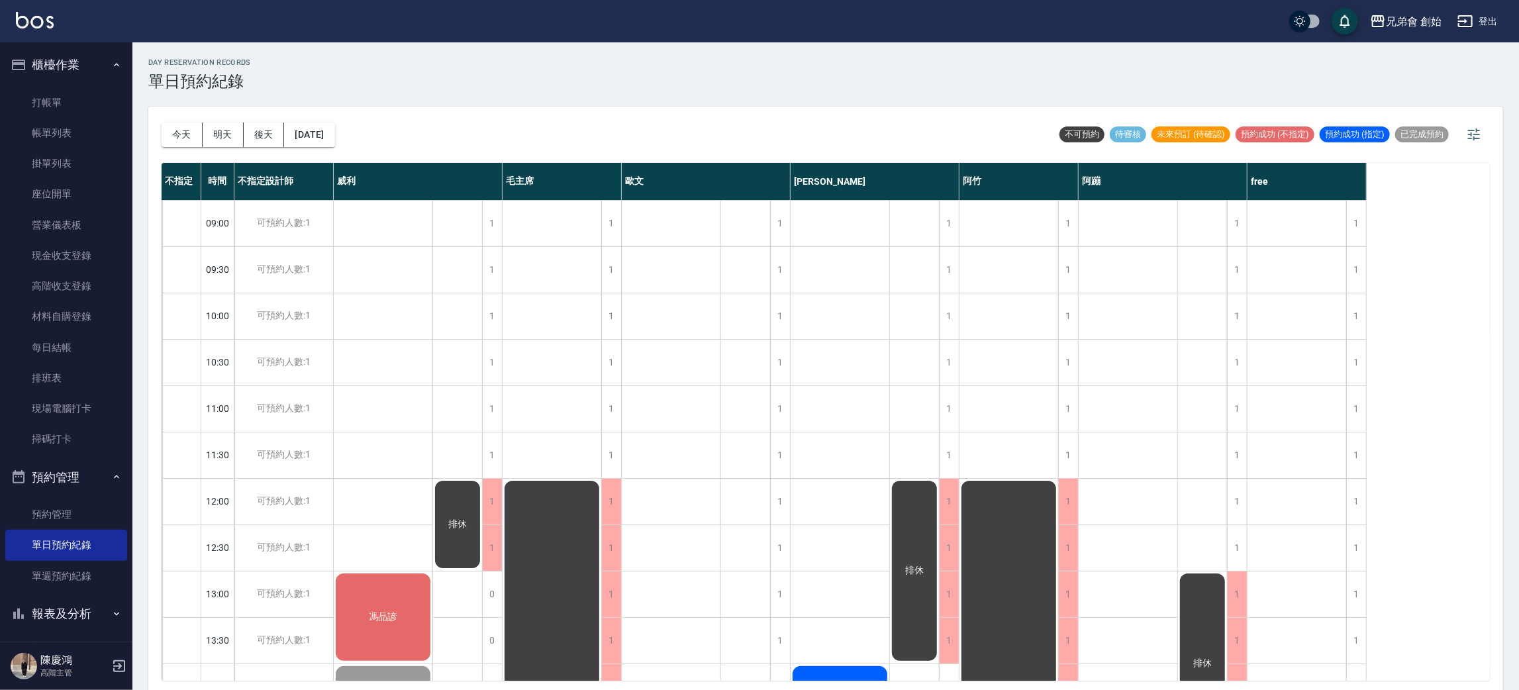
click at [174, 158] on div "[DATE] [DATE] [DATE] [DATE]" at bounding box center [248, 135] width 173 height 56
click at [178, 147] on div "[DATE] [DATE] [DATE] [DATE]" at bounding box center [248, 135] width 173 height 56
click at [181, 119] on div "[DATE] [DATE] [DATE] [DATE]" at bounding box center [248, 135] width 173 height 56
click at [199, 142] on button "今天" at bounding box center [182, 134] width 41 height 24
click at [38, 123] on link "帳單列表" at bounding box center [66, 133] width 122 height 30
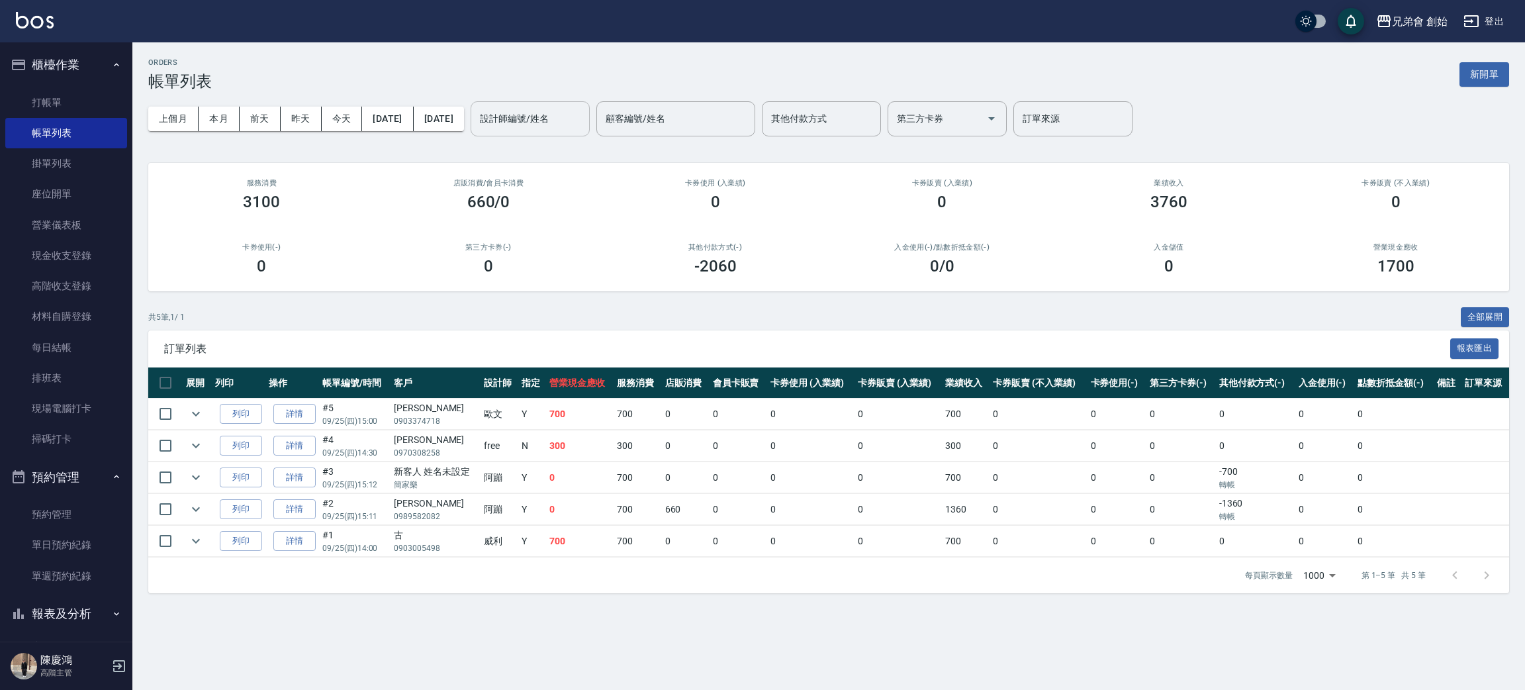
click at [584, 115] on input "設計師編號/姓名" at bounding box center [530, 118] width 107 height 23
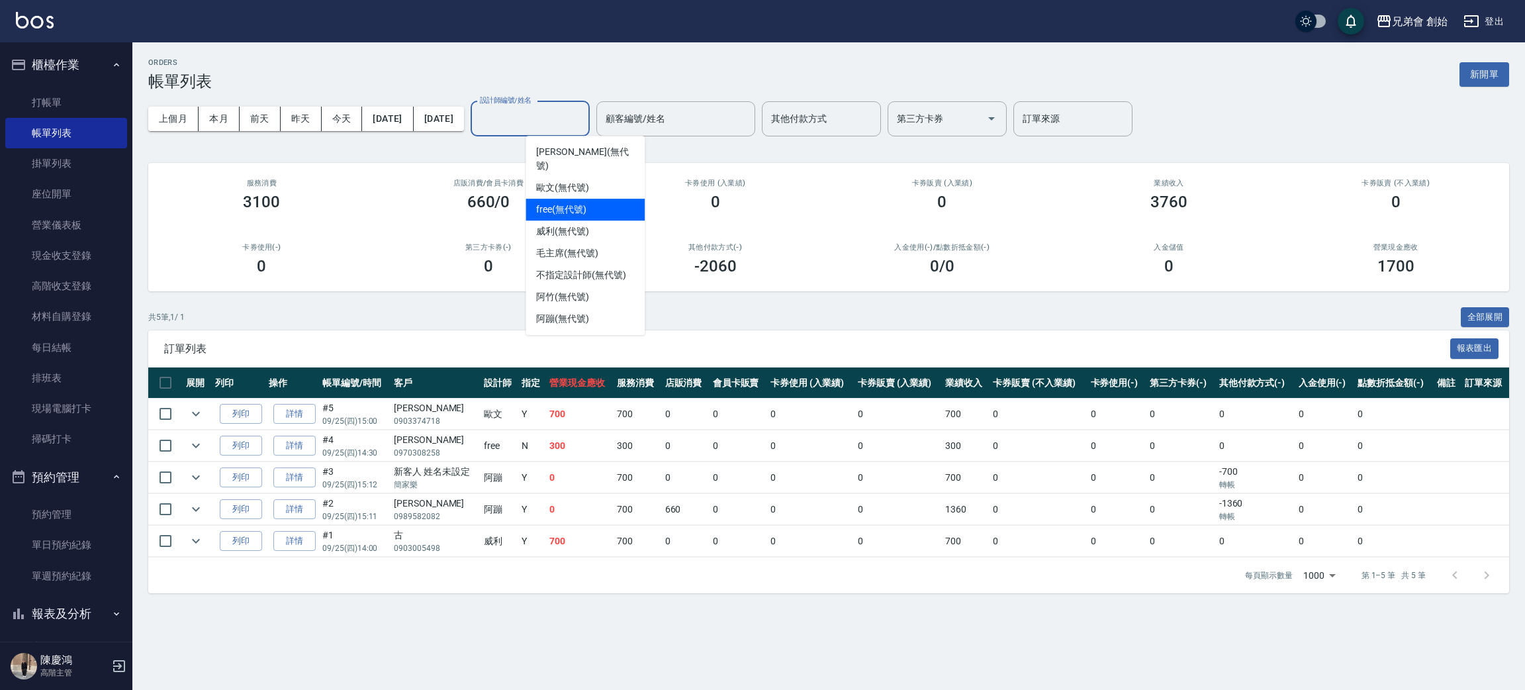
click at [587, 199] on div "free (無代號)" at bounding box center [585, 210] width 119 height 22
type input "free(無代號)"
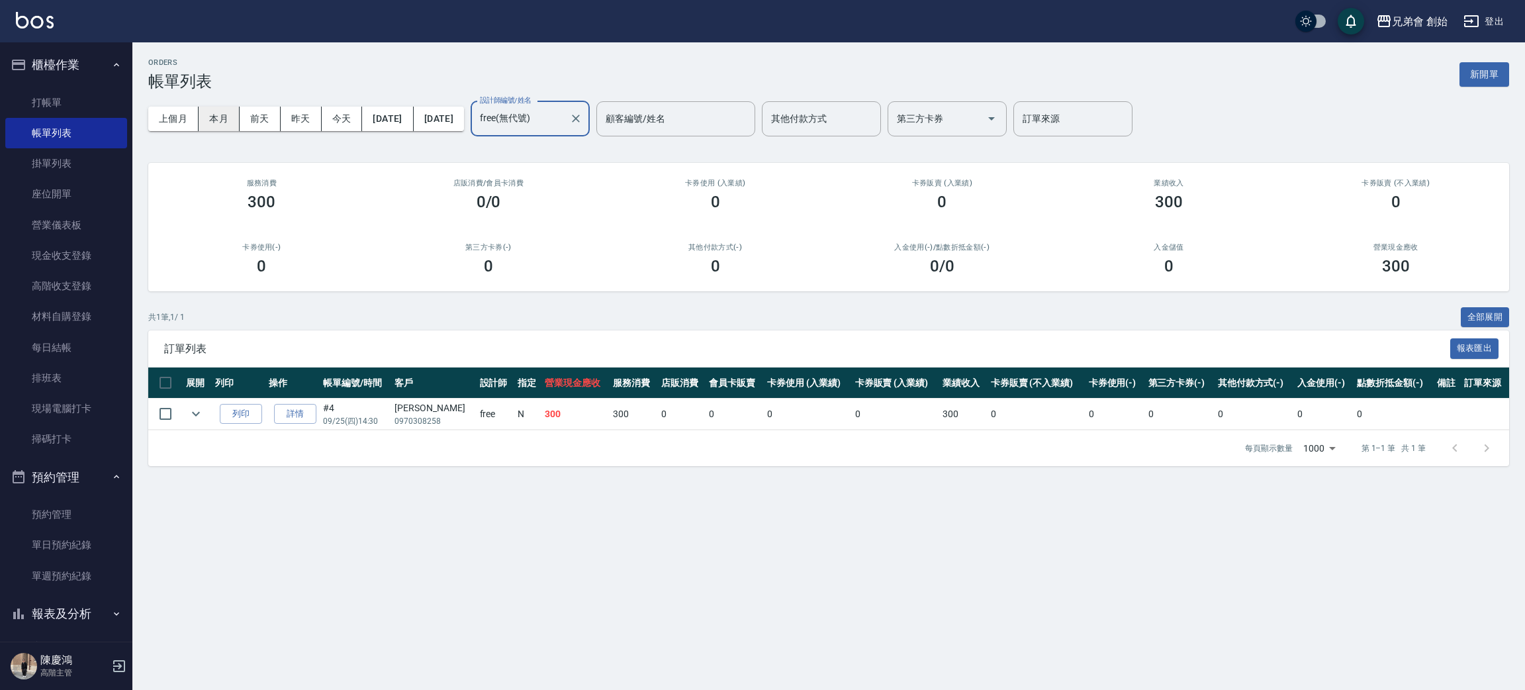
click at [229, 118] on button "本月" at bounding box center [219, 119] width 41 height 24
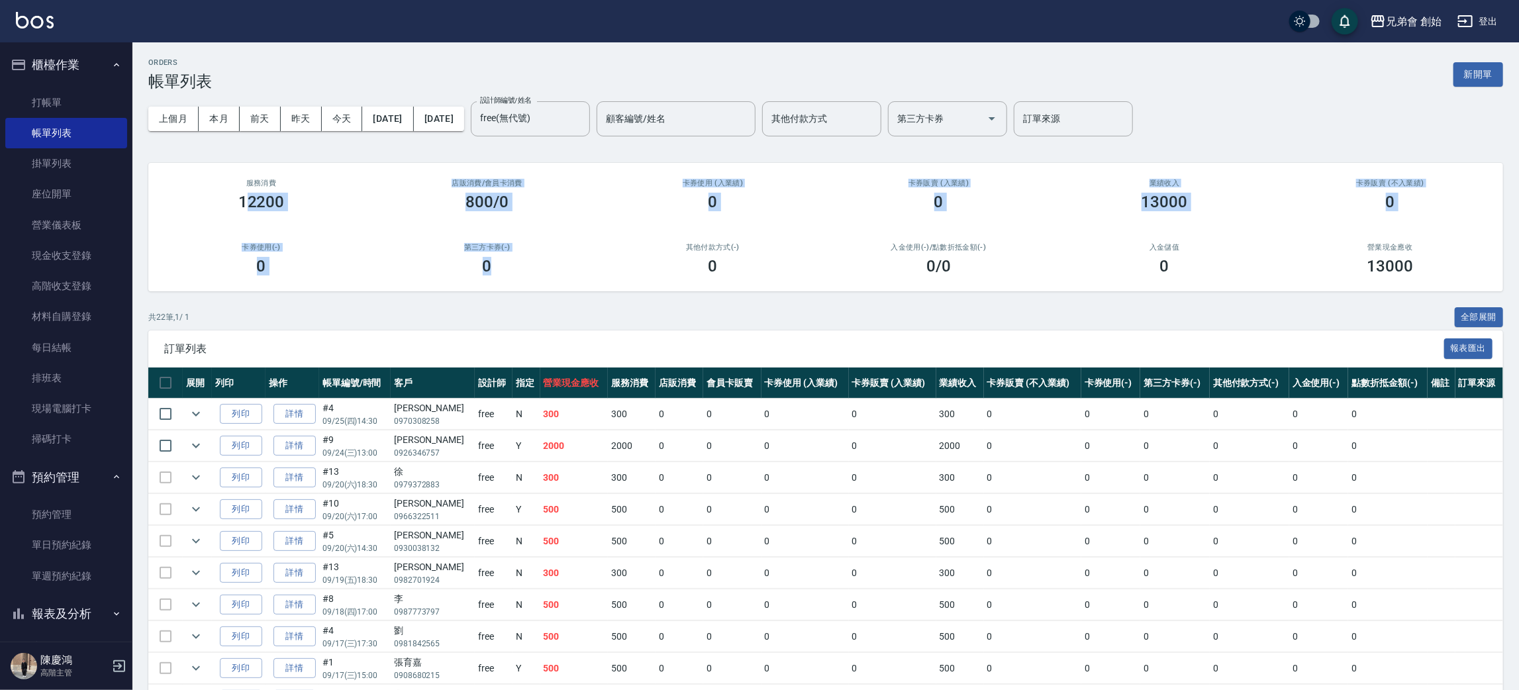
drag, startPoint x: 244, startPoint y: 201, endPoint x: 494, endPoint y: 254, distance: 255.9
click at [494, 254] on div "服務消費 12200 店販消費 /會員卡消費 800/0 卡券使用 (入業績) 0 卡券販賣 (入業績) 0 業績收入 13000 卡券販賣 (不入業績) 0…" at bounding box center [825, 227] width 1355 height 128
click at [289, 250] on h2 "卡券使用(-)" at bounding box center [261, 247] width 194 height 9
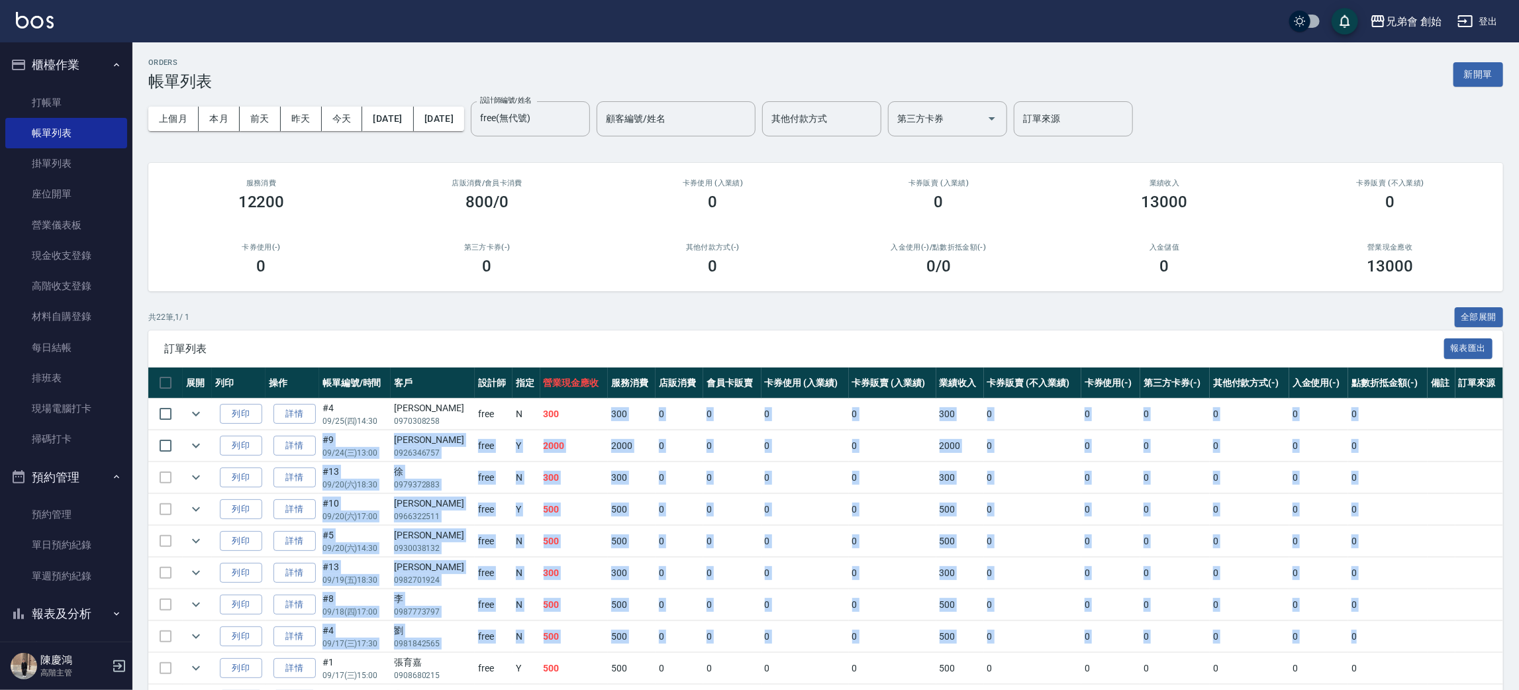
drag, startPoint x: 600, startPoint y: 469, endPoint x: 781, endPoint y: 657, distance: 260.3
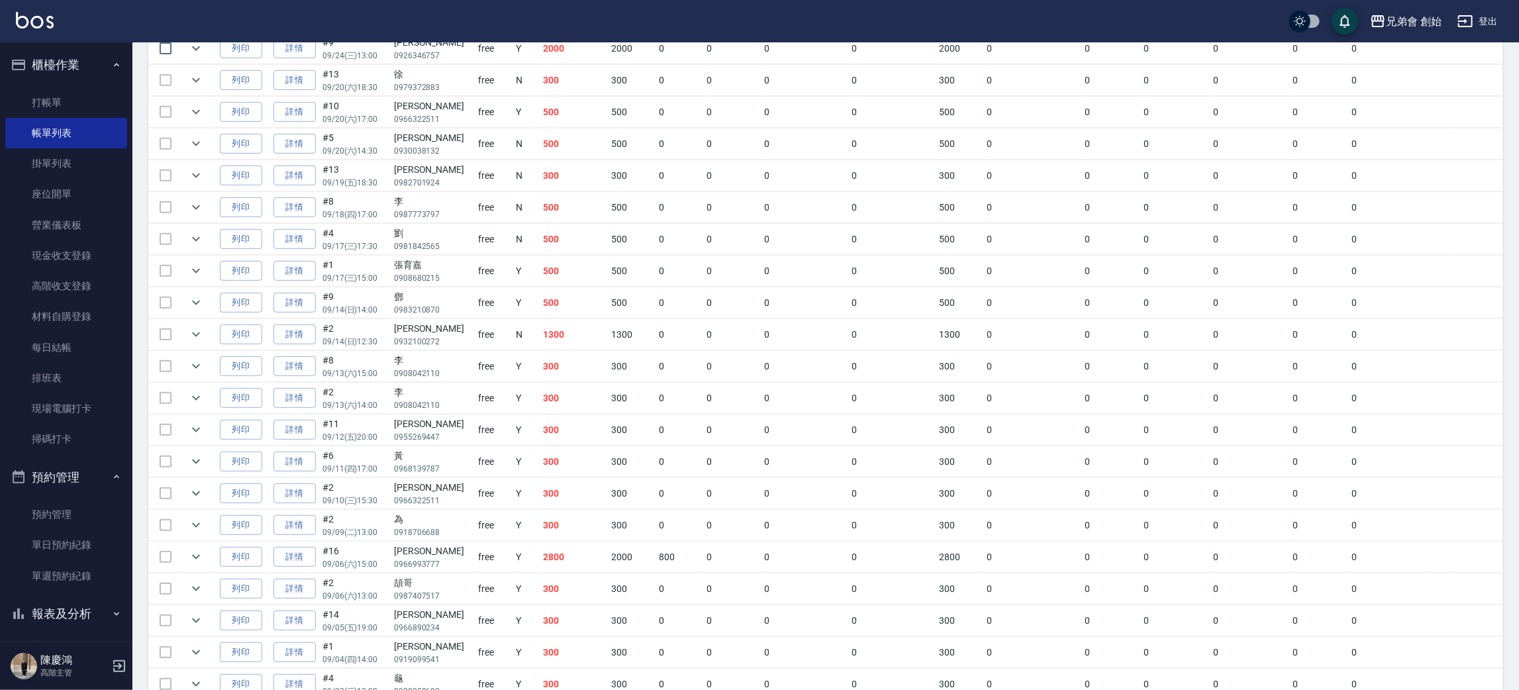
drag, startPoint x: 742, startPoint y: 484, endPoint x: 694, endPoint y: 460, distance: 53.9
click at [744, 472] on tbody "列印 詳情 #4 09/25 (四) 14:30 [PERSON_NAME] 0970308258 free N 300 300 0 0 0 0 300 0 …" at bounding box center [825, 350] width 1355 height 699
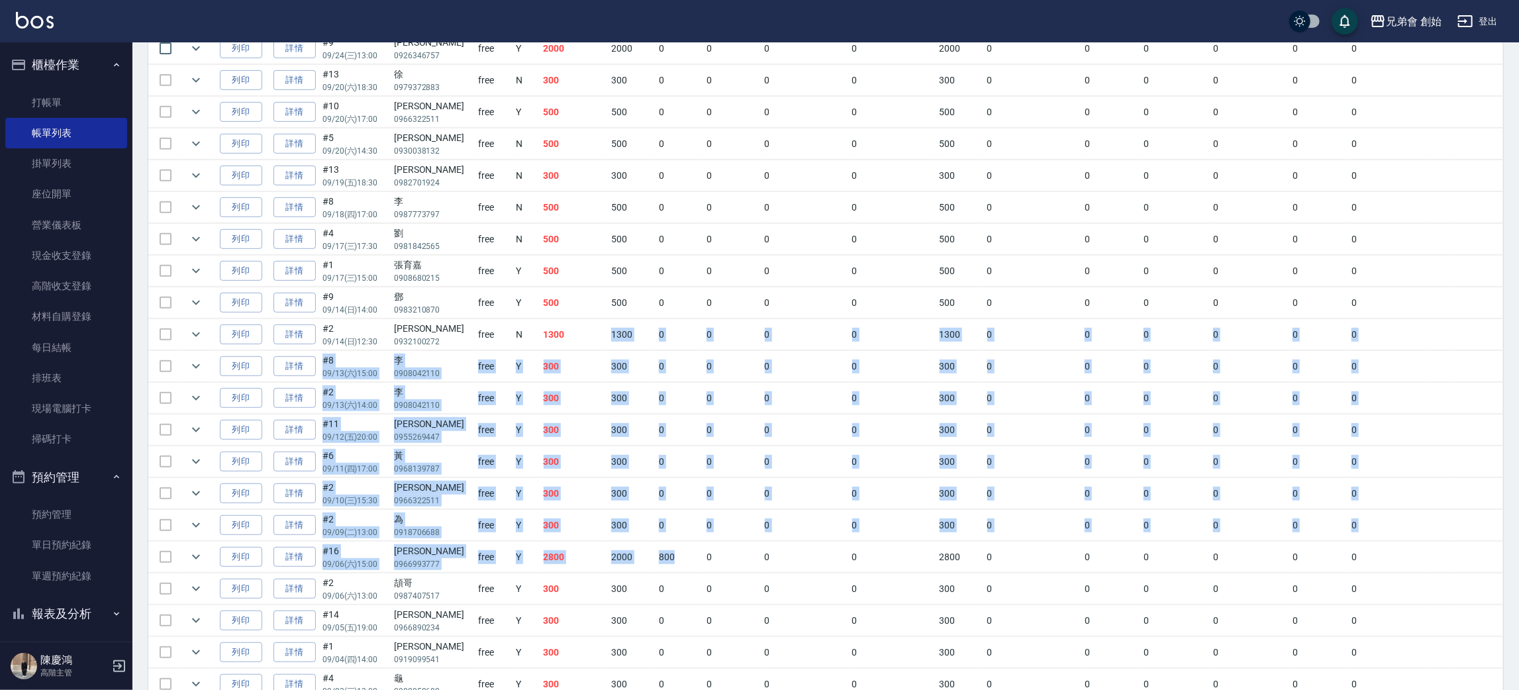
drag, startPoint x: 566, startPoint y: 365, endPoint x: 734, endPoint y: 642, distance: 323.8
click at [729, 636] on tbody "列印 詳情 #4 09/25 (四) 14:30 [PERSON_NAME] 0970308258 free N 300 300 0 0 0 0 300 0 …" at bounding box center [825, 350] width 1355 height 699
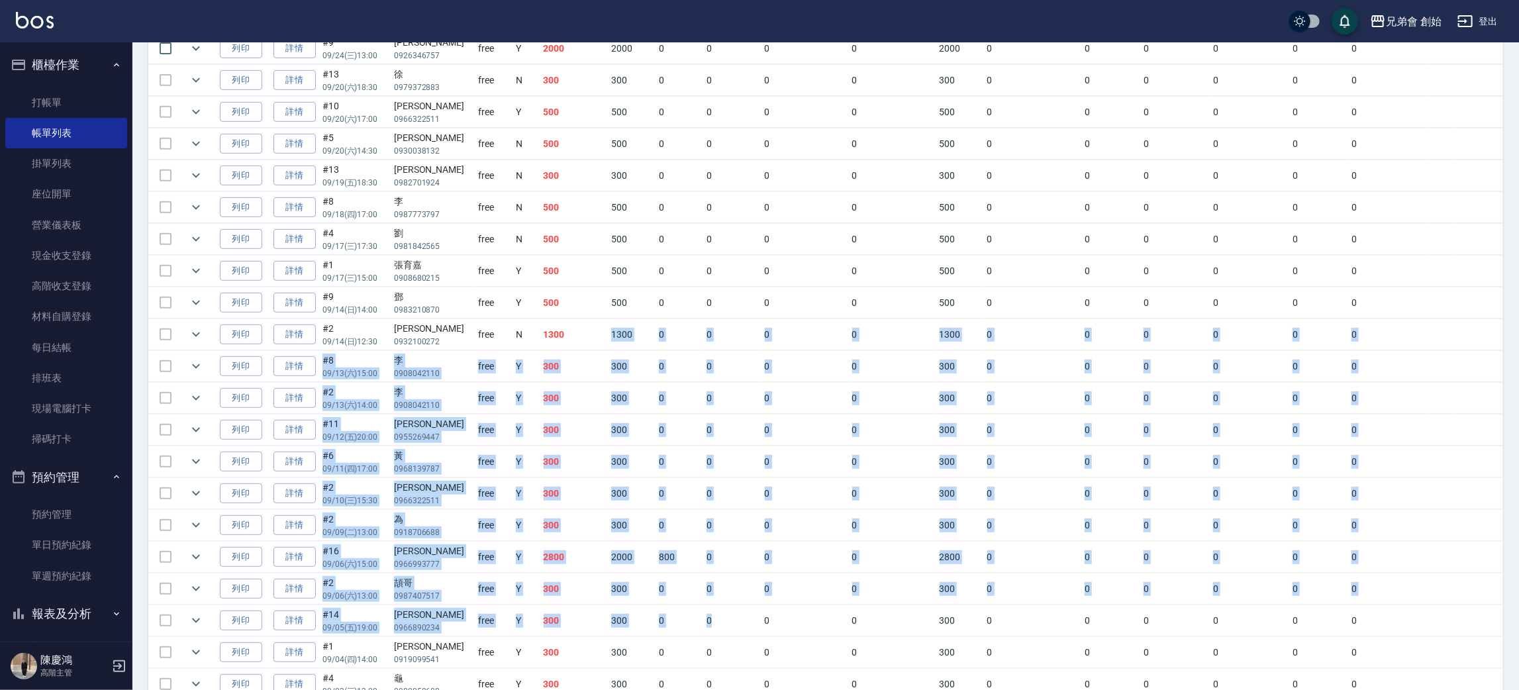
scroll to position [464, 0]
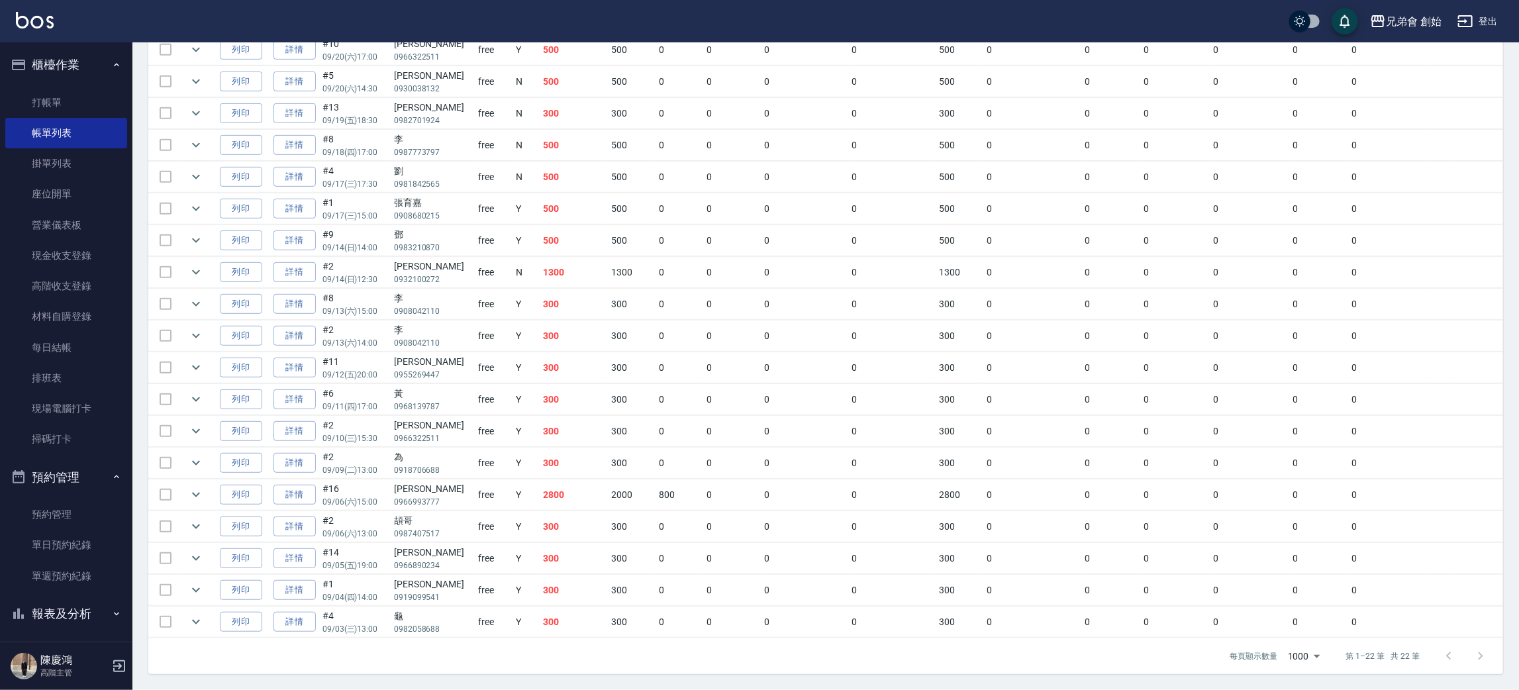
click at [777, 592] on td "0" at bounding box center [804, 590] width 87 height 31
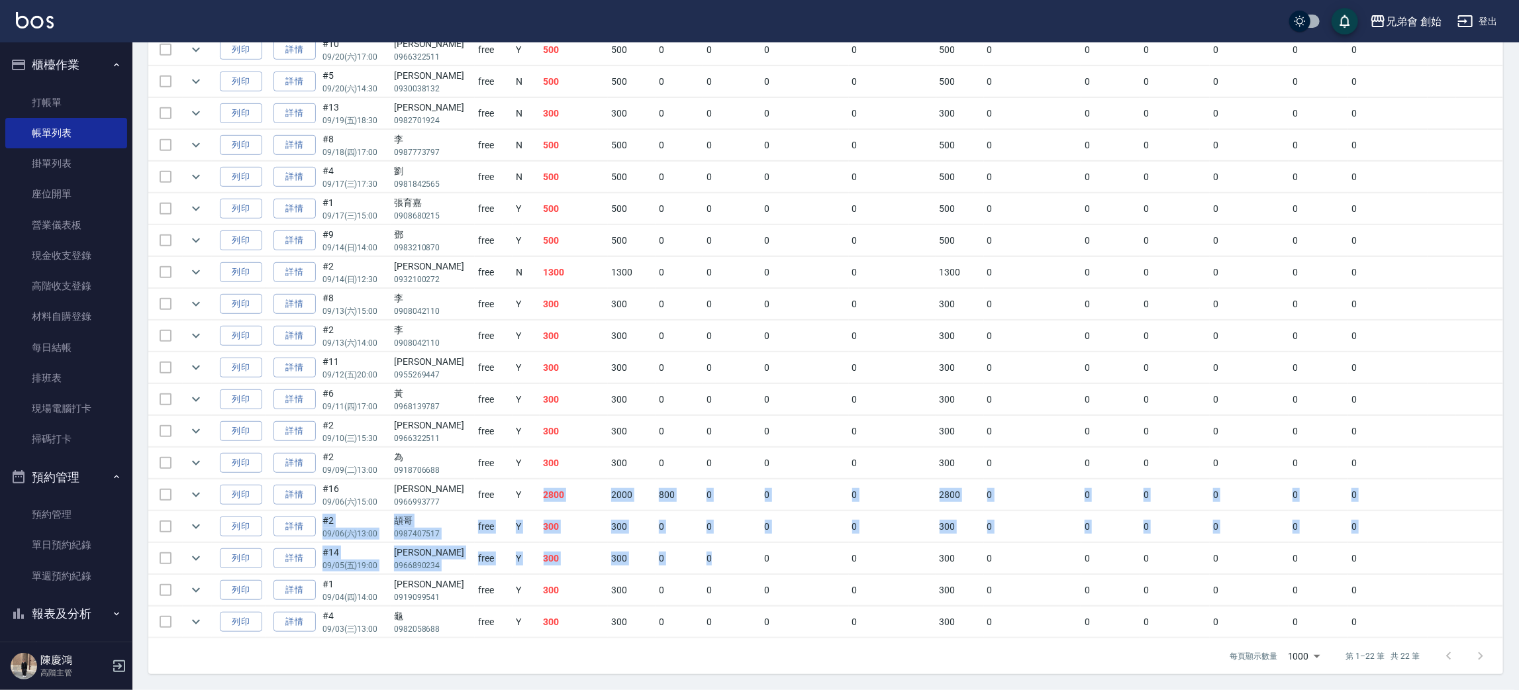
drag, startPoint x: 522, startPoint y: 511, endPoint x: 689, endPoint y: 511, distance: 166.8
click at [726, 540] on tbody "列印 詳情 #4 09/25 (四) 14:30 [PERSON_NAME] 0970308258 free N 300 300 0 0 0 0 300 0 …" at bounding box center [825, 288] width 1355 height 699
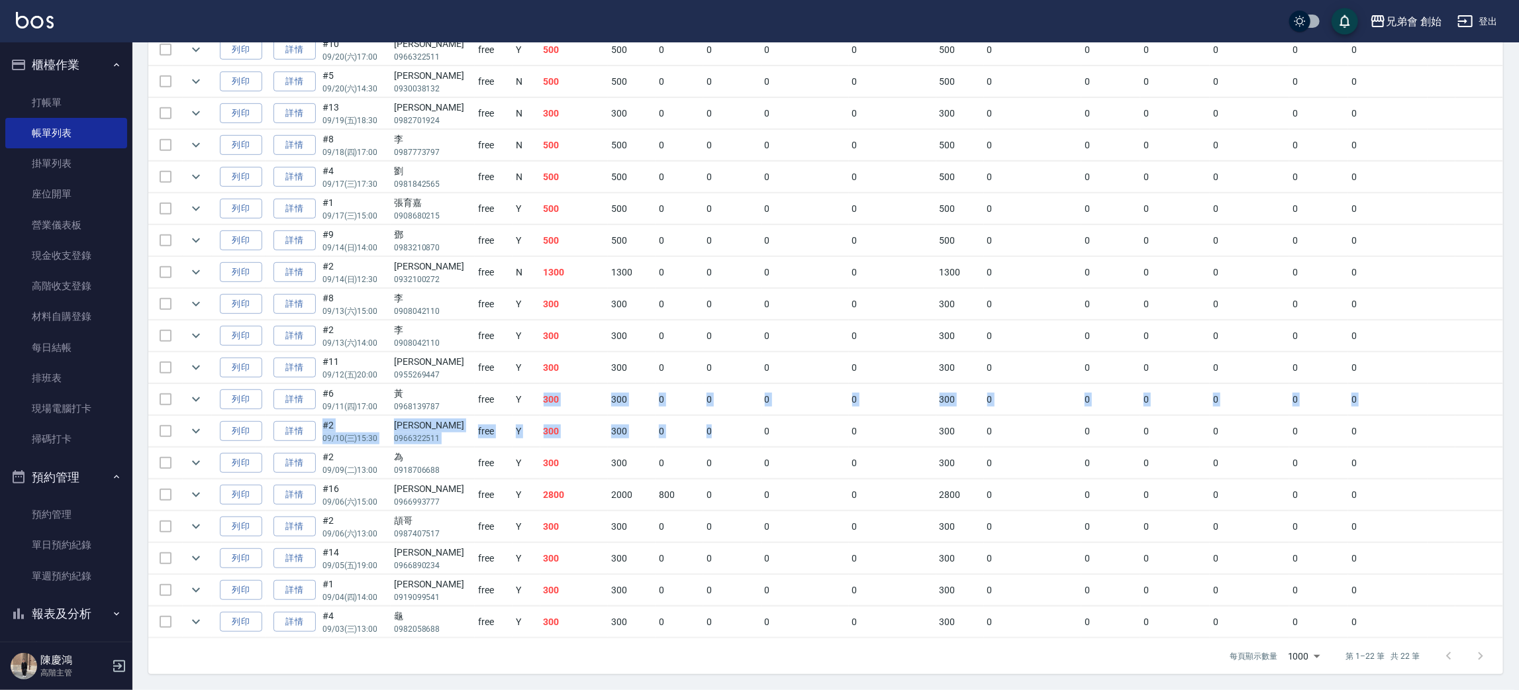
click at [705, 423] on tbody "列印 詳情 #4 09/25 (四) 14:30 [PERSON_NAME] 0970308258 free N 300 300 0 0 0 0 300 0 …" at bounding box center [825, 288] width 1355 height 699
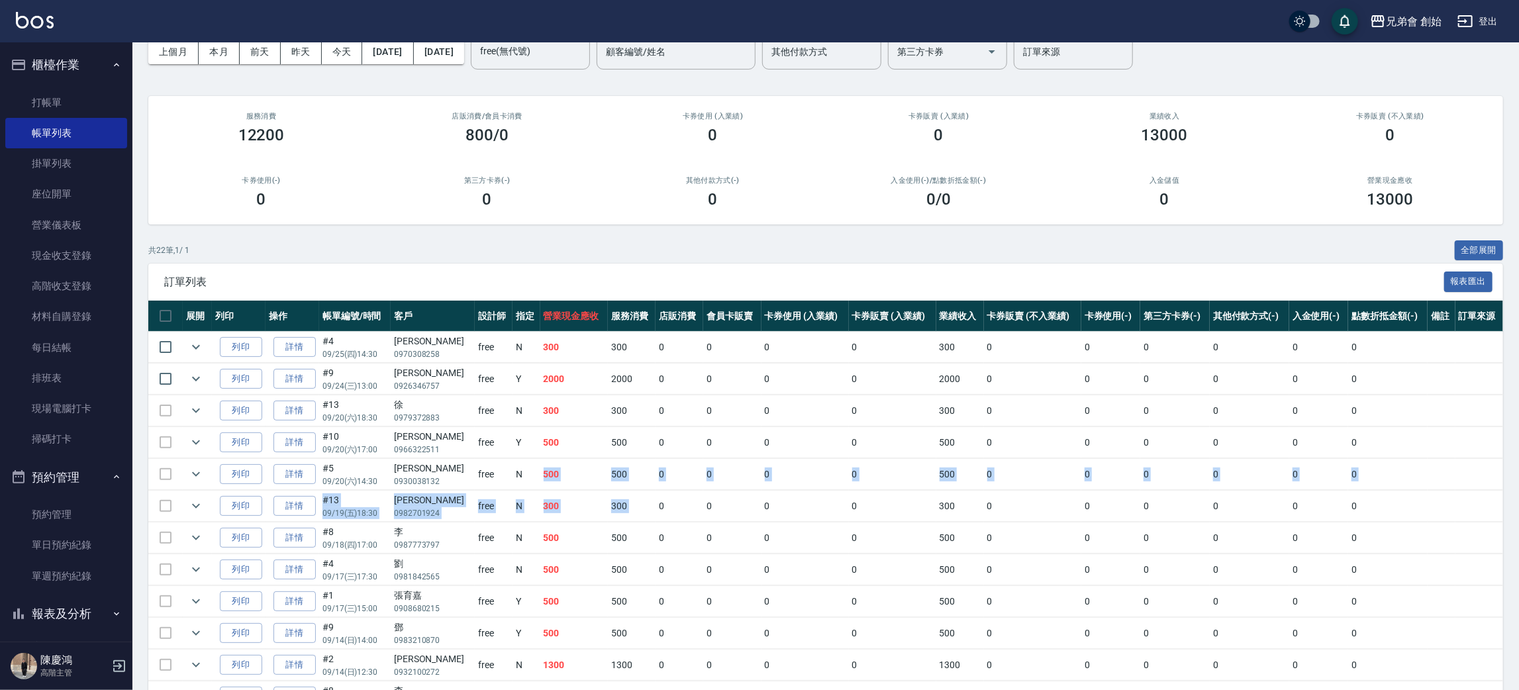
click at [753, 522] on tbody "列印 詳情 #4 09/25 (四) 14:30 [PERSON_NAME] 0970308258 free N 300 300 0 0 0 0 300 0 …" at bounding box center [825, 681] width 1355 height 699
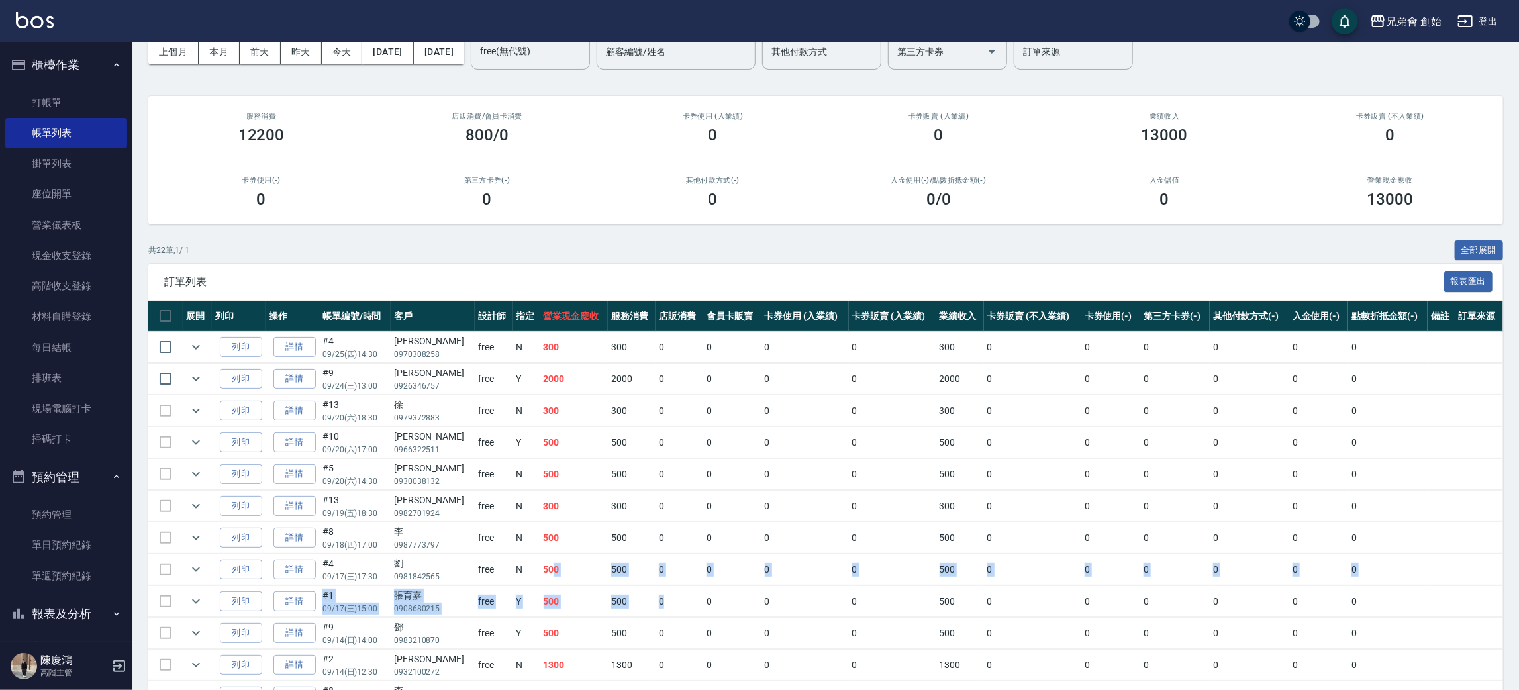
drag, startPoint x: 565, startPoint y: 576, endPoint x: 661, endPoint y: 589, distance: 97.6
click at [661, 589] on tbody "列印 詳情 #4 09/25 (四) 14:30 [PERSON_NAME] 0970308258 free N 300 300 0 0 0 0 300 0 …" at bounding box center [825, 681] width 1355 height 699
drag, startPoint x: 506, startPoint y: 626, endPoint x: 581, endPoint y: 611, distance: 76.3
click at [655, 631] on tr "列印 詳情 #9 09/14 (日) 14:00 鄧 0983210870 free Y 500 500 0 0 0 0 500 0 0 0 0 0 0" at bounding box center [825, 633] width 1355 height 31
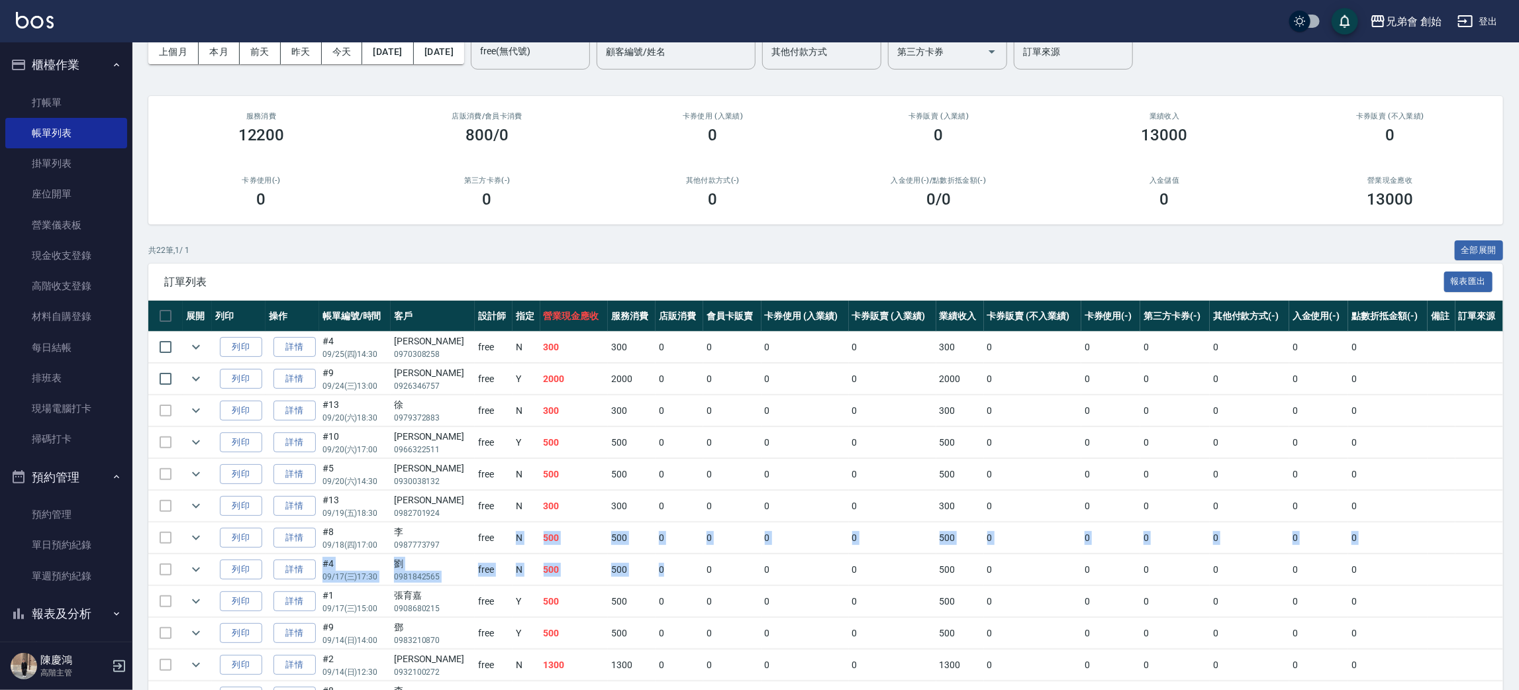
drag, startPoint x: 600, startPoint y: 561, endPoint x: 540, endPoint y: 519, distance: 74.2
click at [686, 570] on tbody "列印 詳情 #4 09/25 (四) 14:30 [PERSON_NAME] 0970308258 free N 300 300 0 0 0 0 300 0 …" at bounding box center [825, 681] width 1355 height 699
drag, startPoint x: 471, startPoint y: 483, endPoint x: 579, endPoint y: 420, distance: 124.6
click at [733, 489] on tr "列印 詳情 #5 09/20 (六) 14:30 [PERSON_NAME] 0930038132 free N 500 500 0 0 0 0 500 0 …" at bounding box center [825, 474] width 1355 height 31
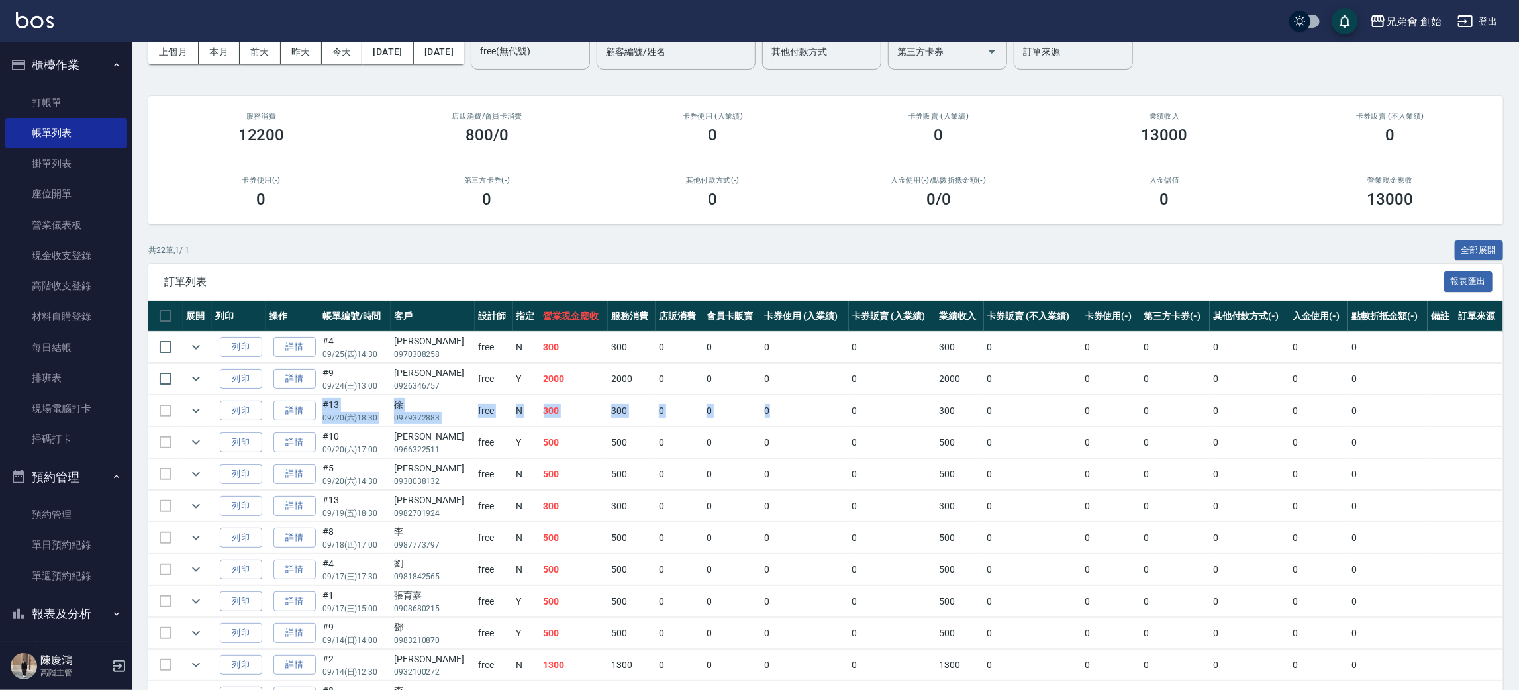
drag, startPoint x: 736, startPoint y: 423, endPoint x: 745, endPoint y: 415, distance: 12.2
click at [800, 424] on tbody "列印 詳情 #4 09/25 (四) 14:30 [PERSON_NAME] 0970308258 free N 300 300 0 0 0 0 300 0 …" at bounding box center [825, 681] width 1355 height 699
drag, startPoint x: 645, startPoint y: 413, endPoint x: 855, endPoint y: 414, distance: 209.9
click at [847, 405] on tbody "列印 詳情 #4 09/25 (四) 14:30 [PERSON_NAME] 0970308258 free N 300 300 0 0 0 0 300 0 …" at bounding box center [825, 681] width 1355 height 699
click at [542, 260] on div "共 22 筆, 1 / 1 全部展開 訂單列表 報表匯出 展開 列印 操作 帳單編號/時間 客戶 設計師 指定 營業現金應收 服務消費 店販消費 會員卡販賣 …" at bounding box center [825, 653] width 1355 height 827
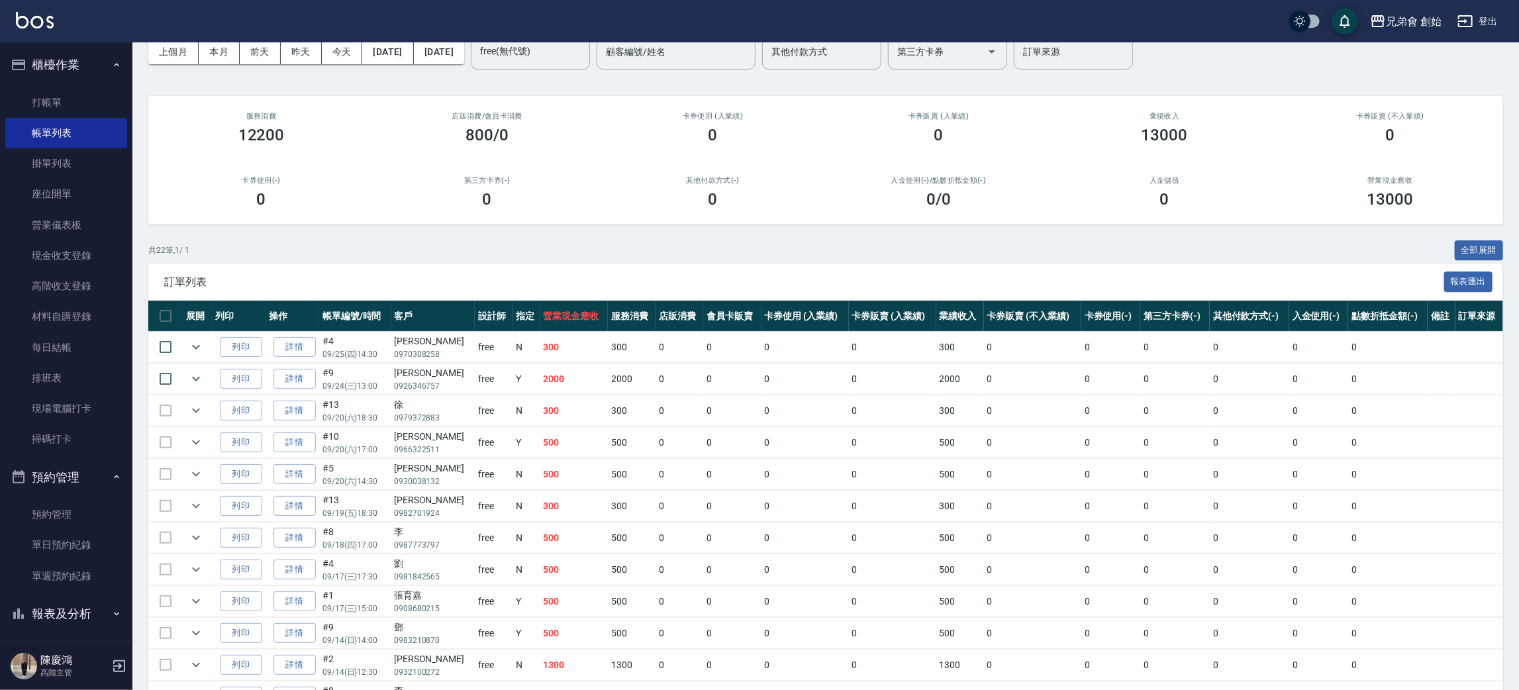
scroll to position [0, 0]
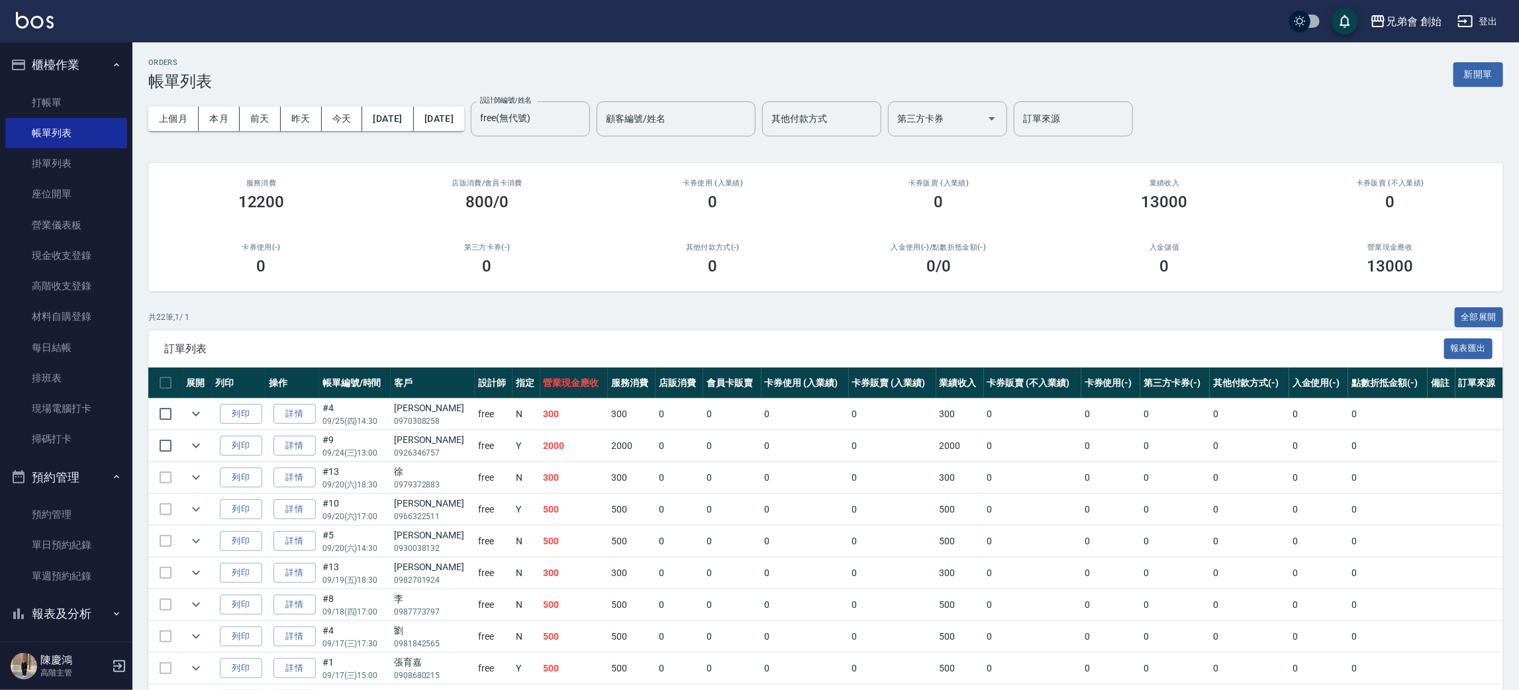
click at [65, 51] on button "櫃檯作業" at bounding box center [66, 65] width 122 height 34
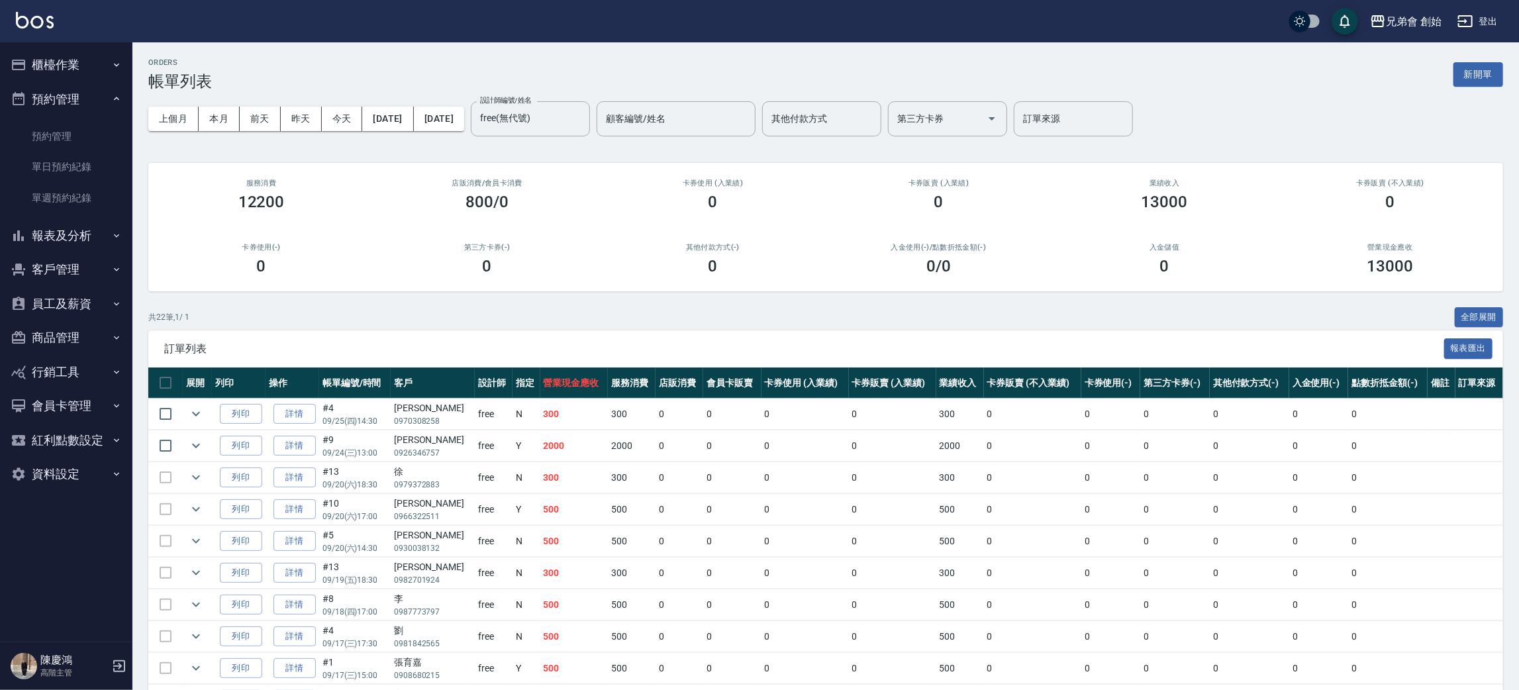
click at [73, 103] on button "預約管理" at bounding box center [66, 99] width 122 height 34
click at [81, 135] on button "報表及分析" at bounding box center [66, 133] width 122 height 34
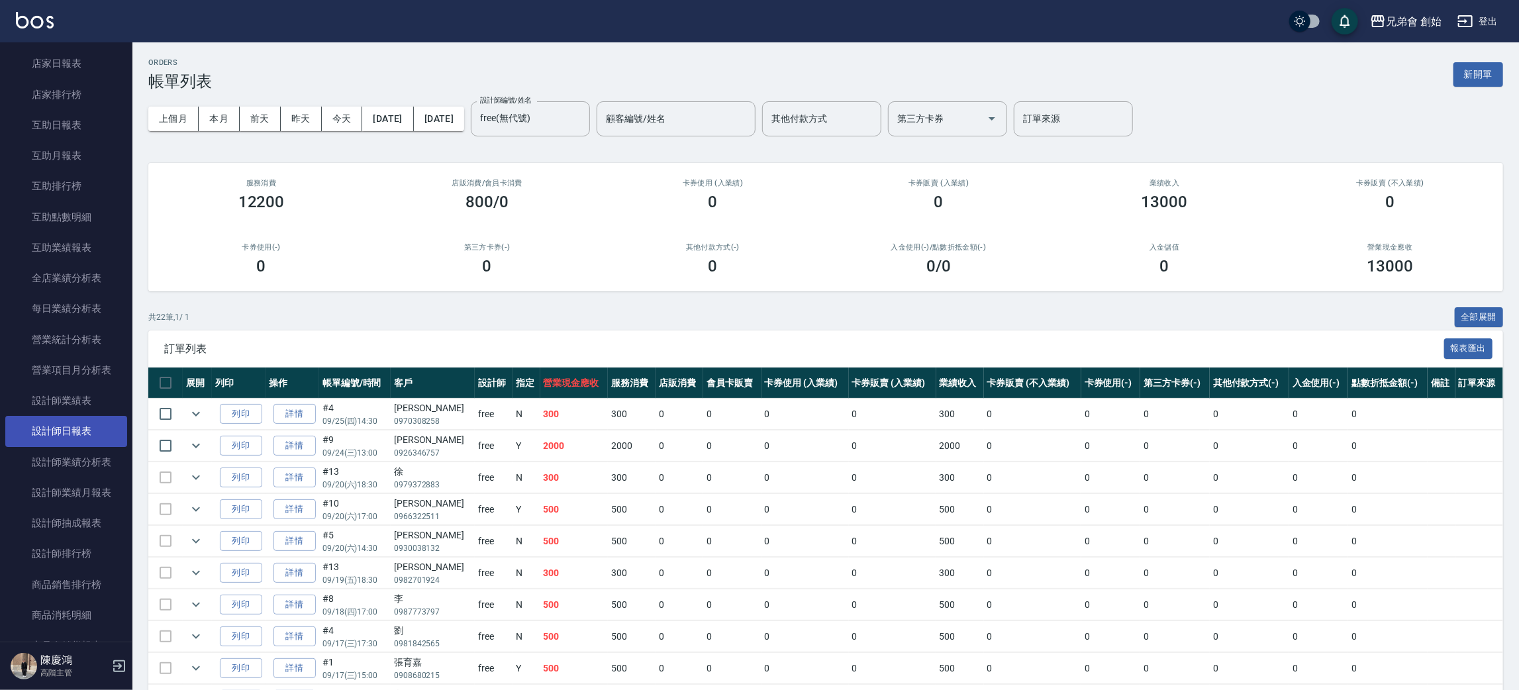
scroll to position [297, 0]
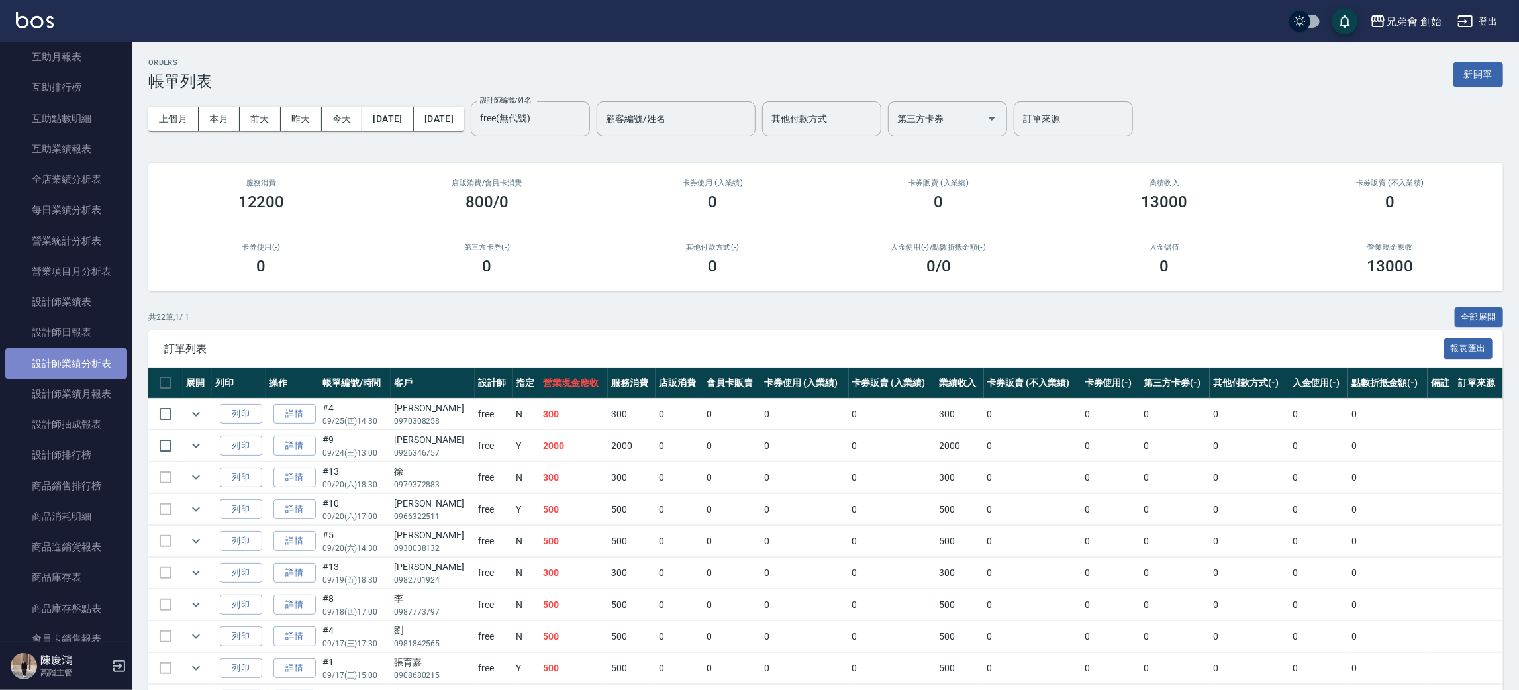
click at [105, 367] on link "設計師業績分析表" at bounding box center [66, 363] width 122 height 30
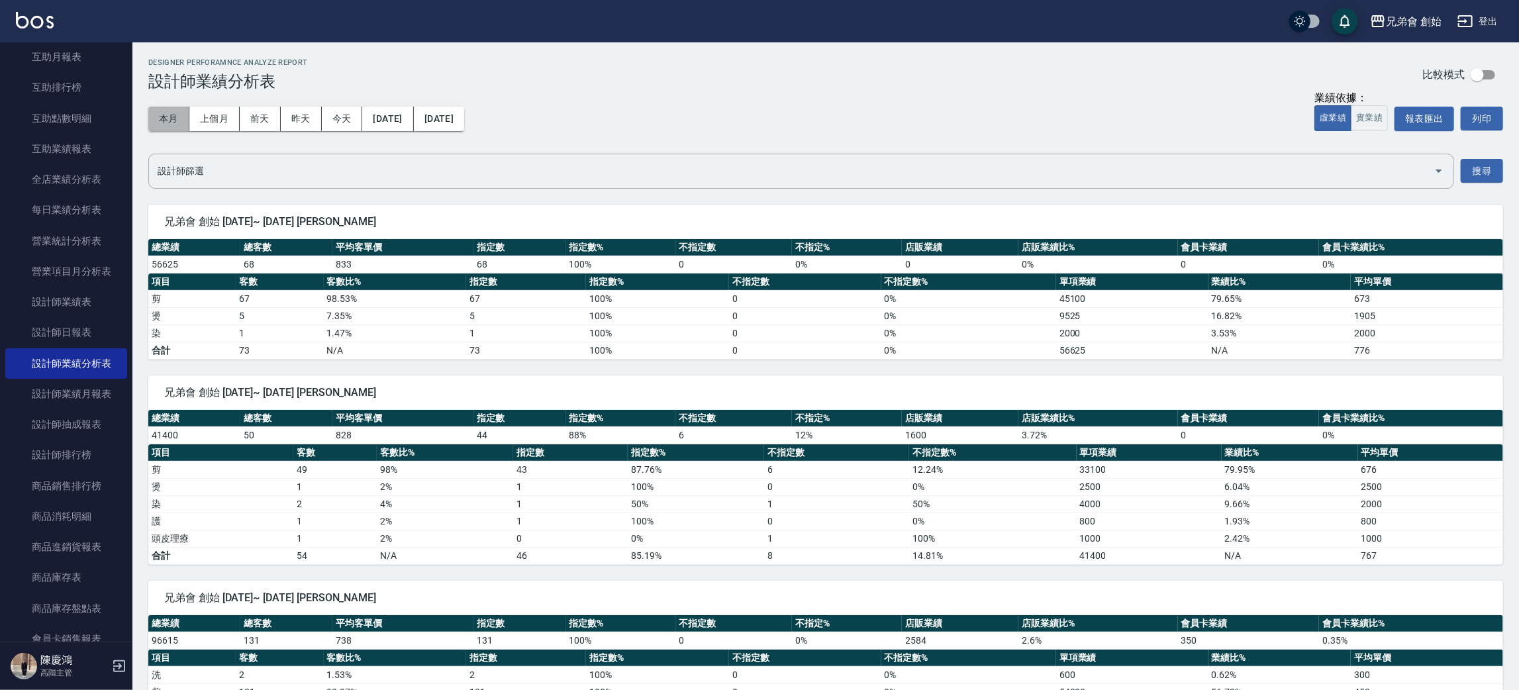
click at [169, 115] on button "本月" at bounding box center [168, 119] width 41 height 24
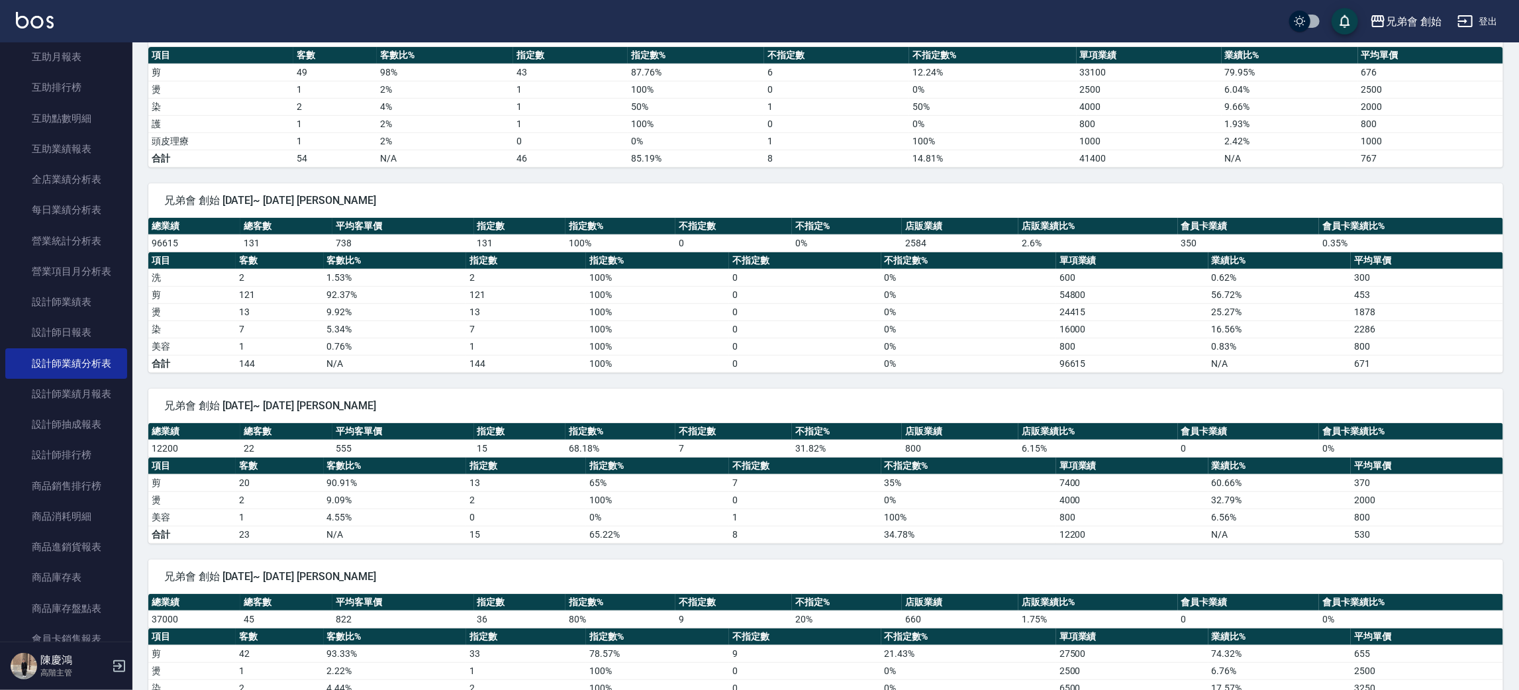
scroll to position [496, 0]
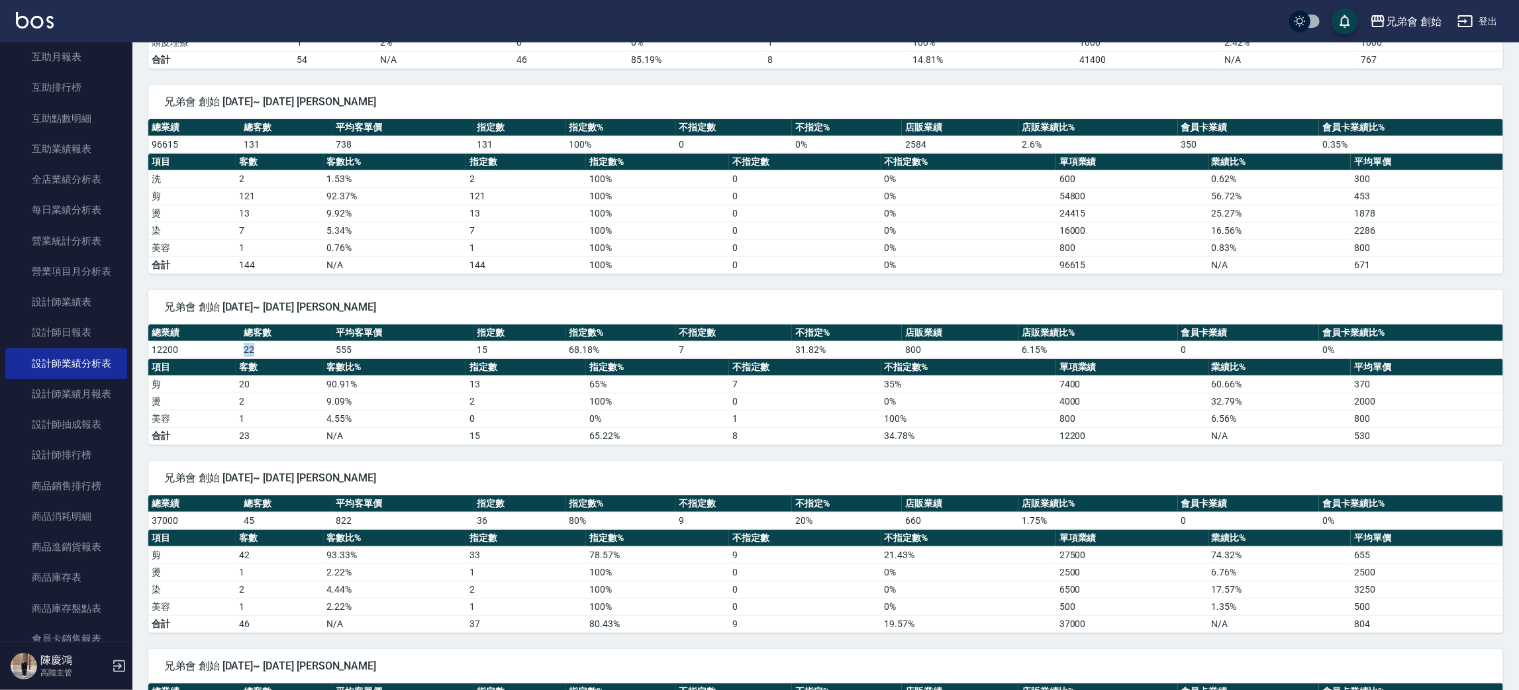
drag, startPoint x: 241, startPoint y: 350, endPoint x: 275, endPoint y: 359, distance: 35.0
click at [275, 358] on td "22" at bounding box center [286, 349] width 92 height 17
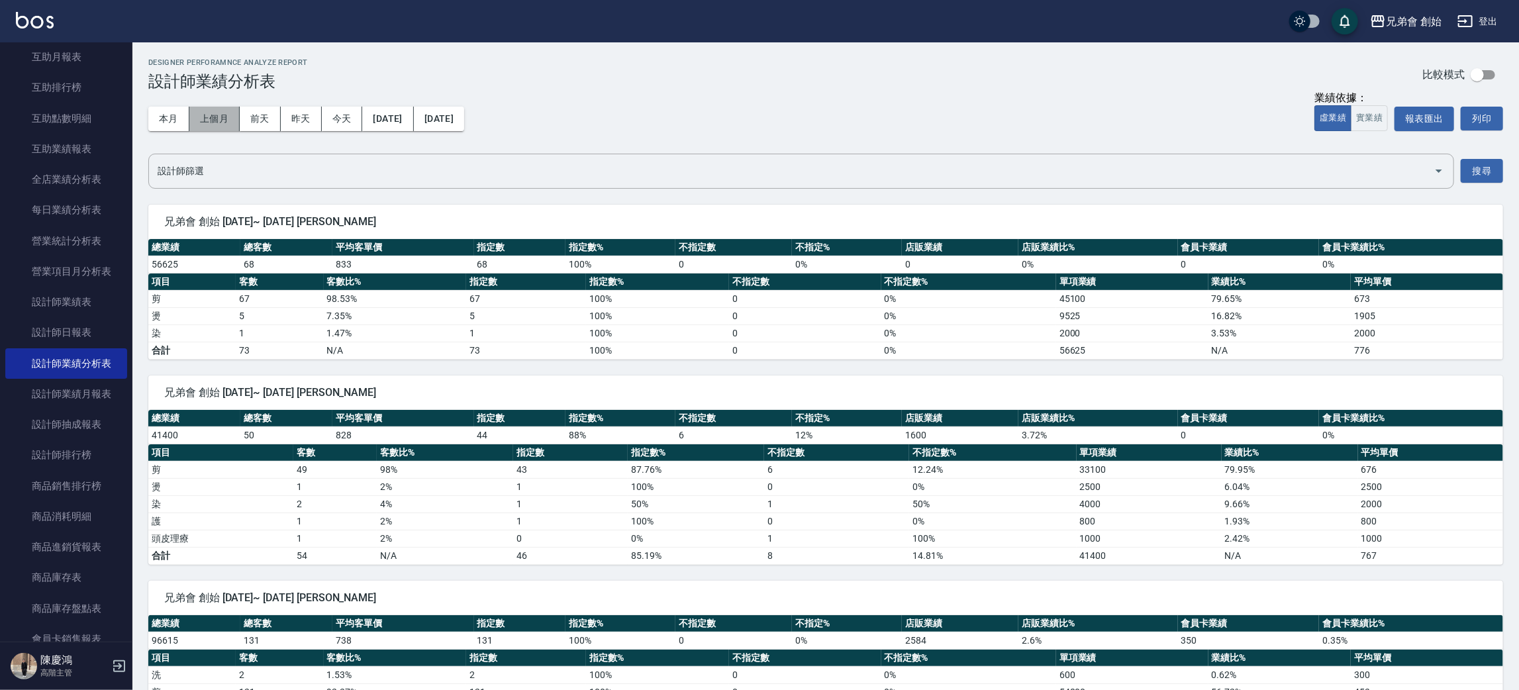
click at [212, 113] on button "上個月" at bounding box center [214, 119] width 50 height 24
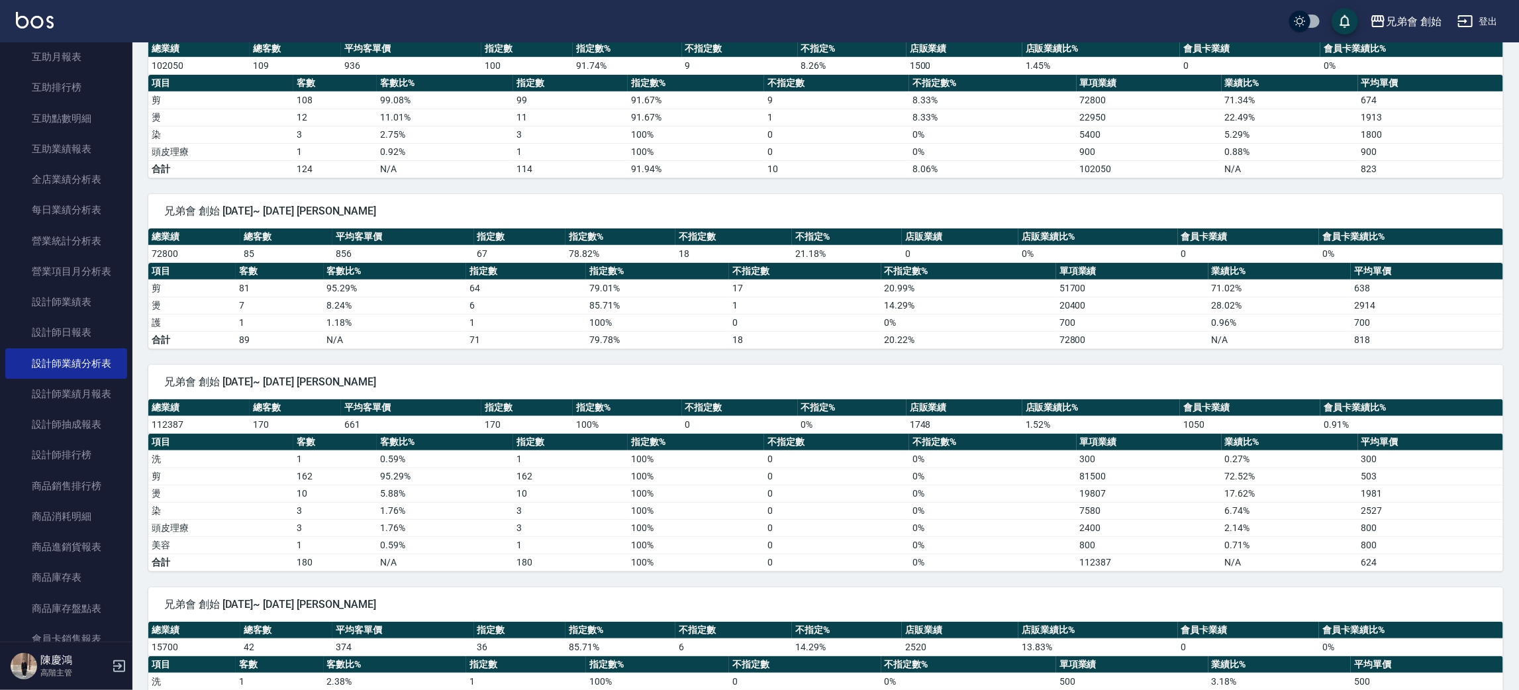
scroll to position [397, 0]
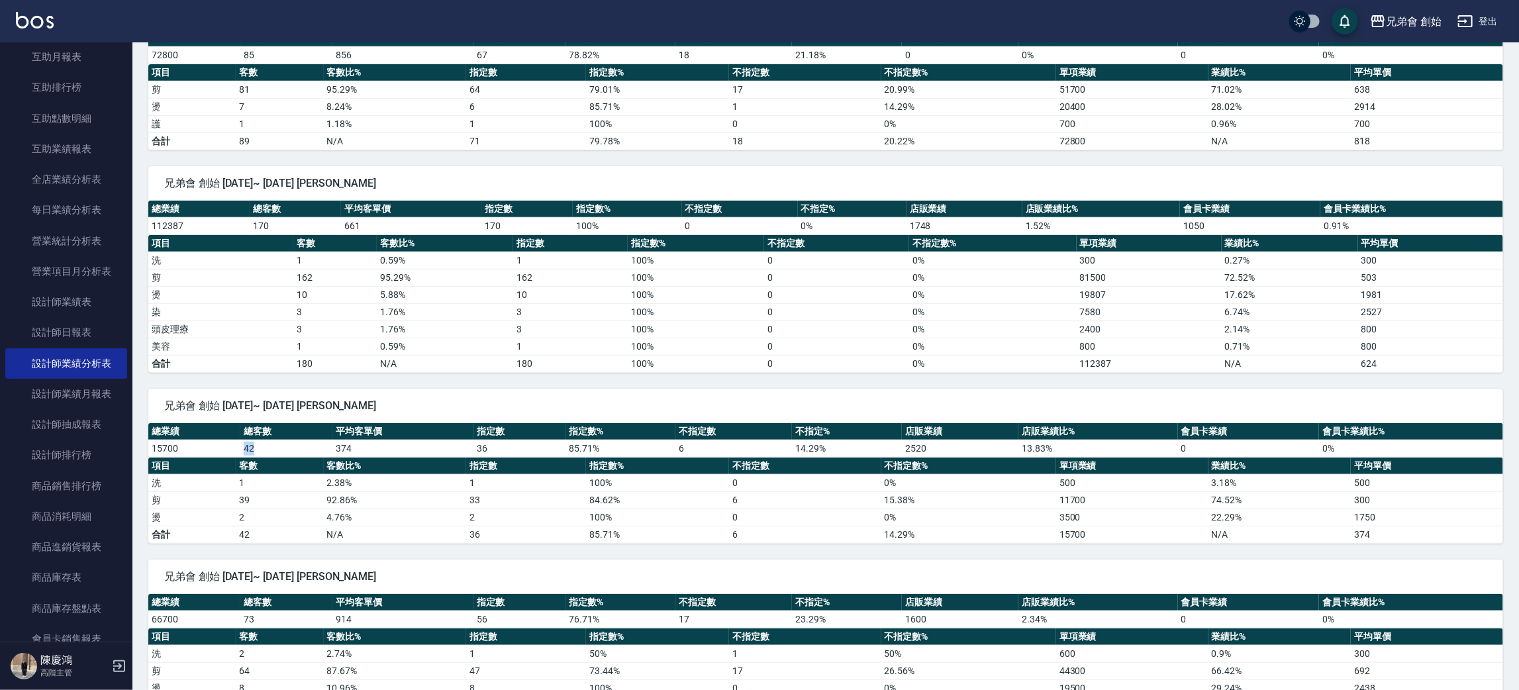
drag, startPoint x: 240, startPoint y: 444, endPoint x: 299, endPoint y: 453, distance: 60.3
click at [299, 453] on td "42" at bounding box center [286, 448] width 92 height 17
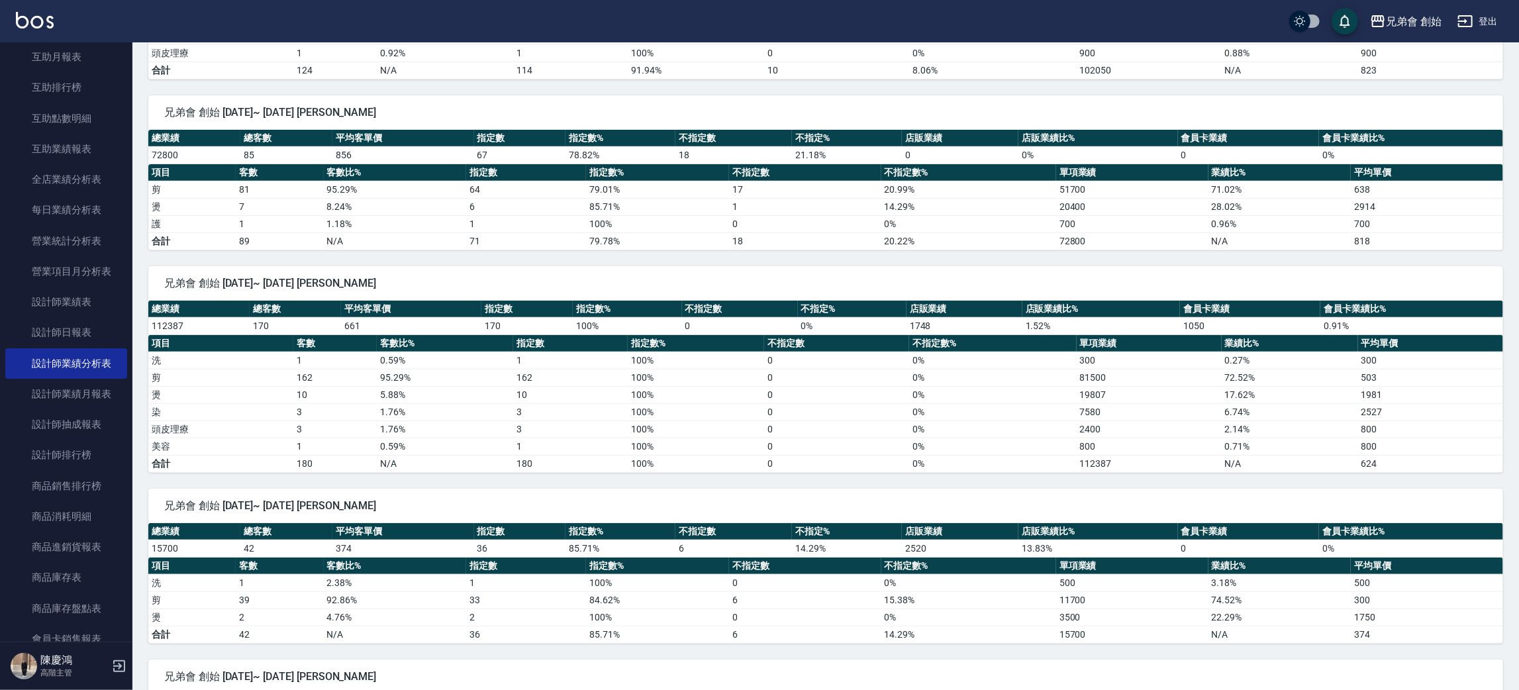
scroll to position [0, 0]
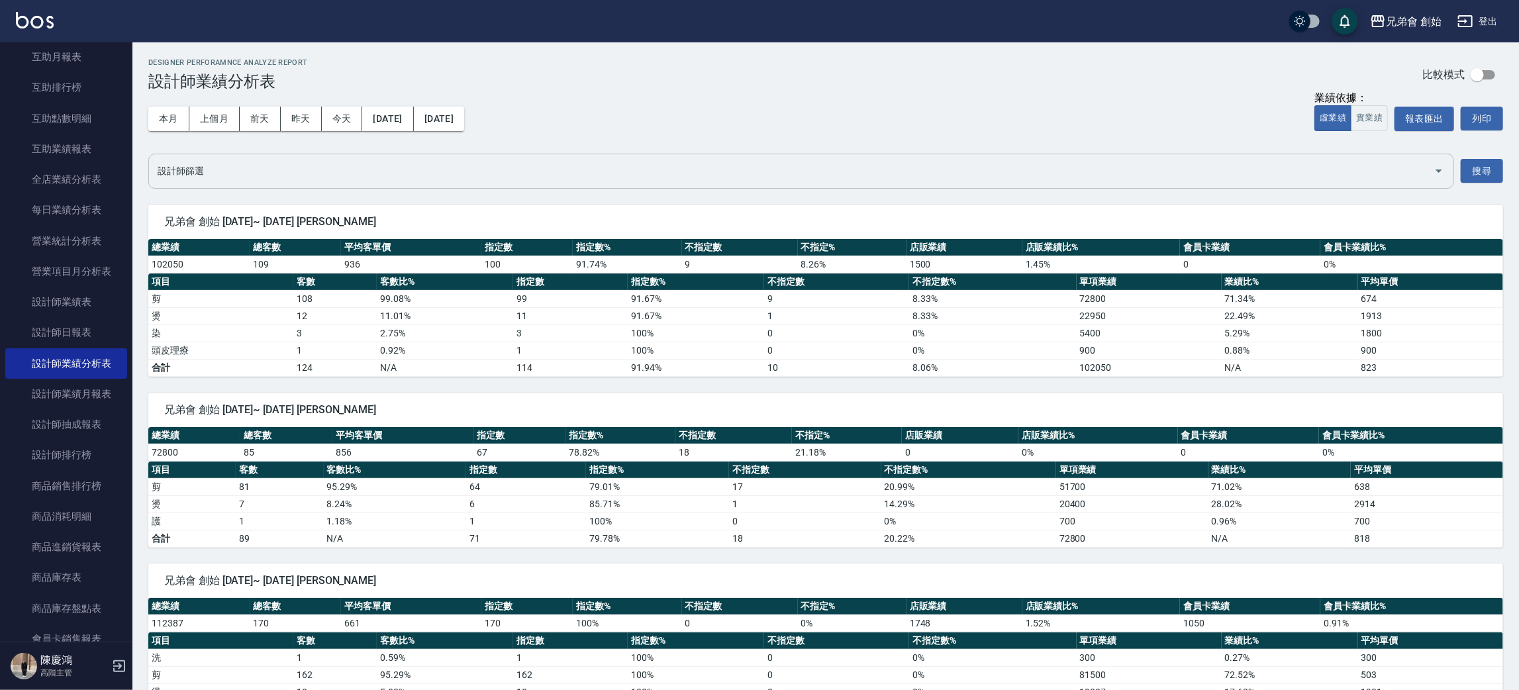
click at [530, 178] on input "設計師篩選" at bounding box center [791, 171] width 1274 height 23
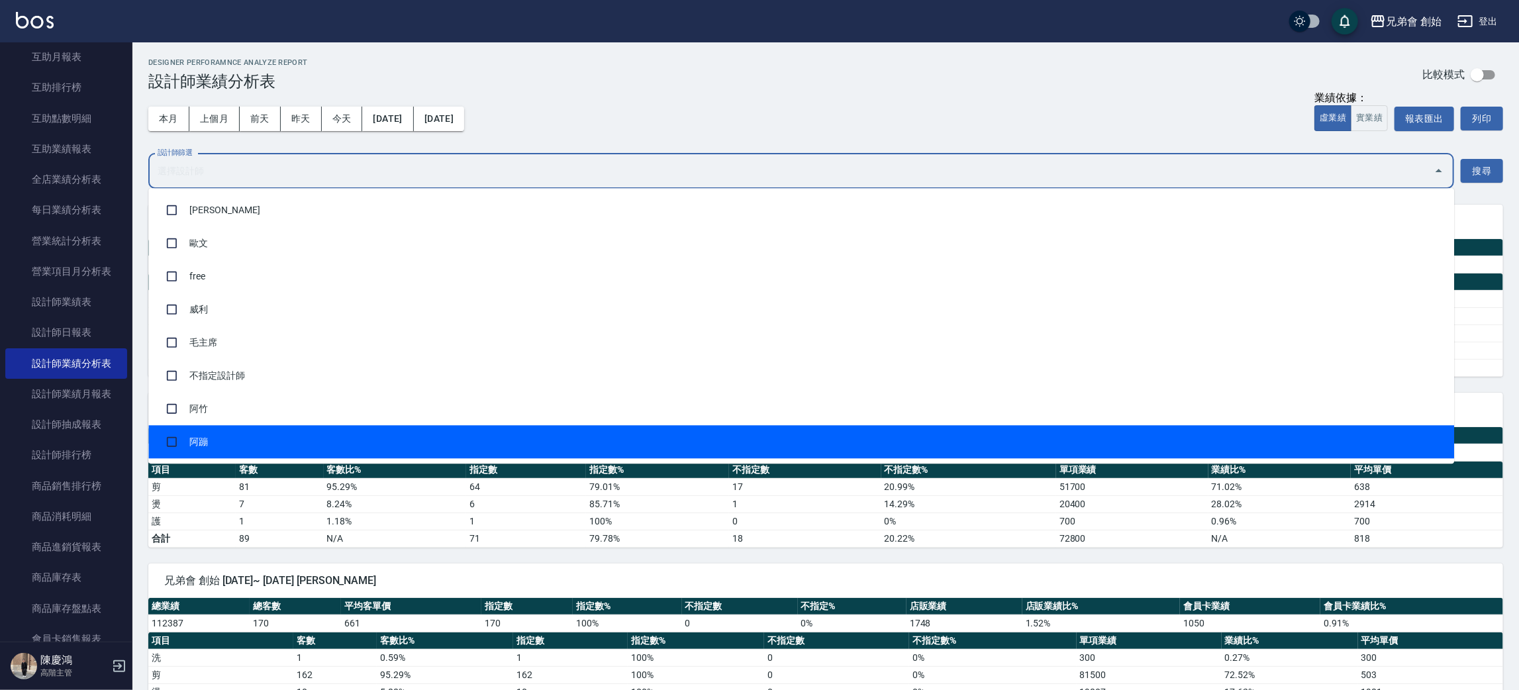
click at [404, 573] on div "兄弟會 創始 [DATE]~ [DATE] [PERSON_NAME]" at bounding box center [825, 580] width 1355 height 34
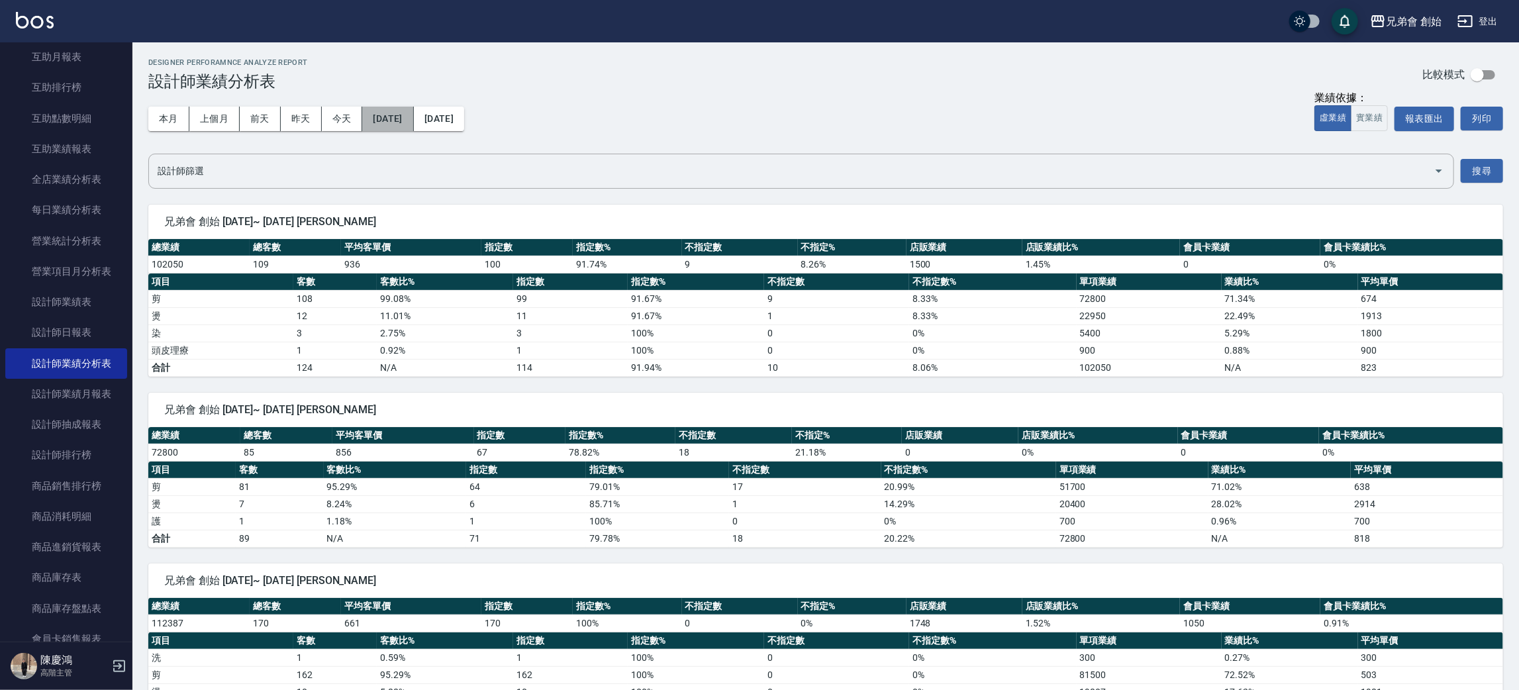
click at [399, 128] on button "[DATE]" at bounding box center [387, 119] width 51 height 24
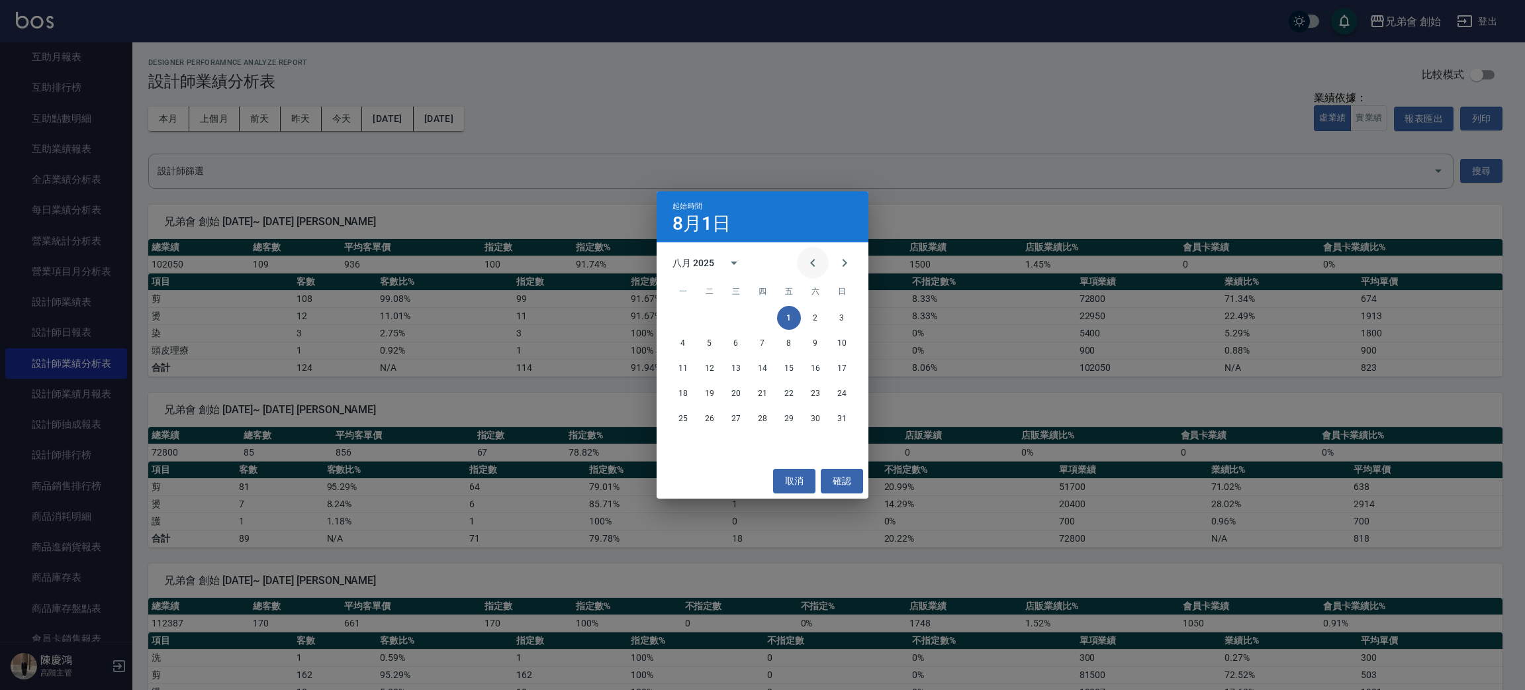
click at [819, 258] on icon "Previous month" at bounding box center [813, 263] width 16 height 16
click at [702, 316] on button "1" at bounding box center [710, 318] width 24 height 24
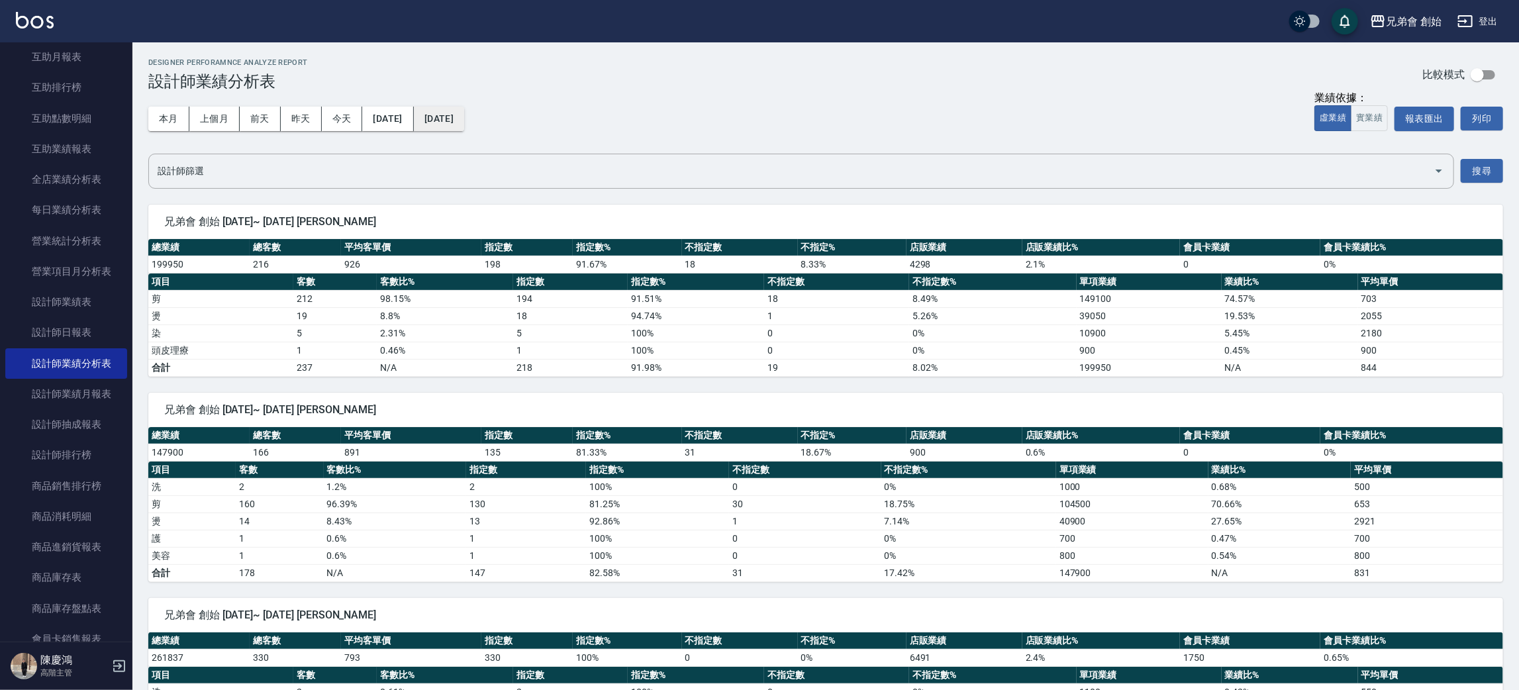
click at [464, 122] on button "[DATE]" at bounding box center [439, 119] width 50 height 24
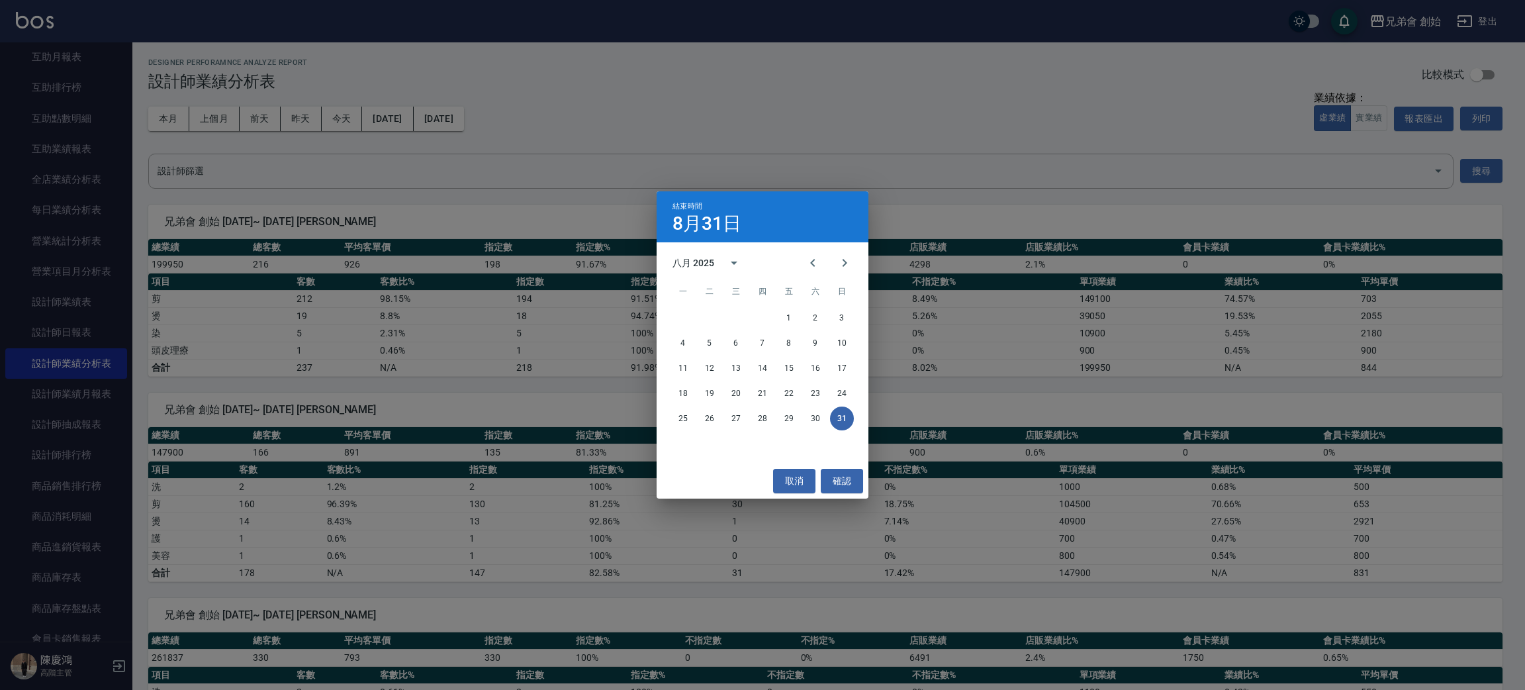
click at [857, 421] on div "25 26 27 28 29 30 31" at bounding box center [763, 418] width 212 height 24
click at [810, 265] on icon "Previous month" at bounding box center [813, 263] width 16 height 16
drag, startPoint x: 761, startPoint y: 419, endPoint x: 753, endPoint y: 409, distance: 12.7
click at [762, 419] on button "31" at bounding box center [763, 418] width 24 height 24
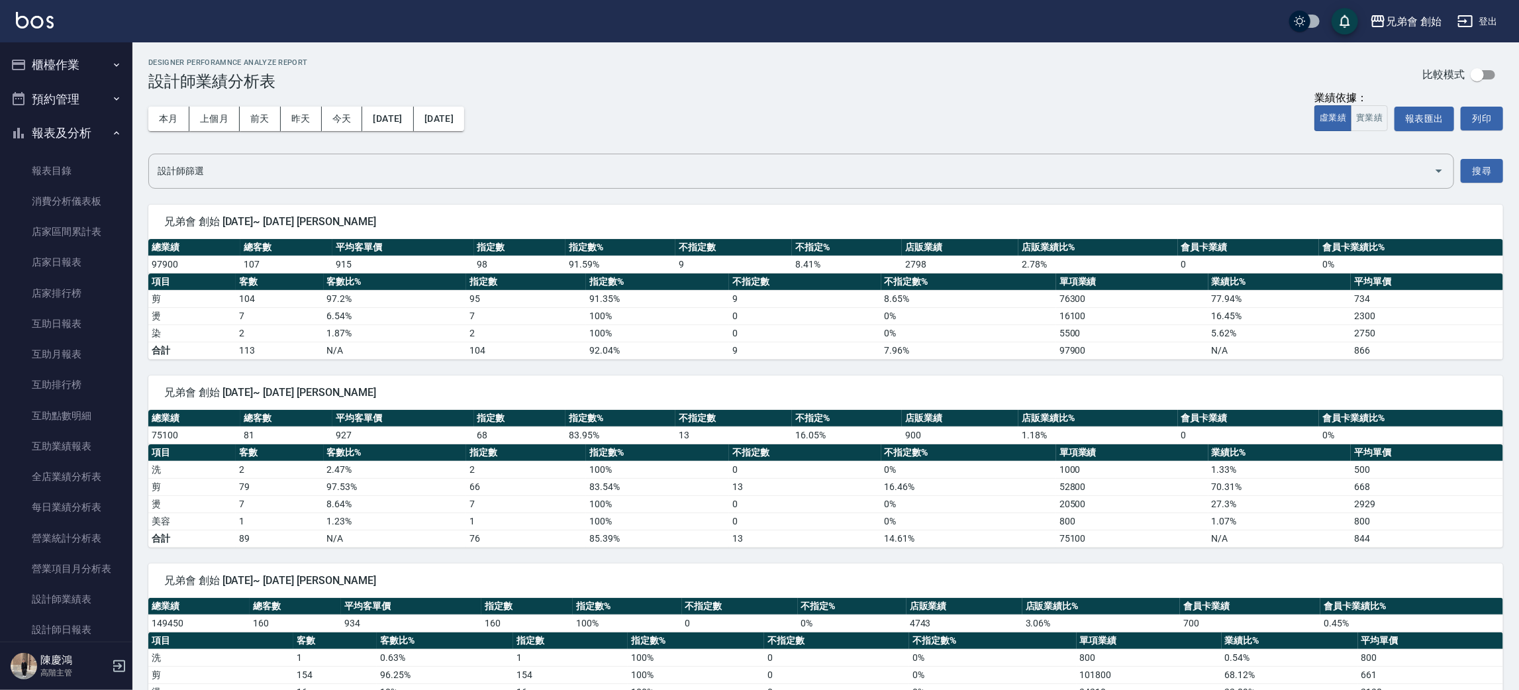
drag, startPoint x: 78, startPoint y: 121, endPoint x: 87, endPoint y: 98, distance: 24.7
click at [78, 121] on button "報表及分析" at bounding box center [66, 133] width 122 height 34
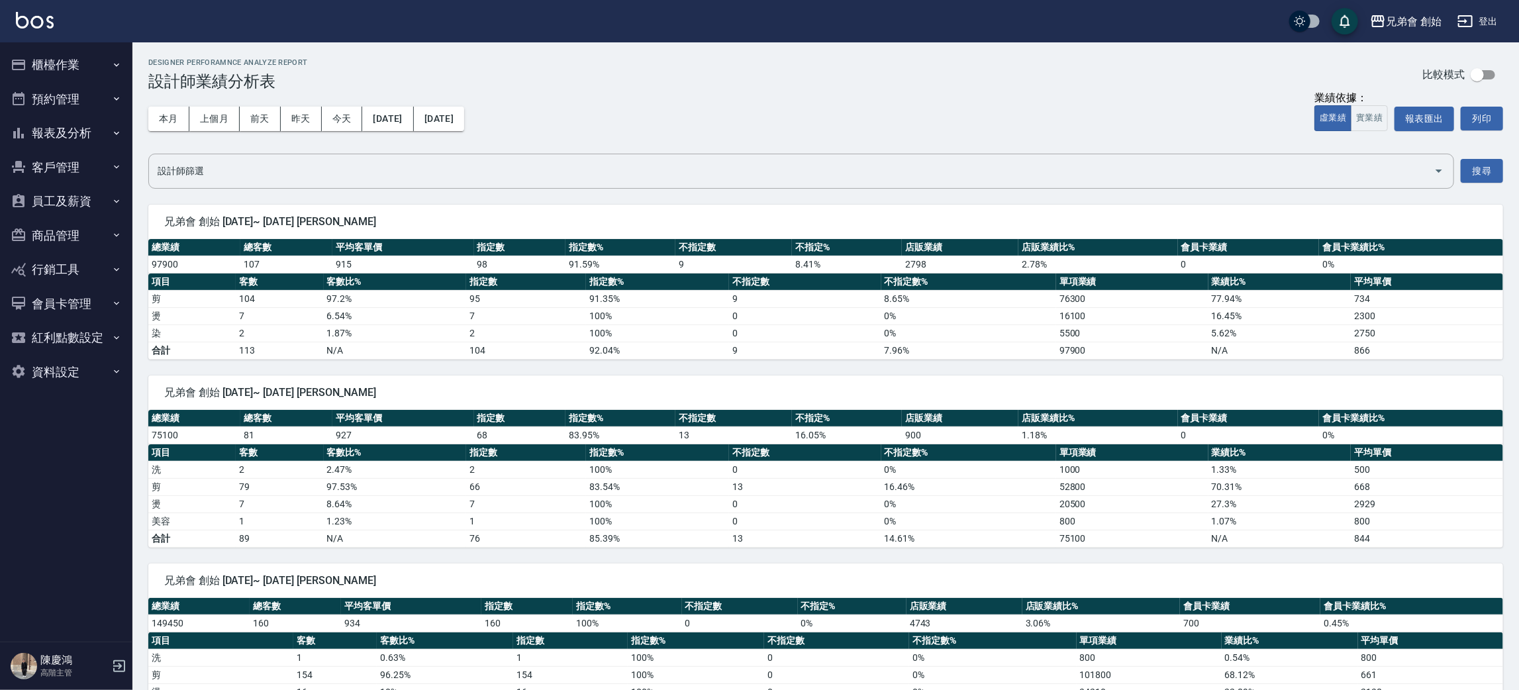
click at [91, 85] on button "預約管理" at bounding box center [66, 99] width 122 height 34
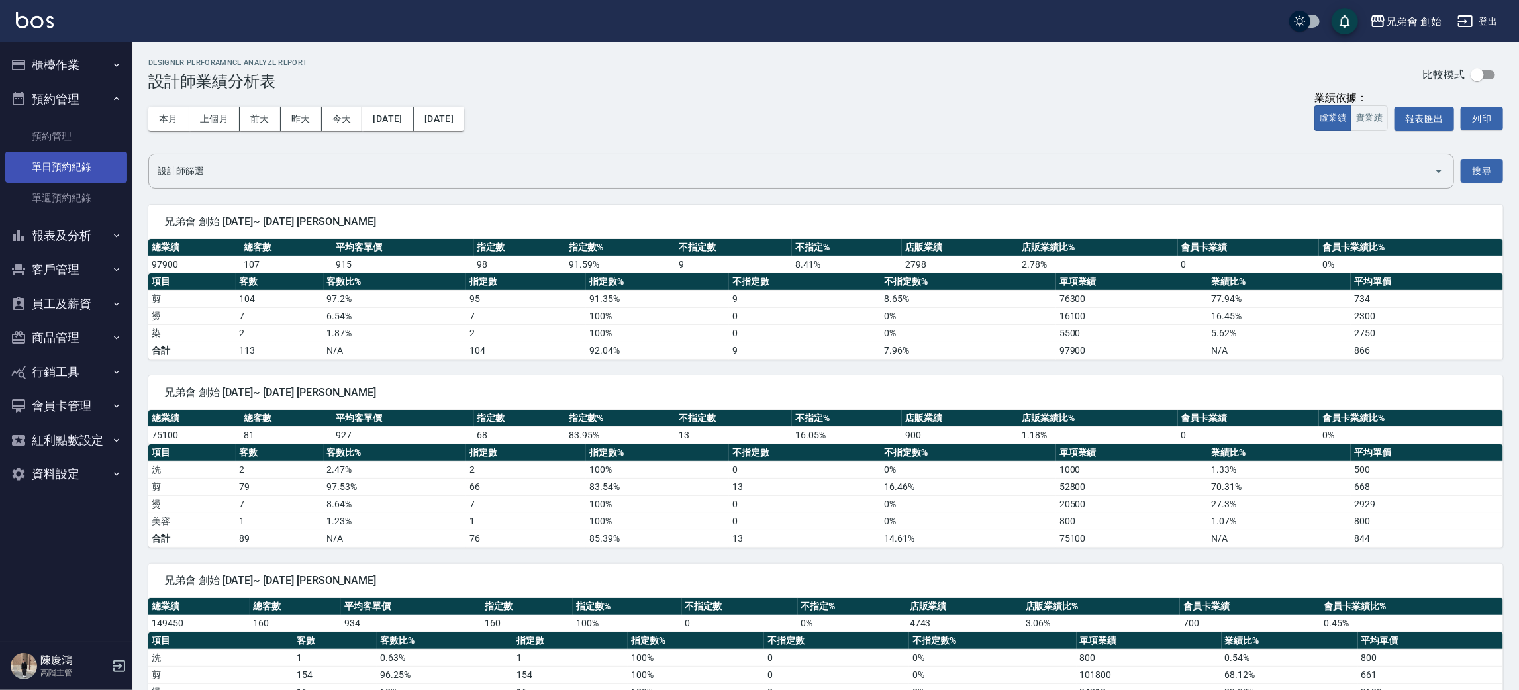
click at [85, 158] on link "單日預約紀錄" at bounding box center [66, 167] width 122 height 30
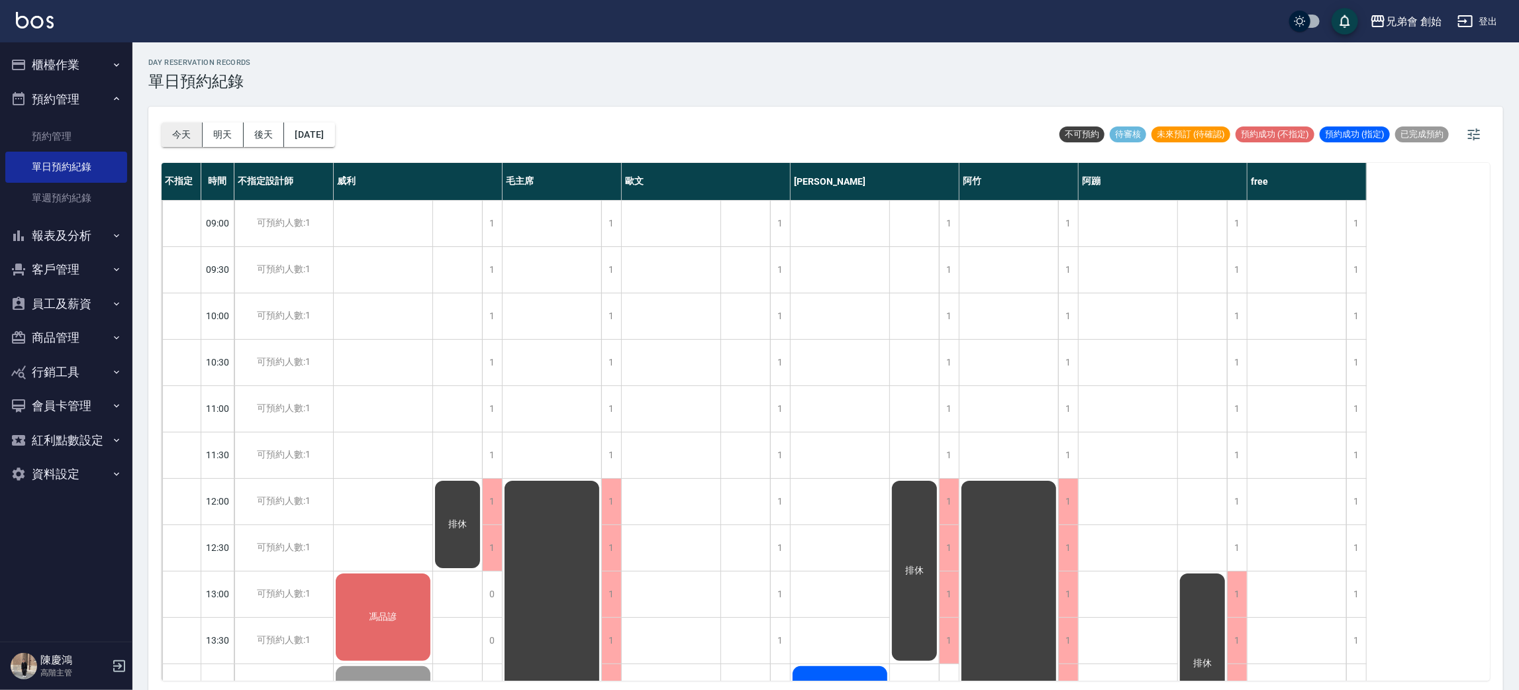
click at [177, 132] on button "今天" at bounding box center [182, 134] width 41 height 24
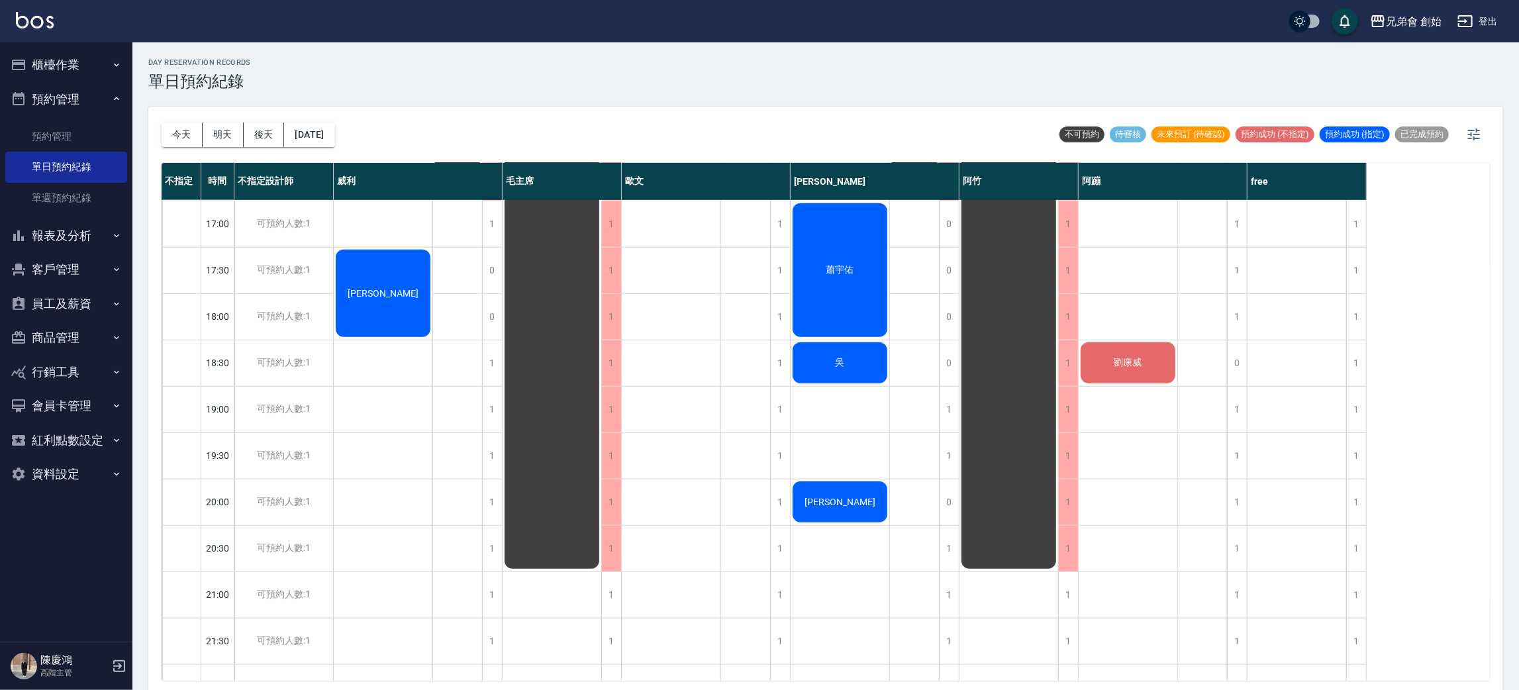
scroll to position [740, 0]
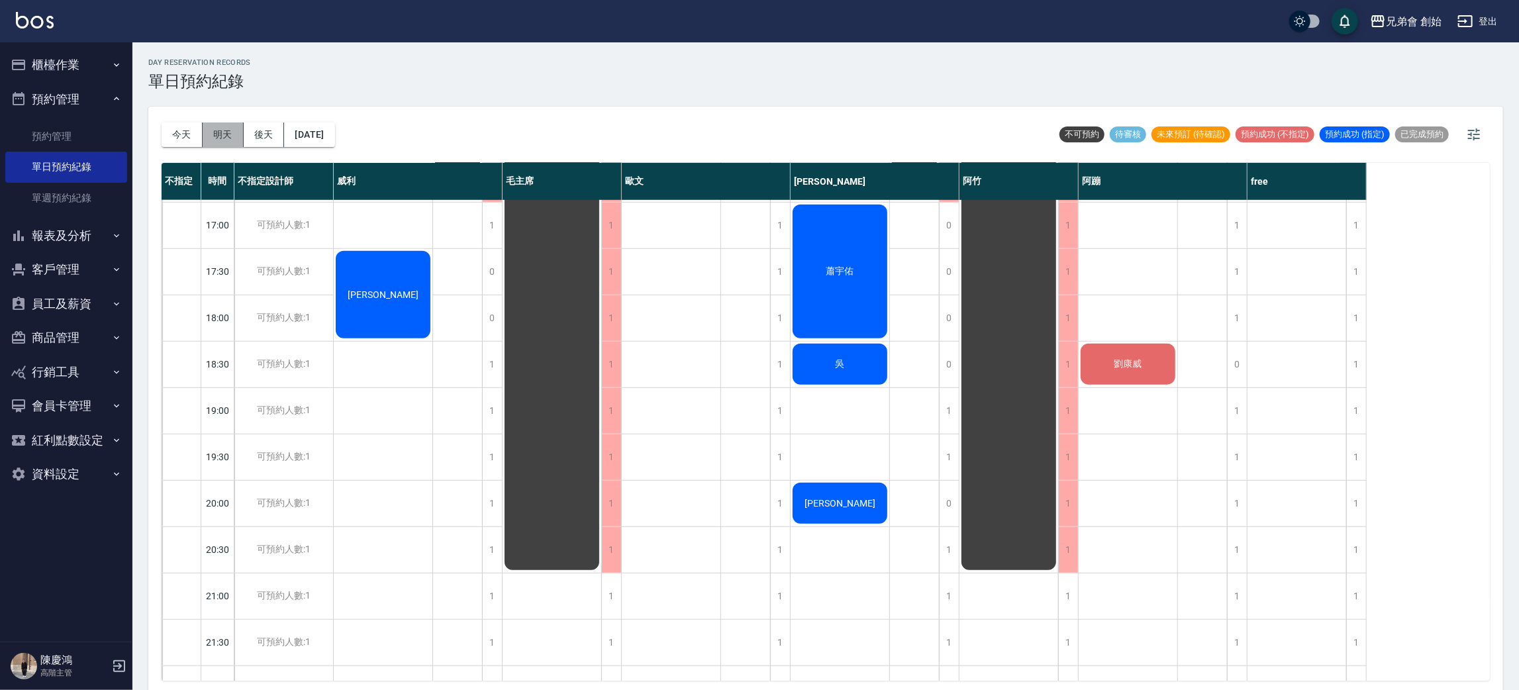
click at [234, 137] on button "明天" at bounding box center [223, 134] width 41 height 24
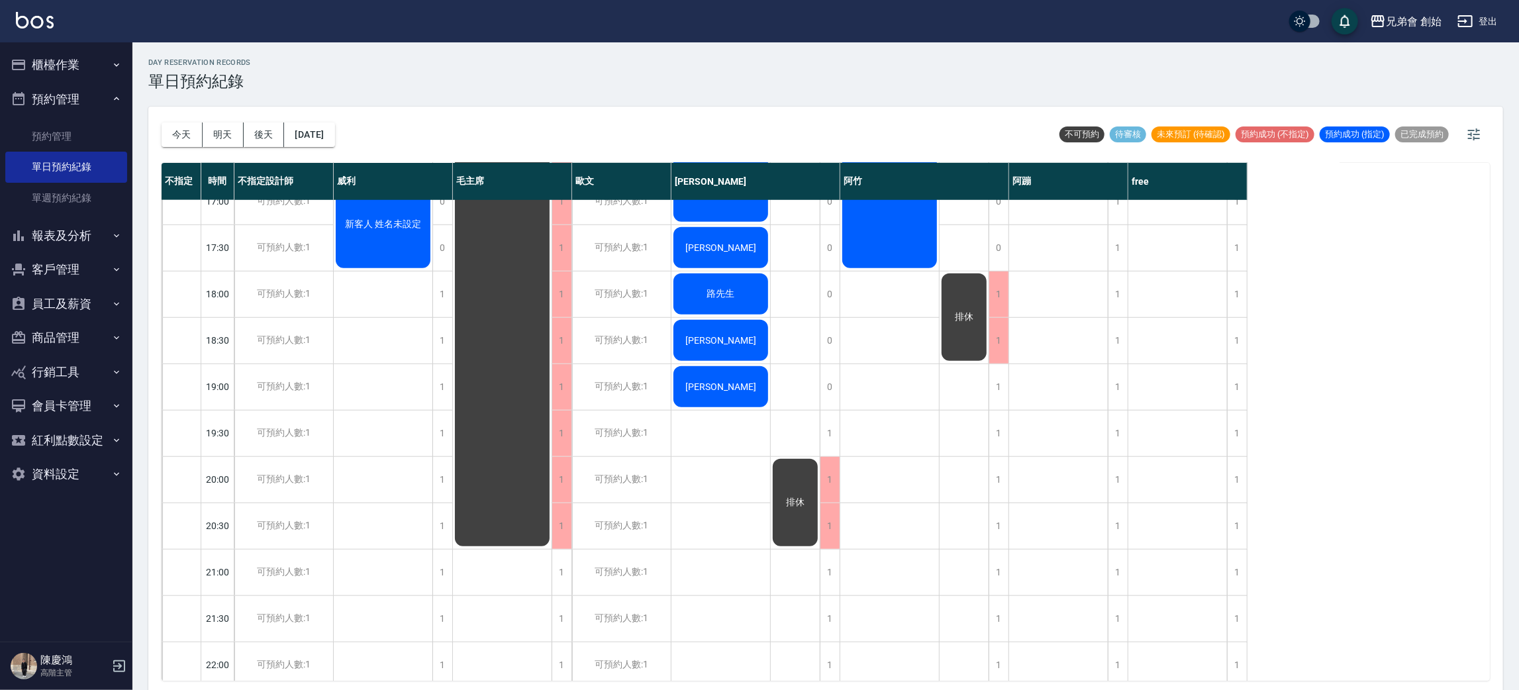
scroll to position [767, 0]
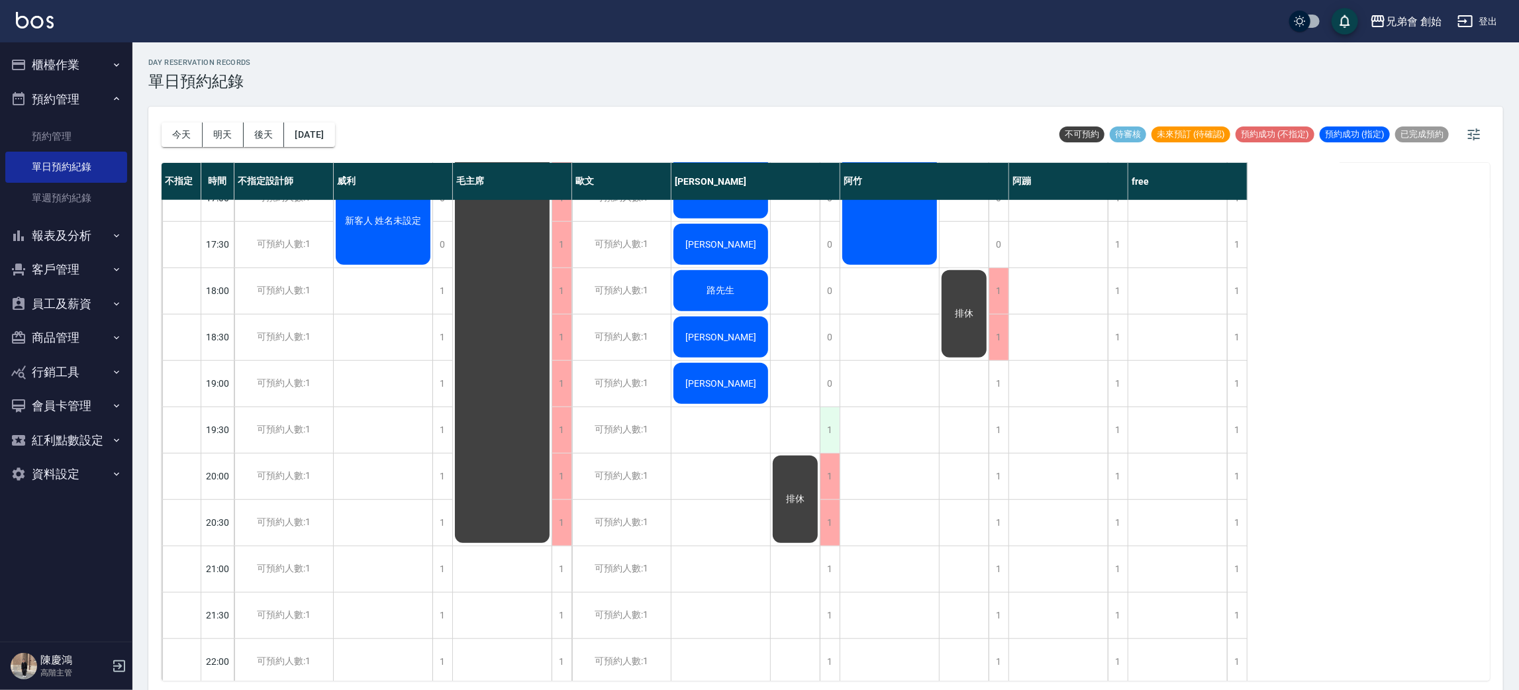
click at [828, 435] on div "1" at bounding box center [830, 430] width 20 height 46
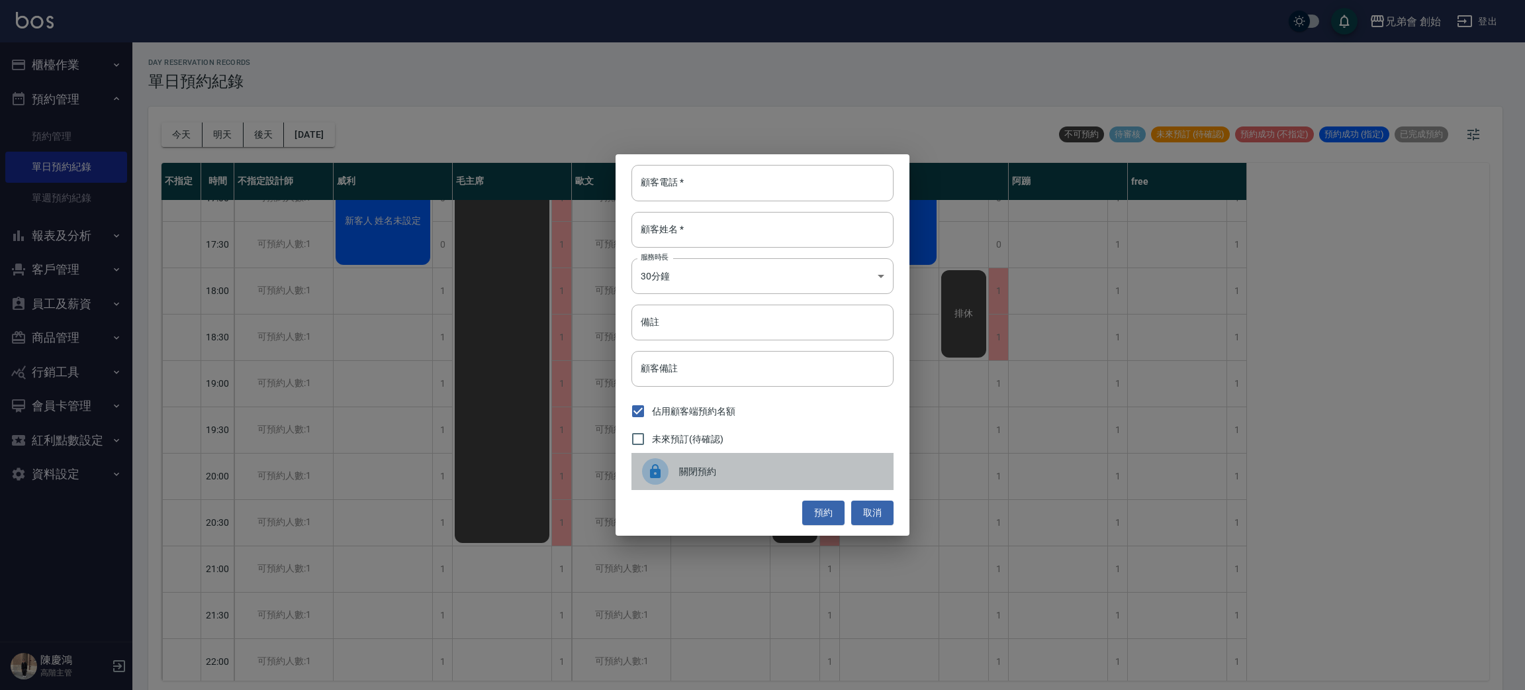
click at [747, 460] on div "關閉預約" at bounding box center [763, 471] width 262 height 37
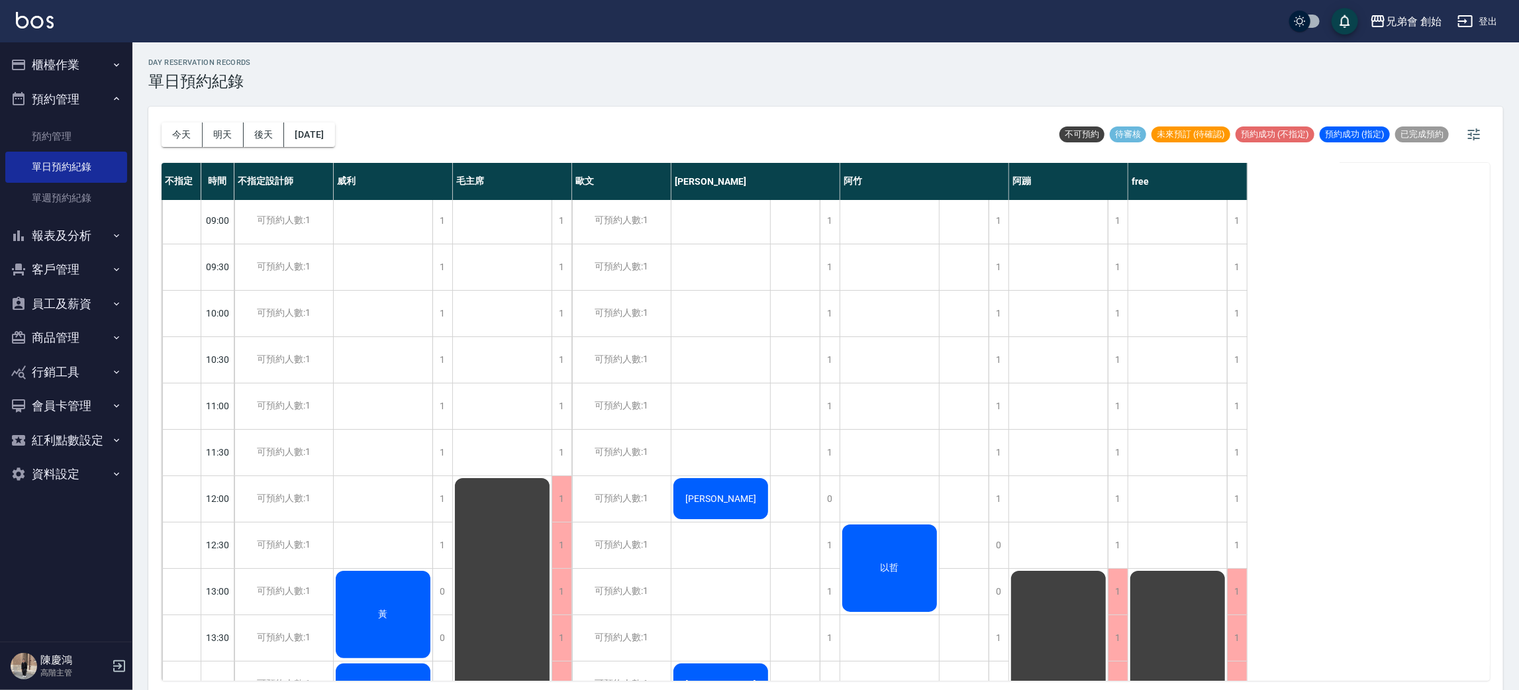
scroll to position [0, 0]
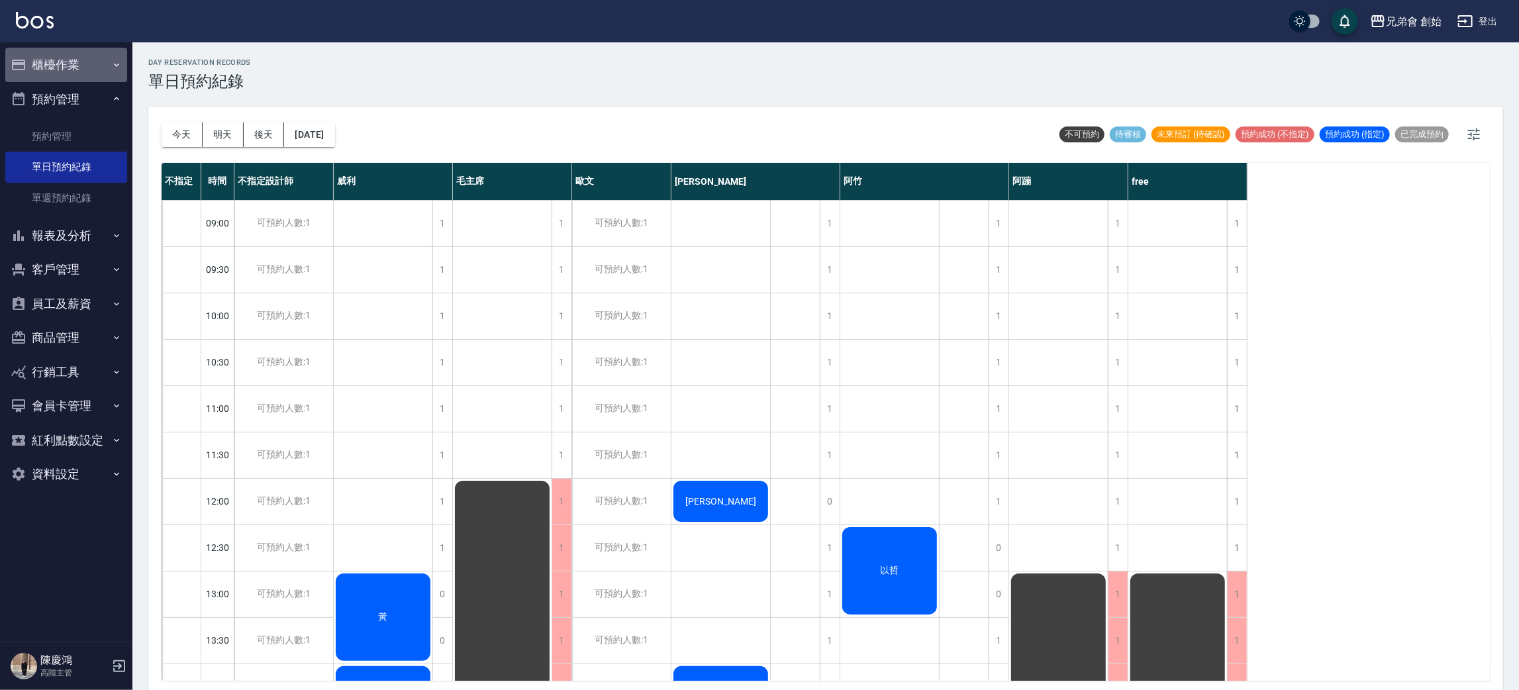
click at [87, 70] on button "櫃檯作業" at bounding box center [66, 65] width 122 height 34
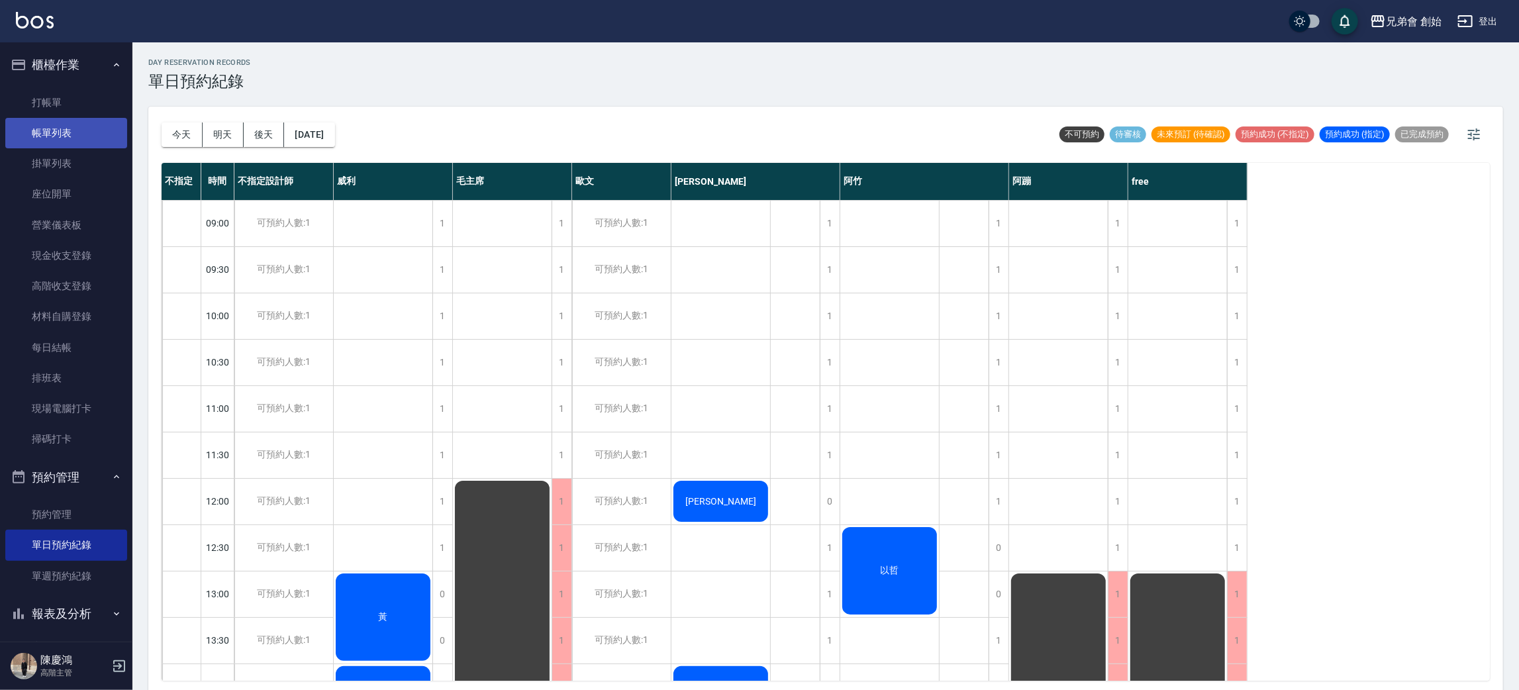
click at [37, 131] on link "帳單列表" at bounding box center [66, 133] width 122 height 30
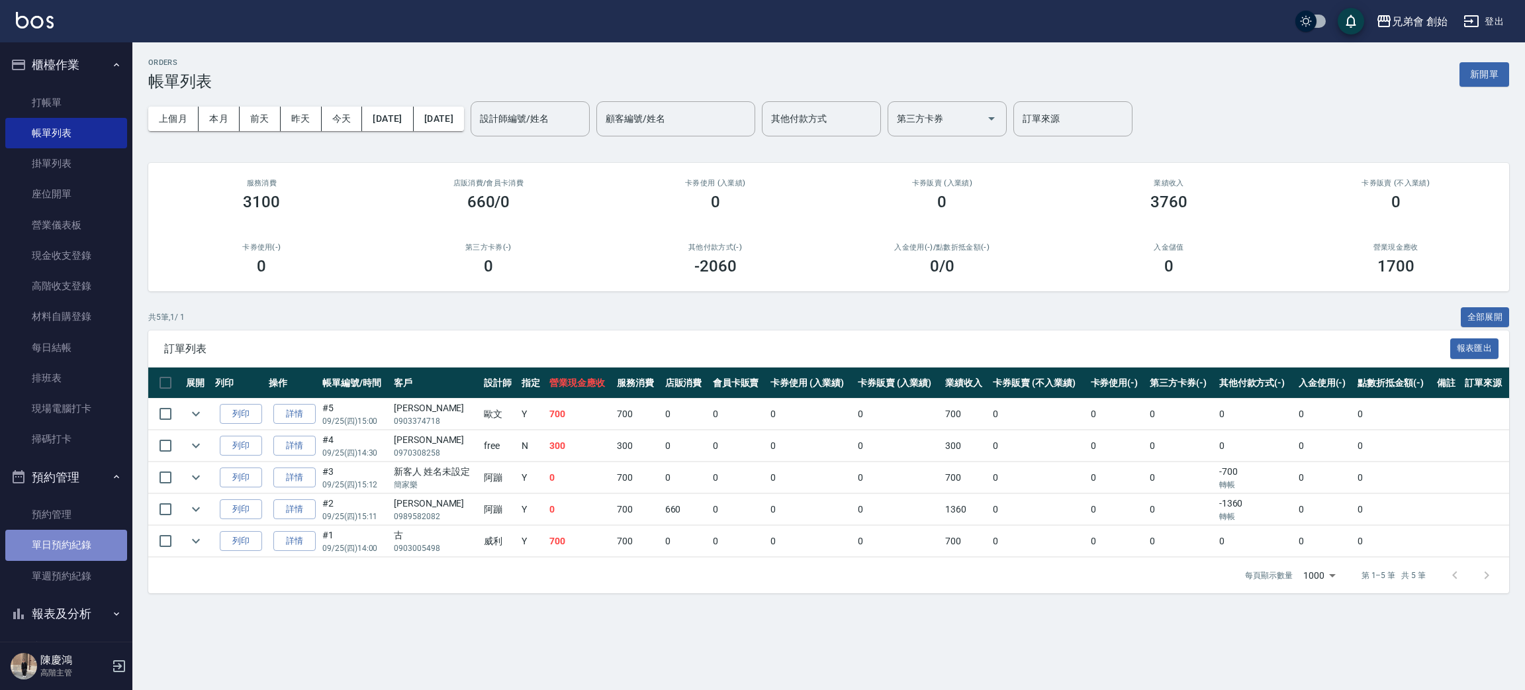
click at [82, 555] on link "單日預約紀錄" at bounding box center [66, 545] width 122 height 30
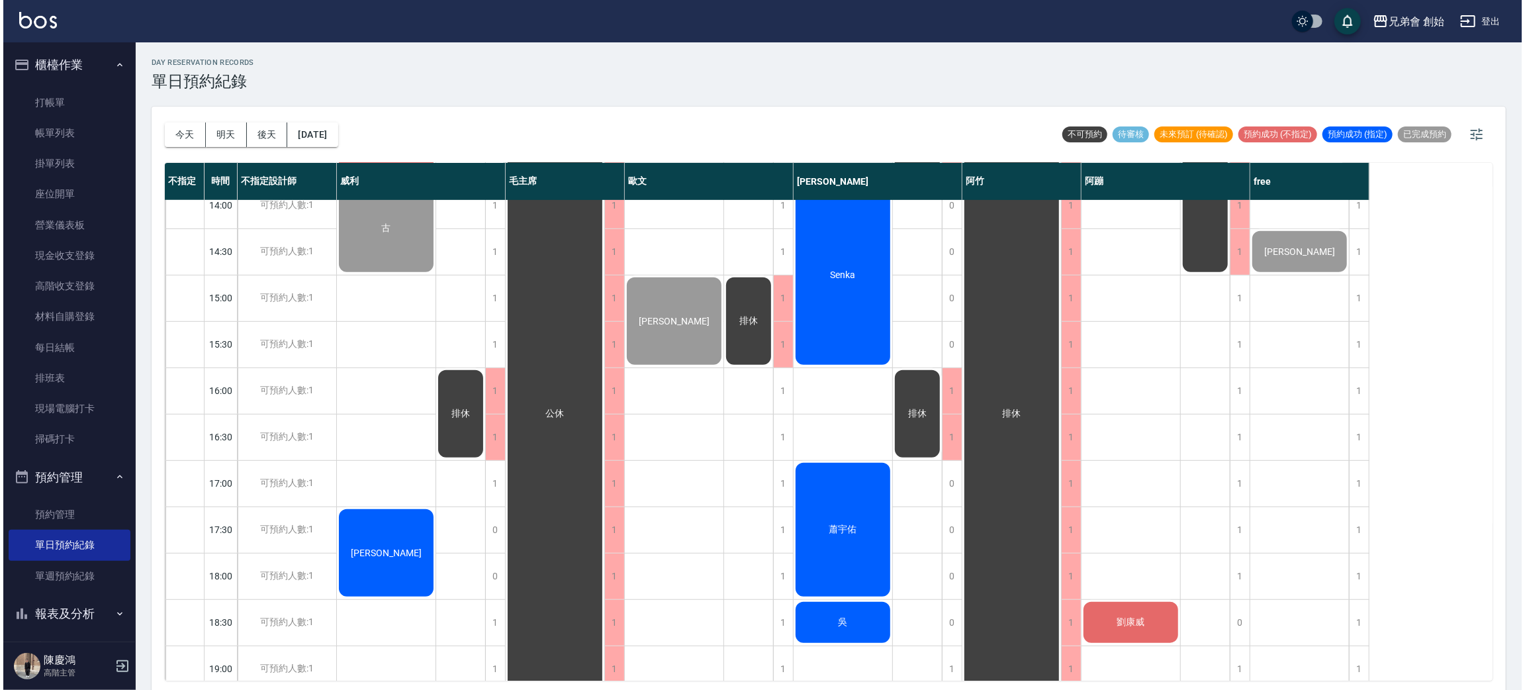
scroll to position [879, 0]
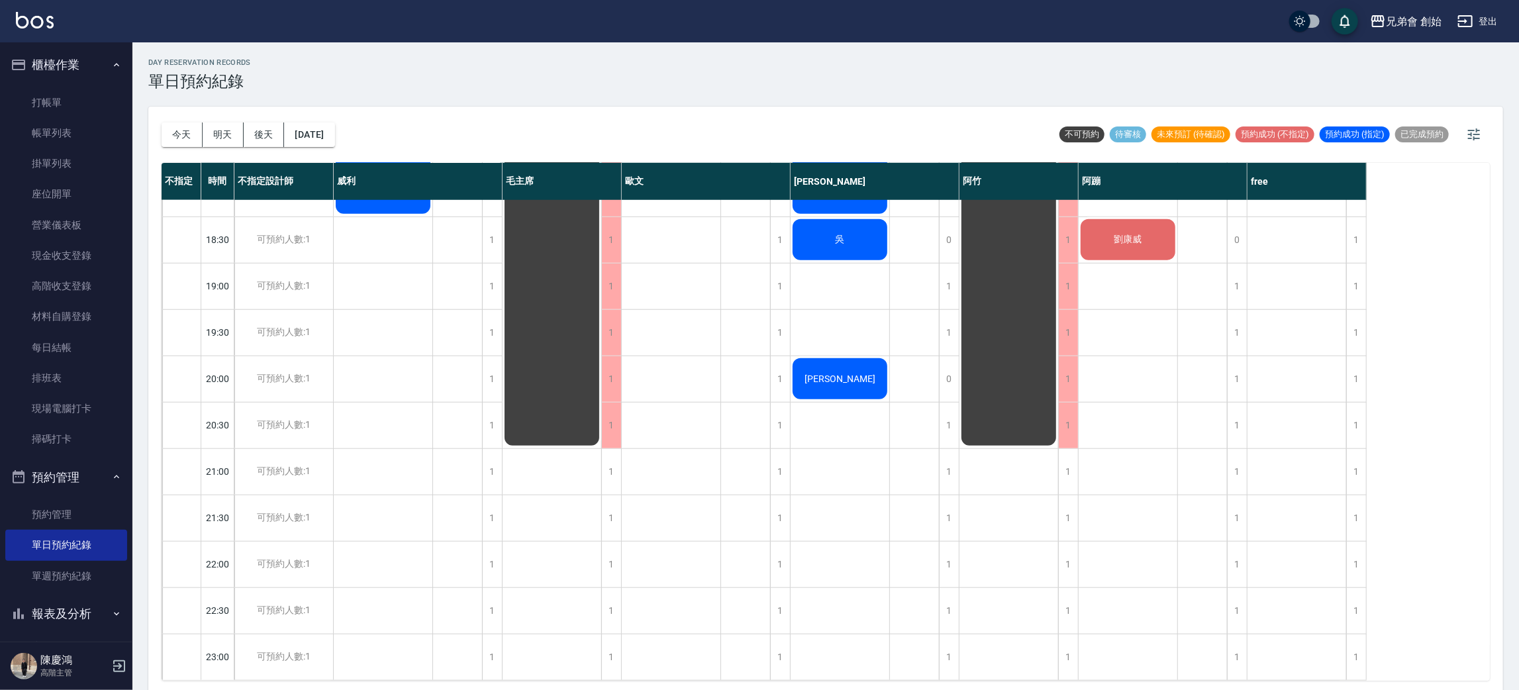
click at [1133, 234] on span "劉康威" at bounding box center [1128, 240] width 33 height 12
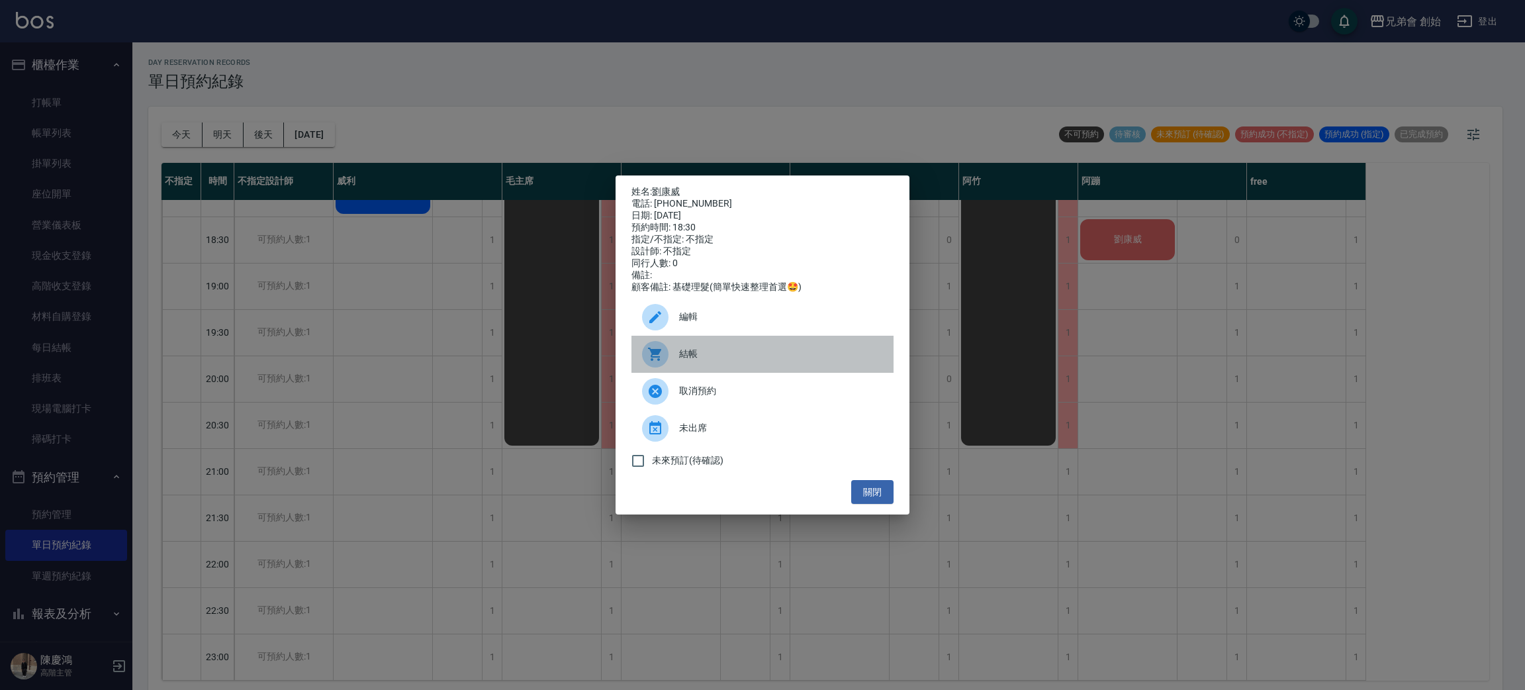
click at [788, 356] on span "結帳" at bounding box center [781, 354] width 204 height 14
